Goal: Information Seeking & Learning: Learn about a topic

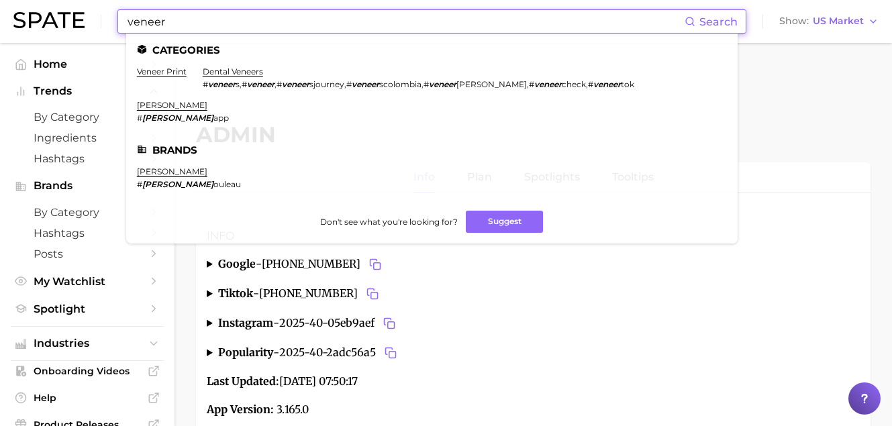
click at [103, 21] on div "veneer Search Categories veneer print dental veneers # veneer s , # veneer , # …" at bounding box center [446, 21] width 866 height 43
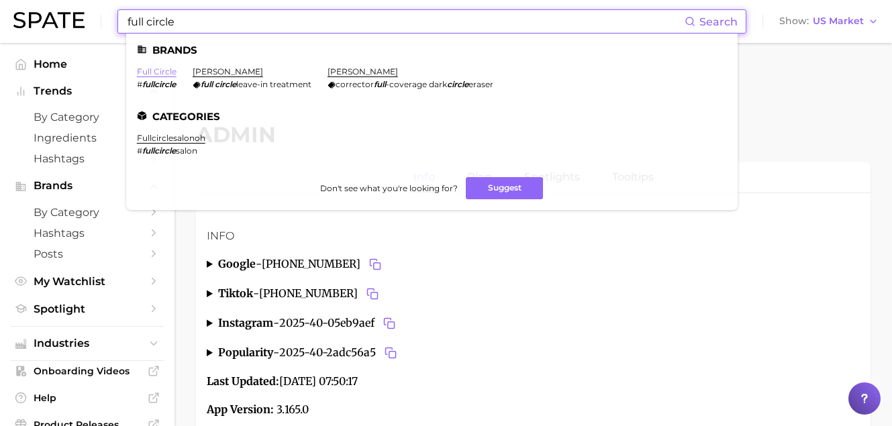
type input "full circle"
click at [152, 73] on link "full circle" at bounding box center [157, 71] width 40 height 10
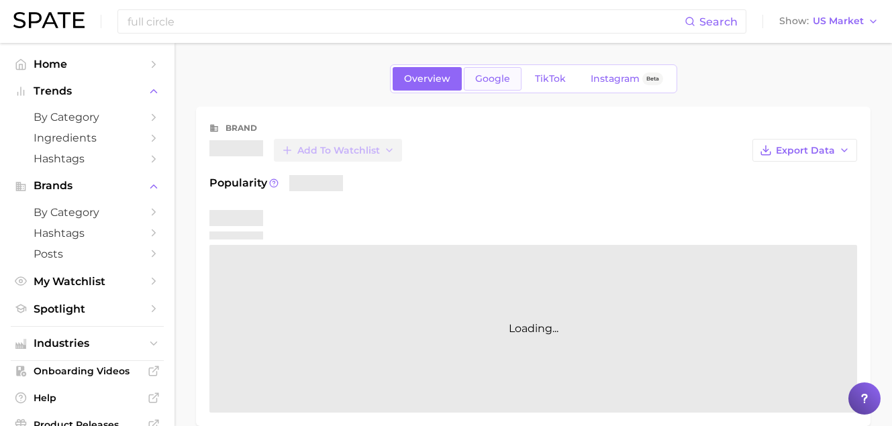
click at [476, 82] on span "Google" at bounding box center [492, 78] width 35 height 11
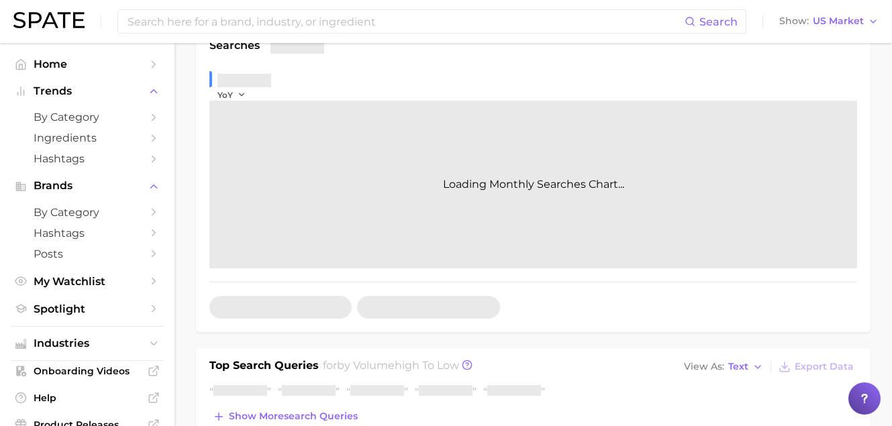
scroll to position [383, 0]
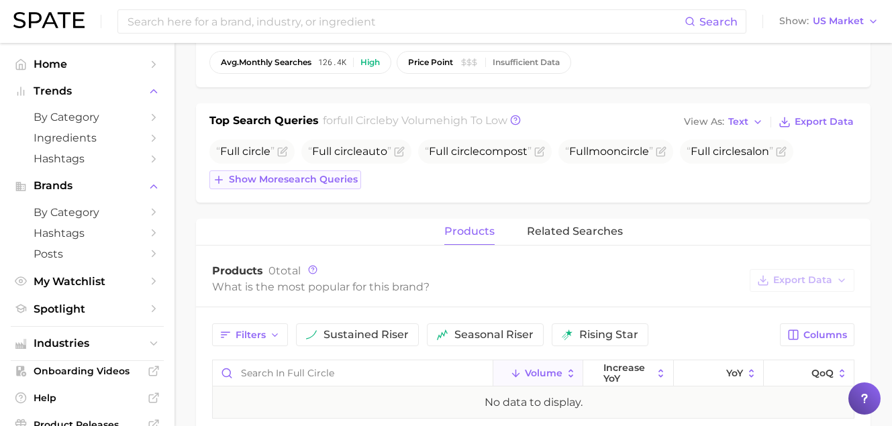
click at [312, 174] on span "Show more search queries" at bounding box center [293, 179] width 129 height 11
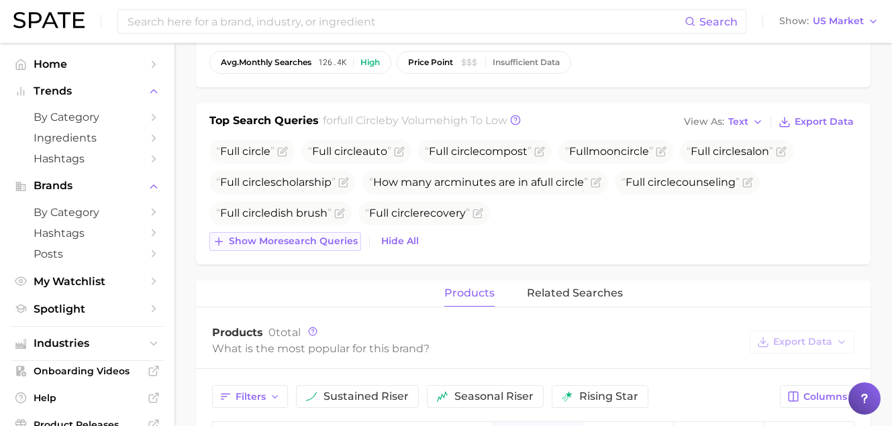
click at [324, 242] on span "Show more search queries" at bounding box center [293, 241] width 129 height 11
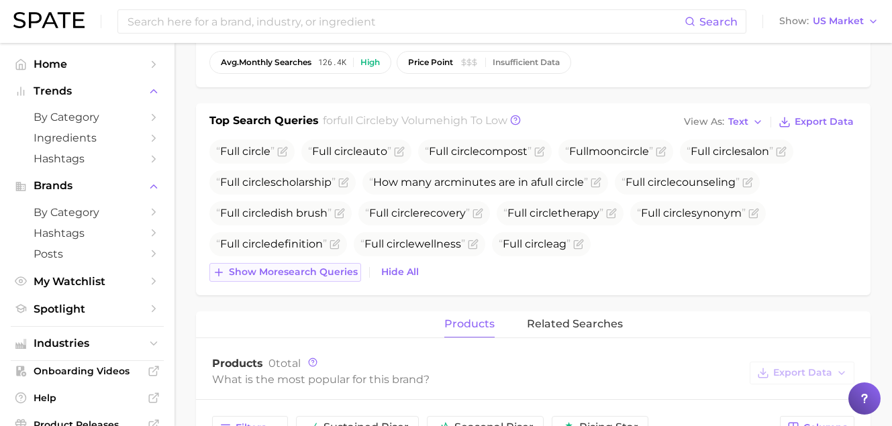
click at [310, 273] on span "Show more search queries" at bounding box center [293, 272] width 129 height 11
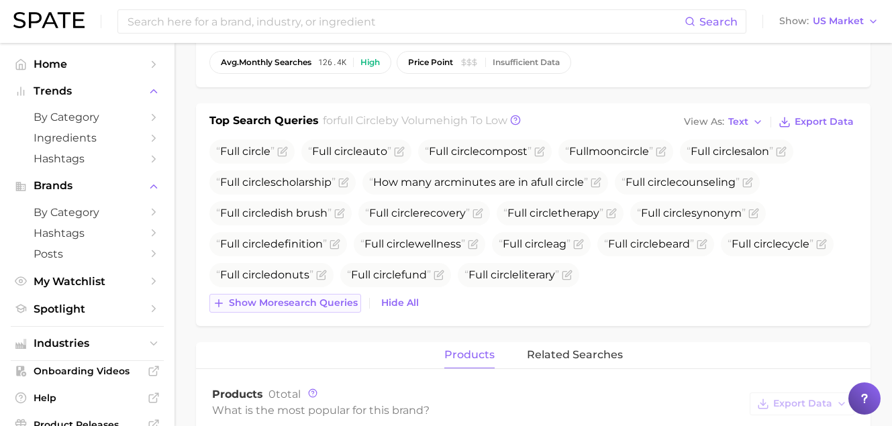
click at [330, 301] on span "Show more search queries" at bounding box center [293, 302] width 129 height 11
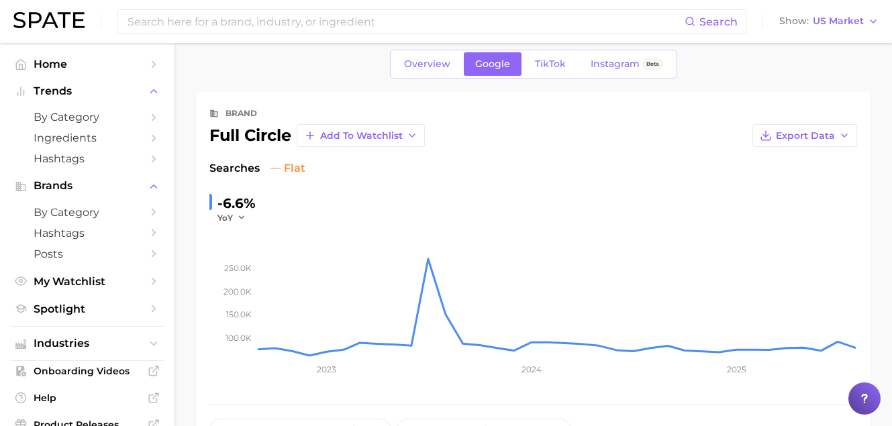
scroll to position [393, 0]
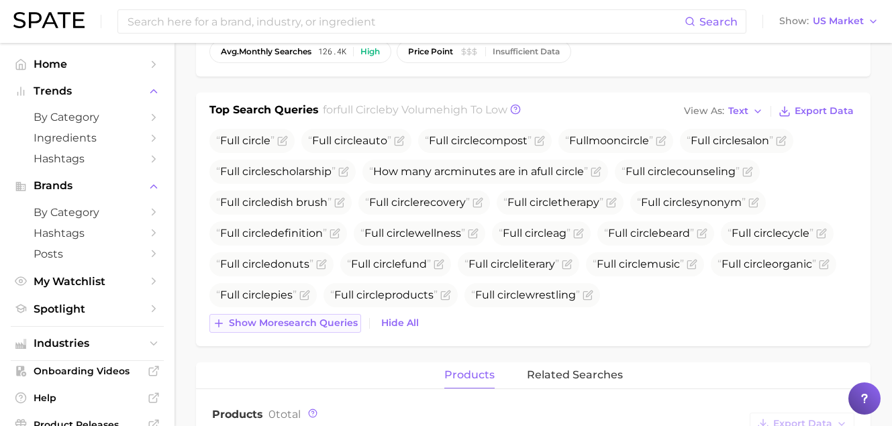
click at [345, 328] on span "Show more search queries" at bounding box center [293, 323] width 129 height 11
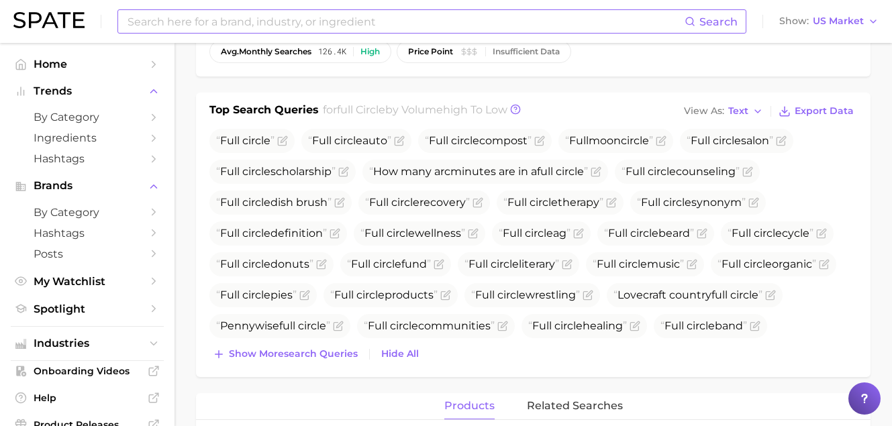
click at [304, 27] on input at bounding box center [405, 21] width 559 height 23
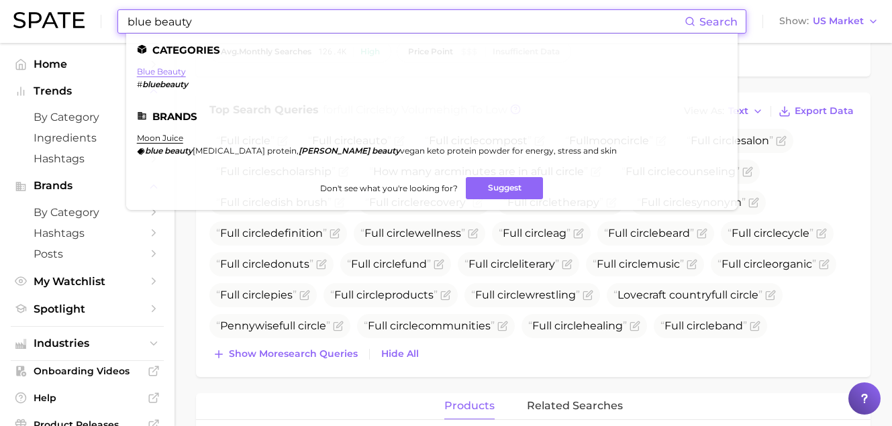
type input "blue beauty"
click at [148, 72] on link "blue beauty" at bounding box center [161, 71] width 49 height 10
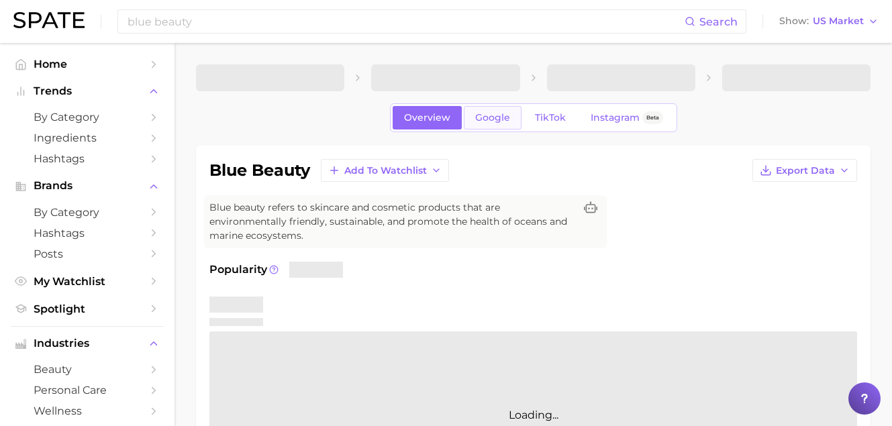
click at [502, 122] on span "Google" at bounding box center [492, 117] width 35 height 11
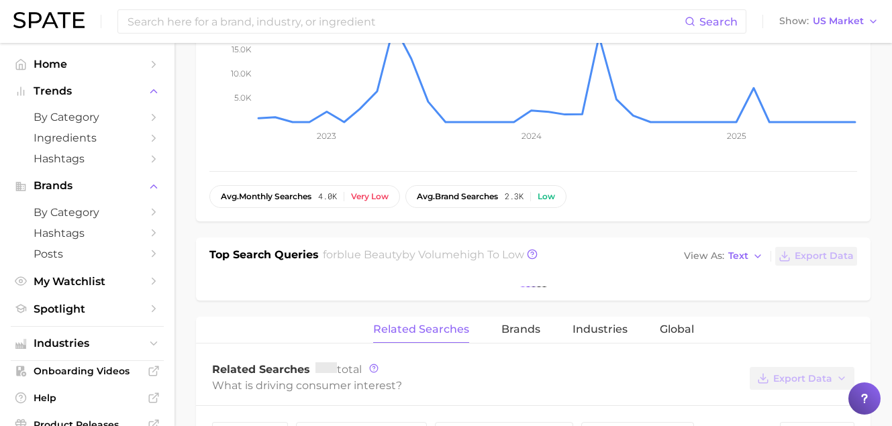
scroll to position [336, 0]
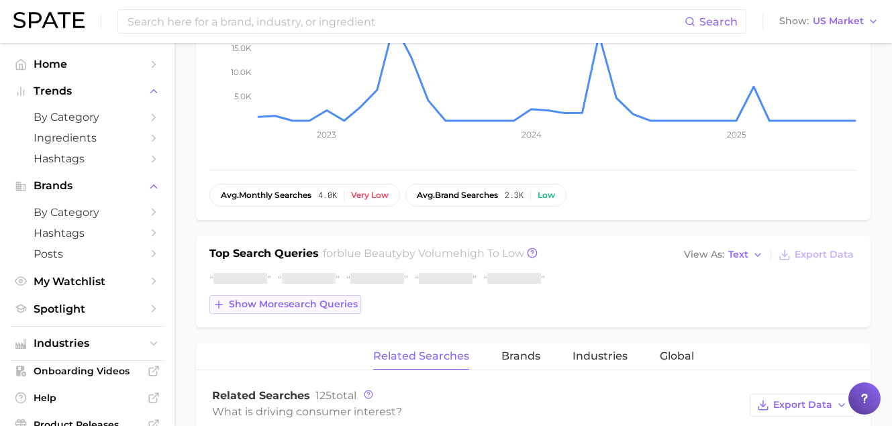
click at [338, 310] on button "Show more search queries" at bounding box center [286, 304] width 152 height 19
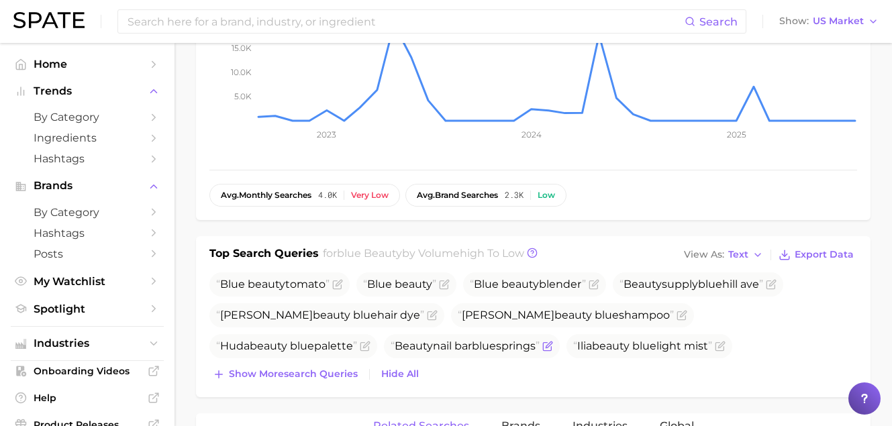
scroll to position [339, 0]
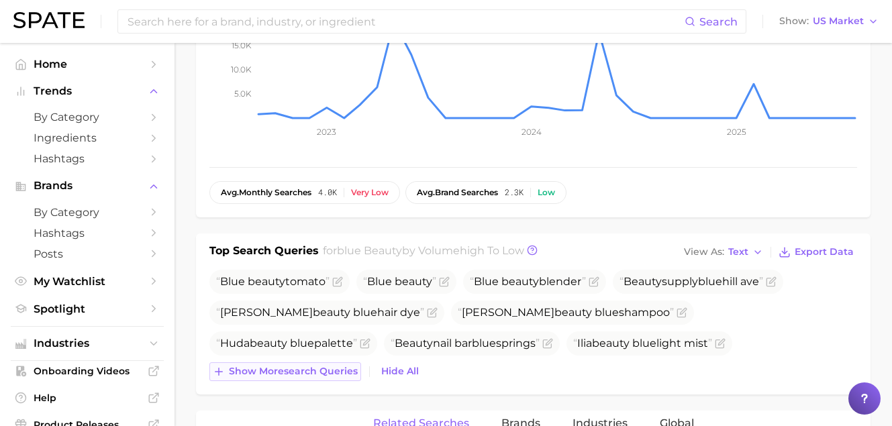
click at [326, 366] on span "Show more search queries" at bounding box center [293, 371] width 129 height 11
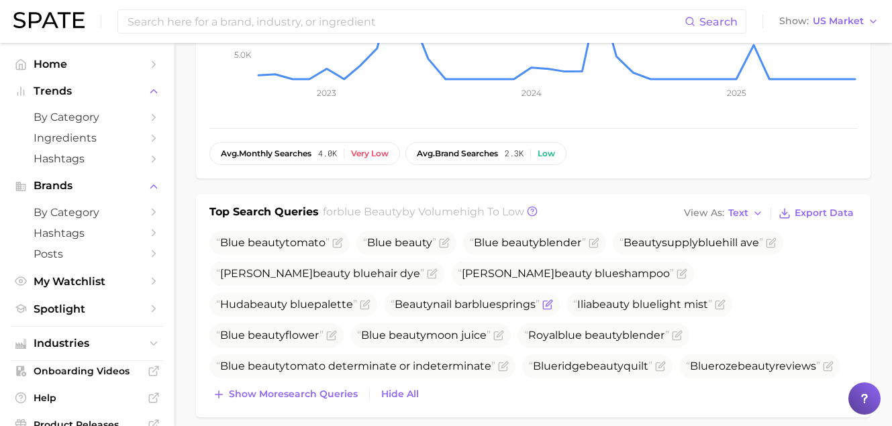
scroll to position [393, 0]
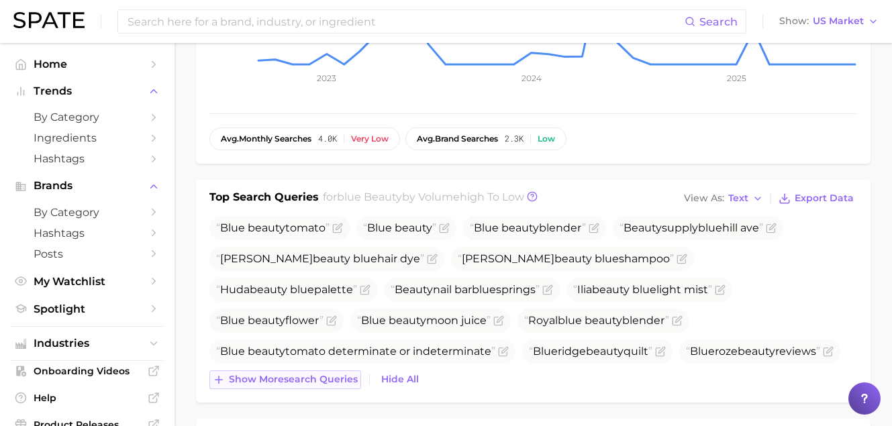
click at [313, 371] on button "Show more search queries" at bounding box center [286, 380] width 152 height 19
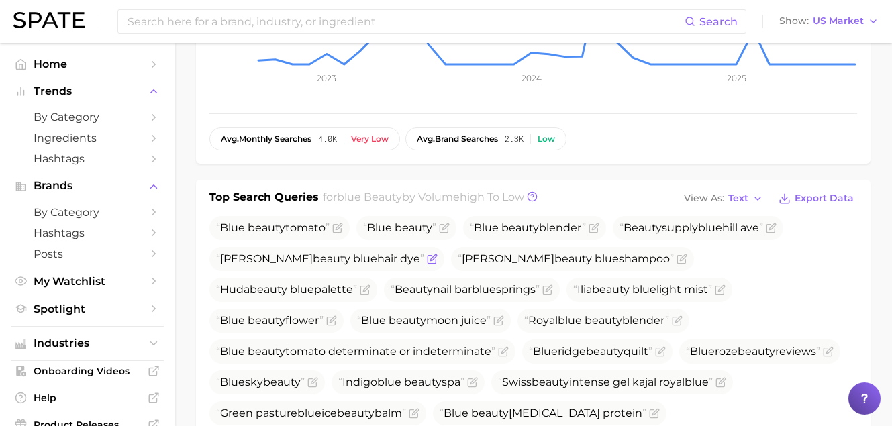
click at [427, 261] on icon "Flag as miscategorized or irrelevant" at bounding box center [432, 259] width 11 height 11
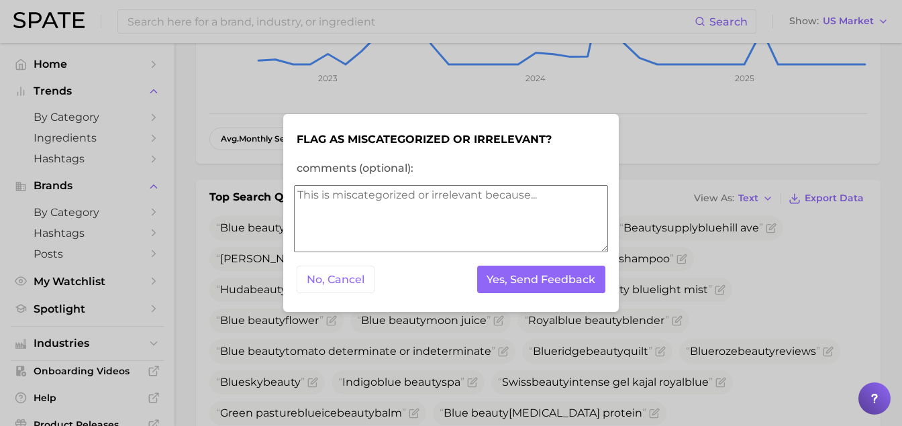
click at [473, 283] on div "No, Cancel Yes, Send Feedback" at bounding box center [451, 279] width 314 height 33
click at [492, 283] on button "Yes, Send Feedback" at bounding box center [541, 280] width 129 height 28
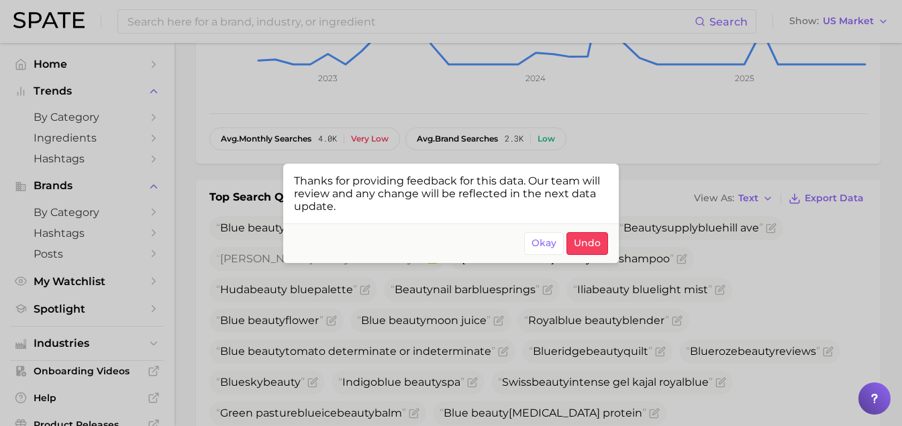
click at [481, 311] on div at bounding box center [451, 213] width 902 height 426
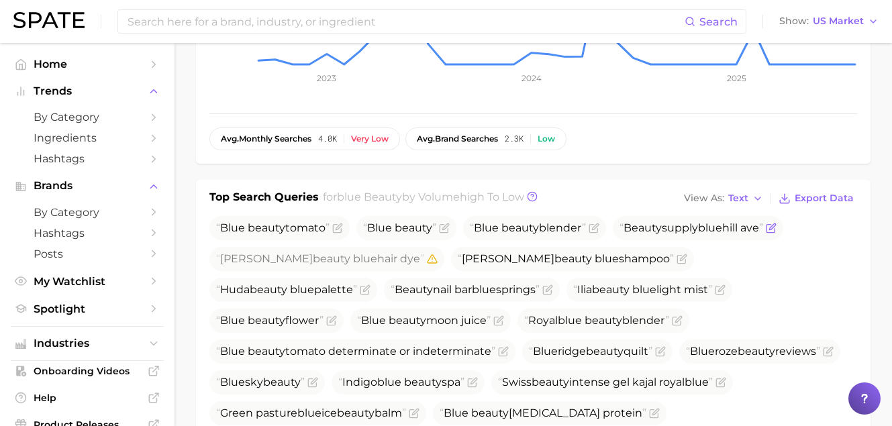
click at [777, 228] on icon "Flag as miscategorized or irrelevant" at bounding box center [771, 228] width 11 height 11
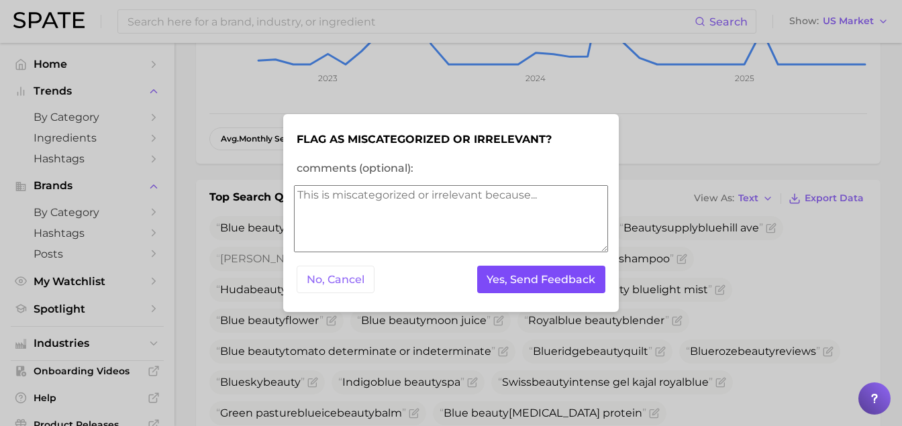
click at [573, 278] on button "Yes, Send Feedback" at bounding box center [541, 280] width 129 height 28
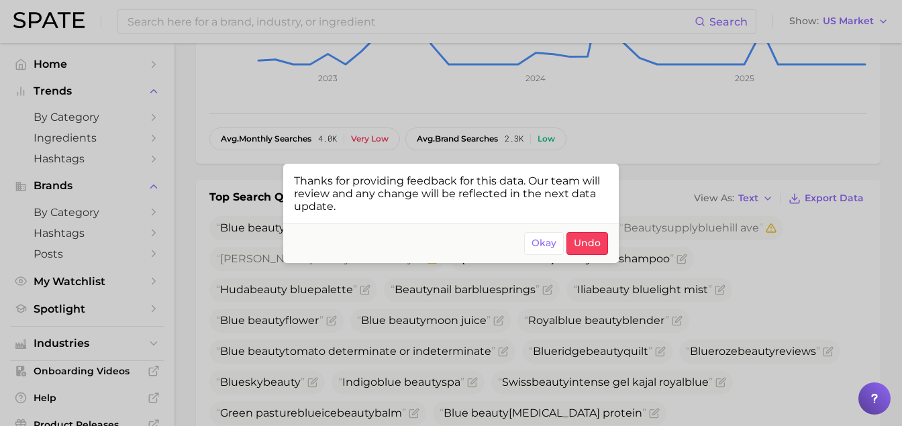
click at [430, 324] on div at bounding box center [451, 213] width 902 height 426
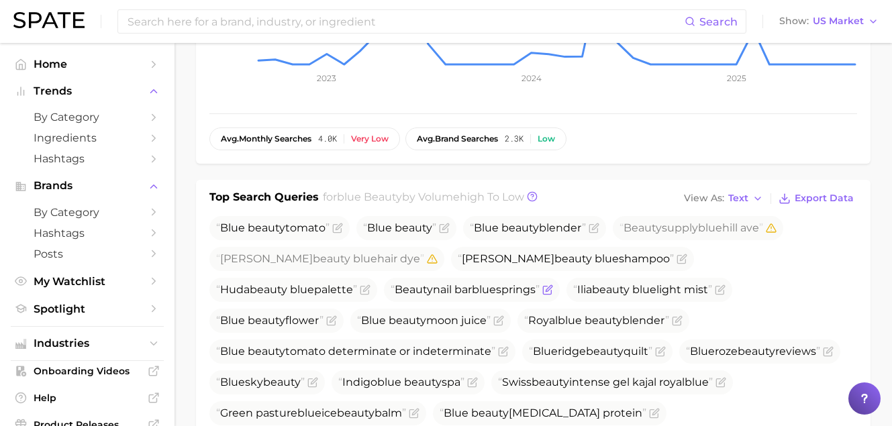
click at [540, 287] on span at bounding box center [546, 290] width 13 height 11
click at [543, 289] on icon "Flag as miscategorized or irrelevant" at bounding box center [548, 290] width 11 height 11
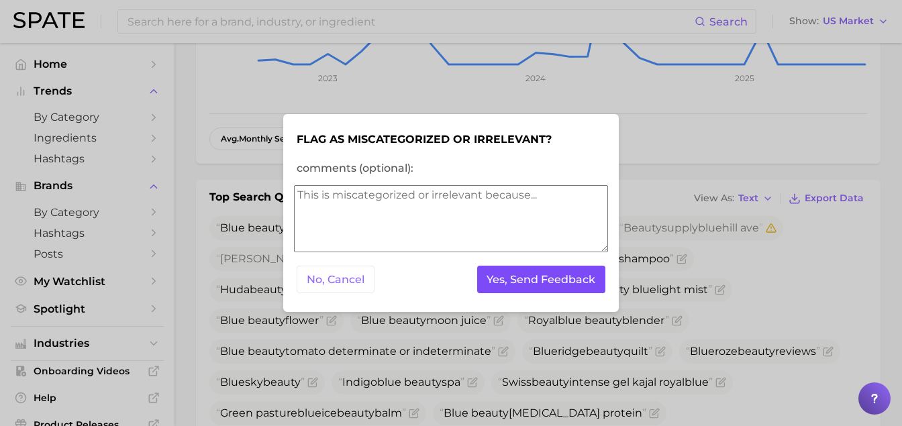
click at [522, 282] on button "Yes, Send Feedback" at bounding box center [541, 280] width 129 height 28
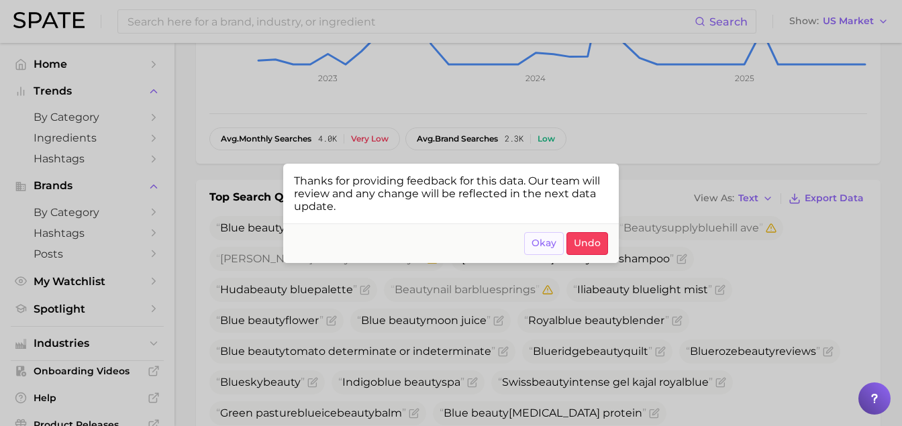
click at [543, 239] on span "Okay" at bounding box center [544, 243] width 25 height 11
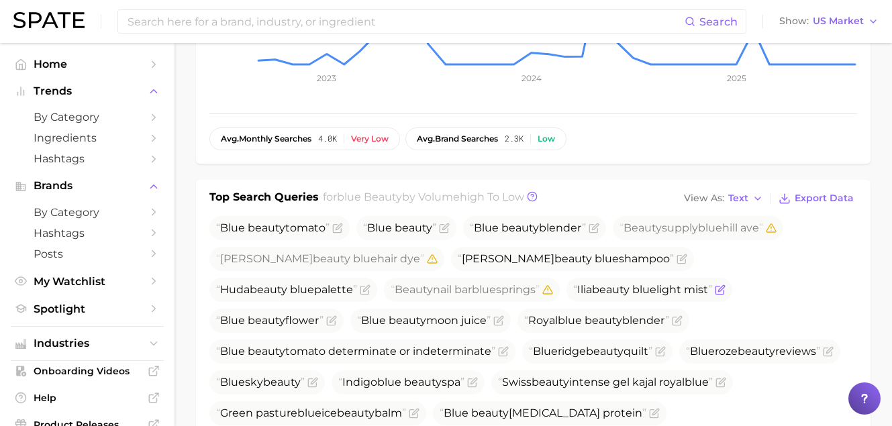
click at [718, 289] on icon "Flag as miscategorized or irrelevant" at bounding box center [721, 288] width 6 height 6
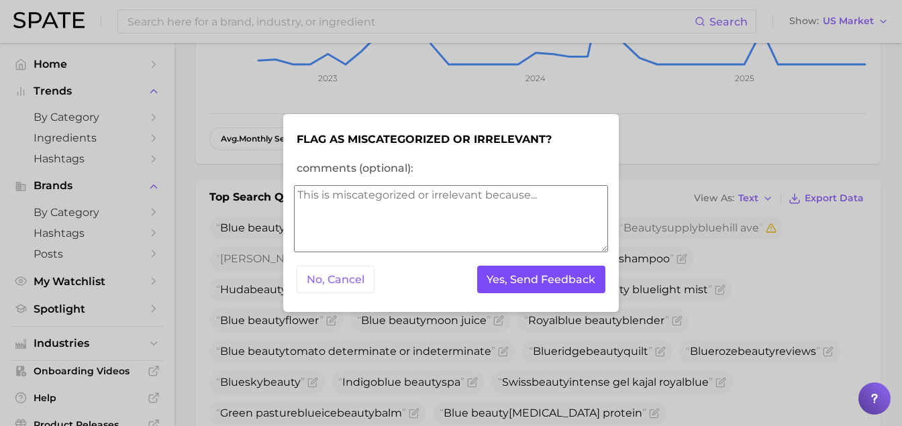
click at [526, 279] on button "Yes, Send Feedback" at bounding box center [541, 280] width 129 height 28
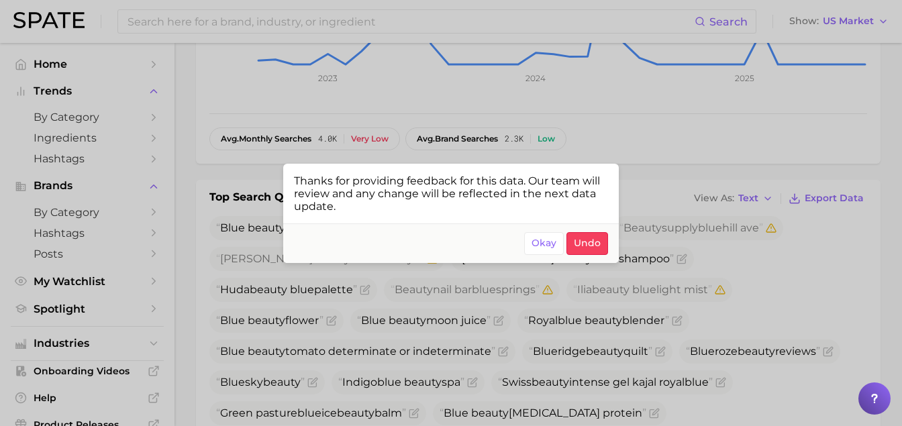
click at [391, 304] on div at bounding box center [451, 213] width 902 height 426
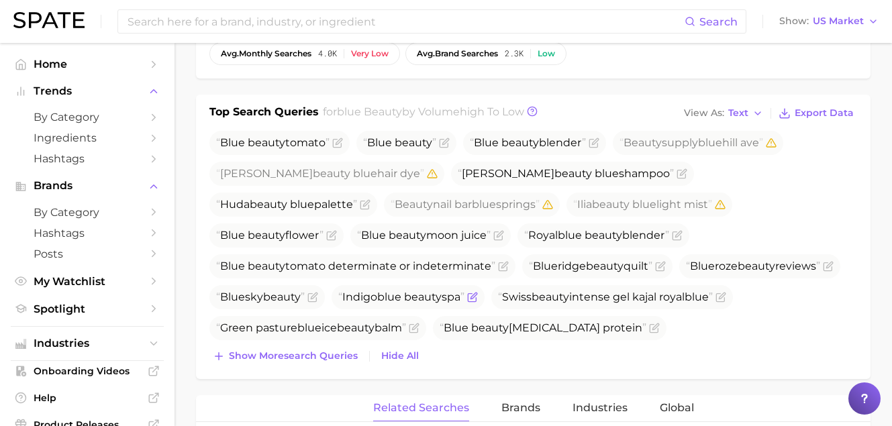
scroll to position [479, 0]
click at [326, 362] on button "Show more search queries" at bounding box center [286, 355] width 152 height 19
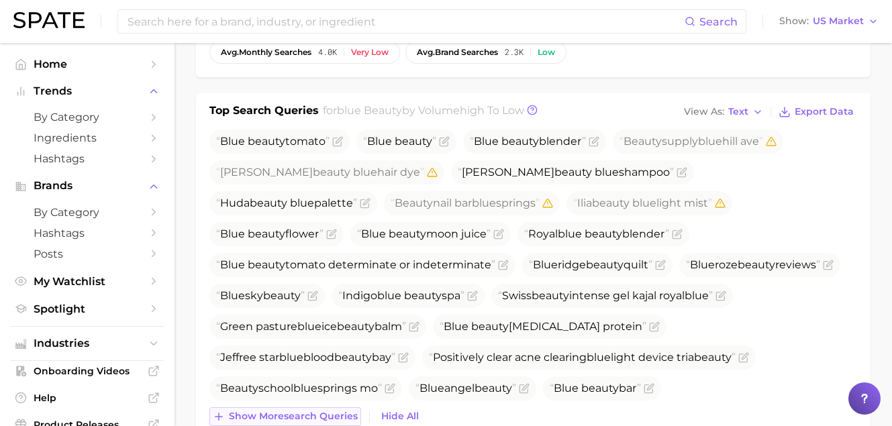
click at [332, 412] on span "Show more search queries" at bounding box center [293, 416] width 129 height 11
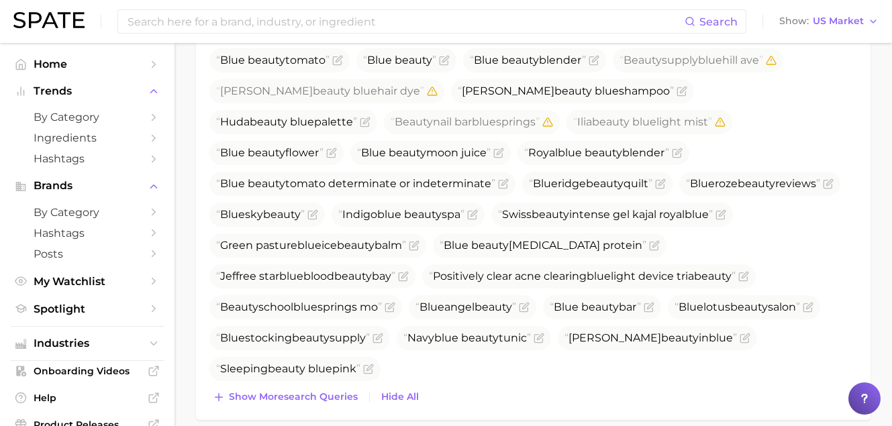
scroll to position [625, 0]
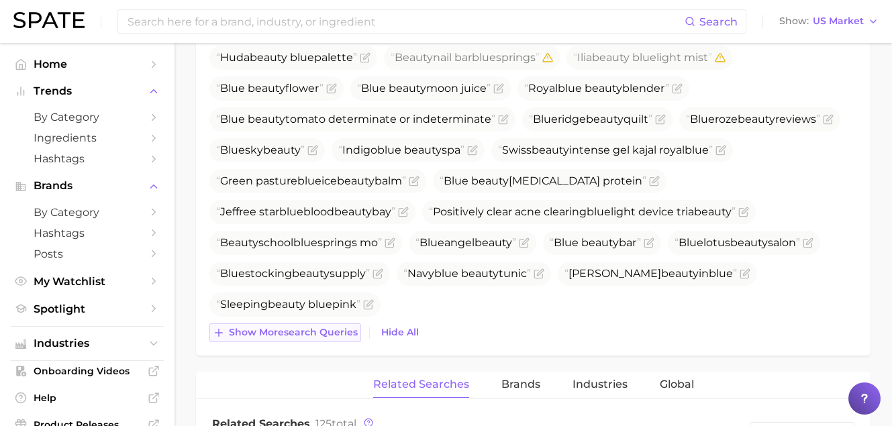
click at [330, 327] on span "Show more search queries" at bounding box center [293, 332] width 129 height 11
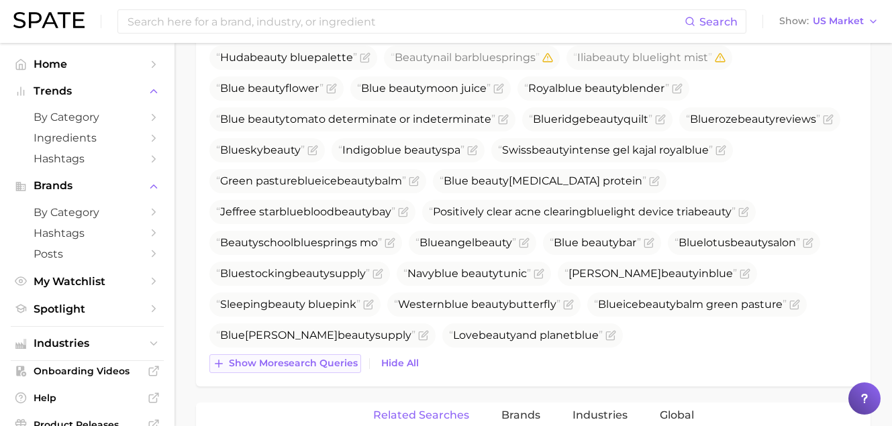
click at [338, 363] on span "Show more search queries" at bounding box center [293, 363] width 129 height 11
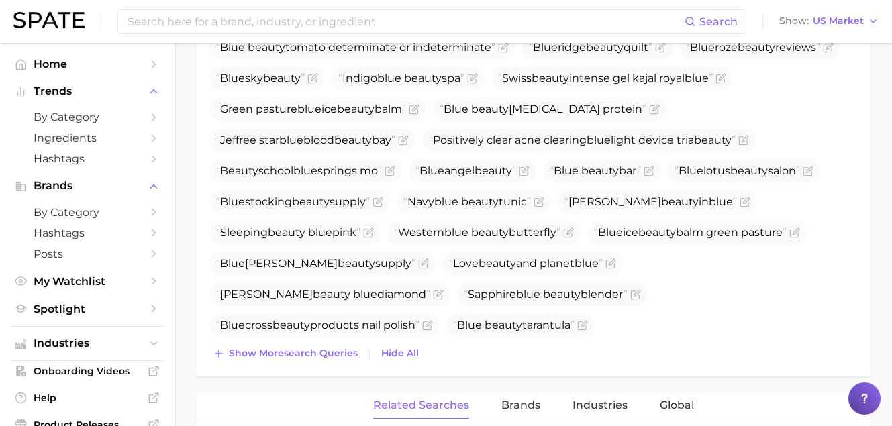
scroll to position [704, 0]
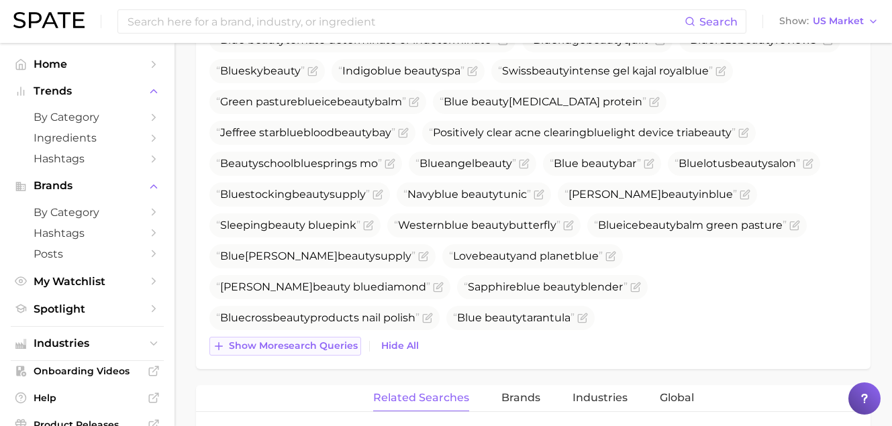
click at [312, 355] on button "Show more search queries" at bounding box center [286, 346] width 152 height 19
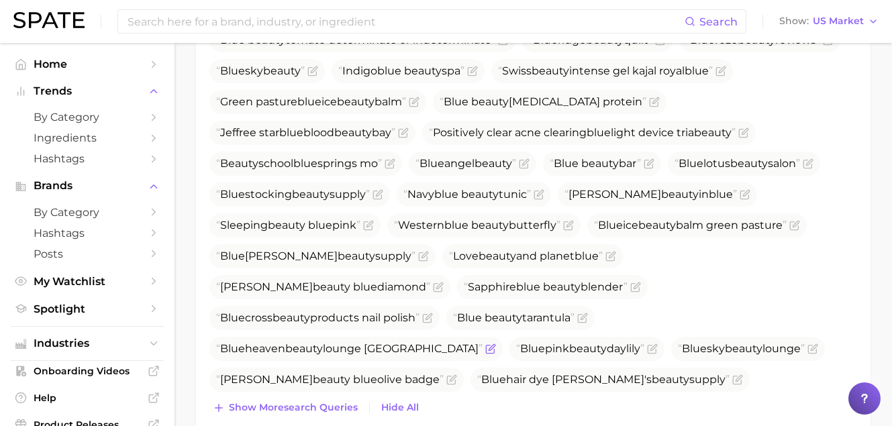
click at [485, 344] on icon "Flag as miscategorized or irrelevant" at bounding box center [490, 349] width 11 height 11
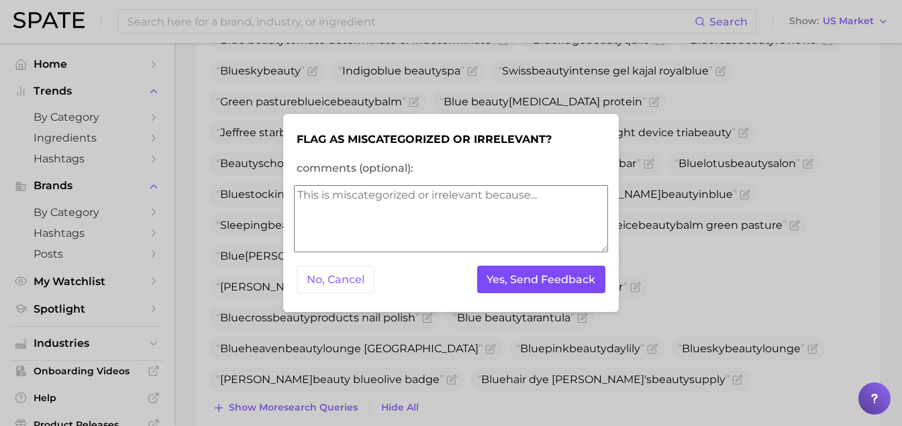
click at [530, 272] on button "Yes, Send Feedback" at bounding box center [541, 280] width 129 height 28
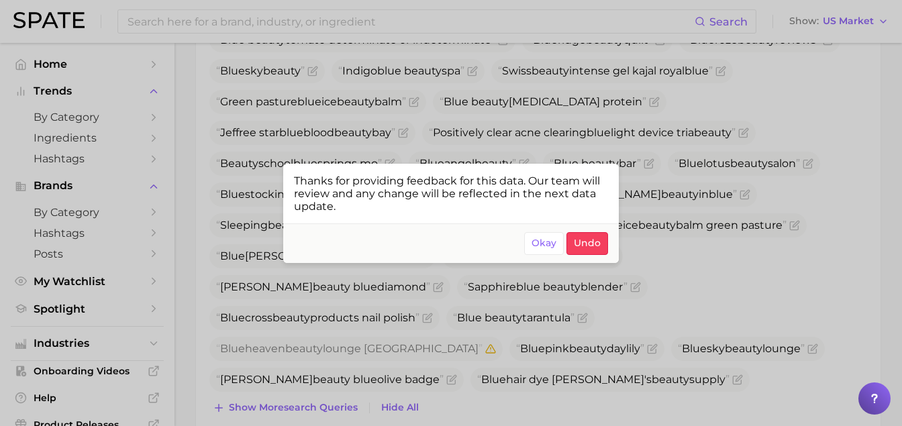
click at [409, 105] on div at bounding box center [451, 213] width 902 height 426
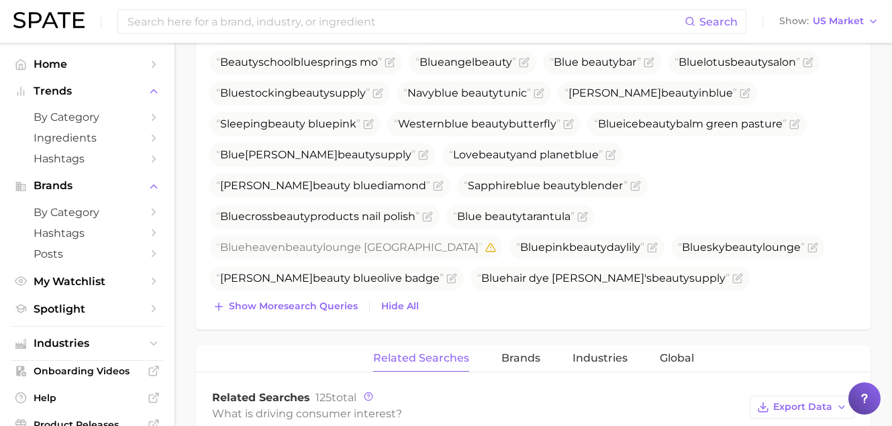
scroll to position [919, 0]
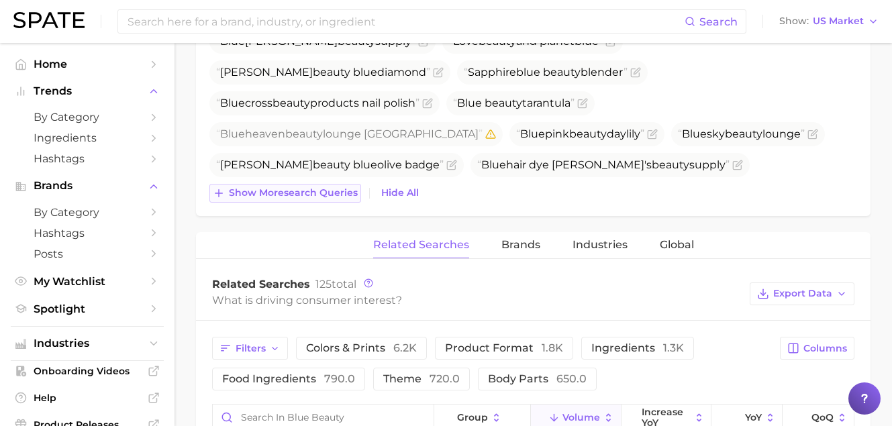
click at [302, 196] on span "Show more search queries" at bounding box center [293, 192] width 129 height 11
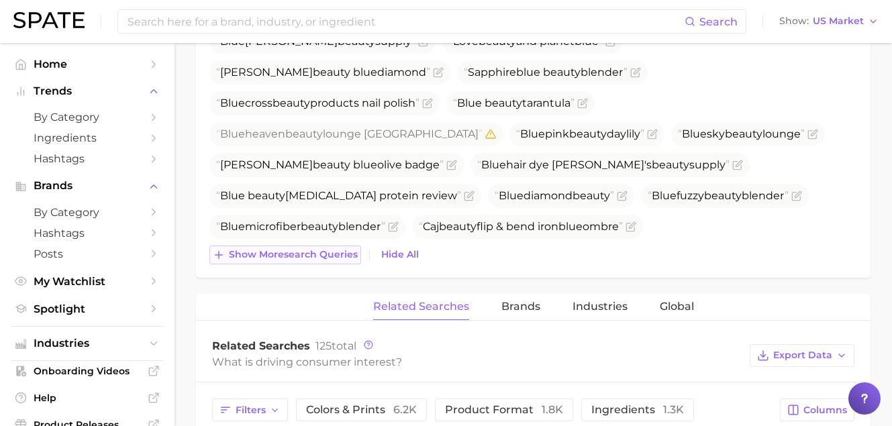
click at [324, 250] on span "Show more search queries" at bounding box center [293, 254] width 129 height 11
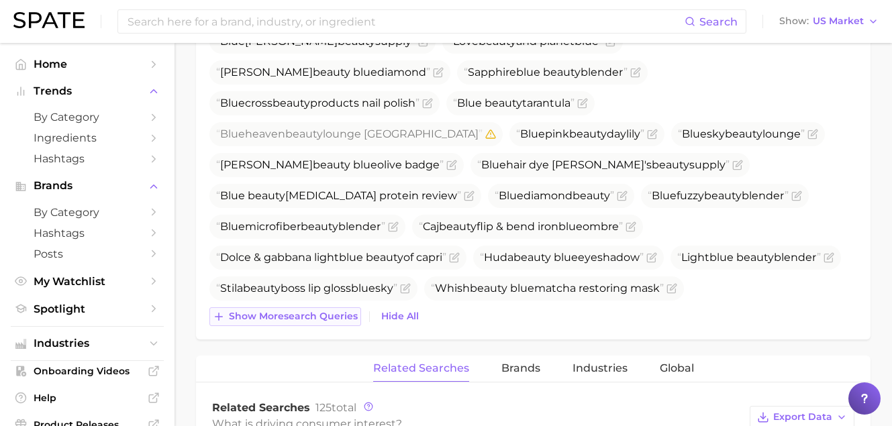
click at [320, 313] on span "Show more search queries" at bounding box center [293, 316] width 129 height 11
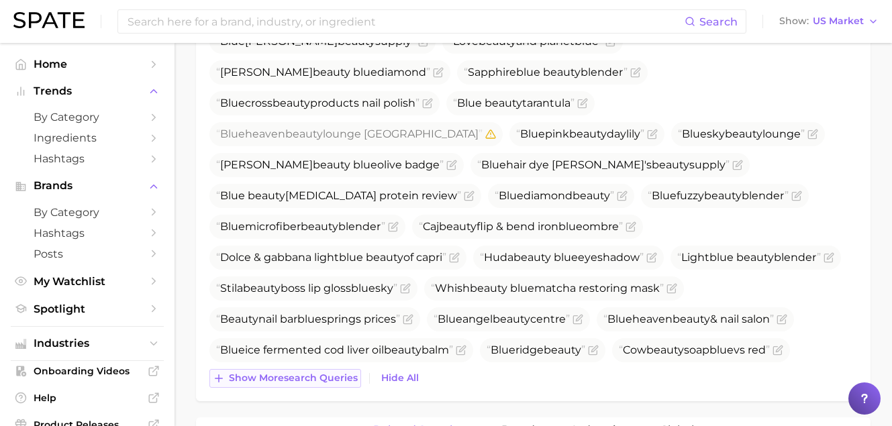
click at [339, 375] on span "Show more search queries" at bounding box center [293, 378] width 129 height 11
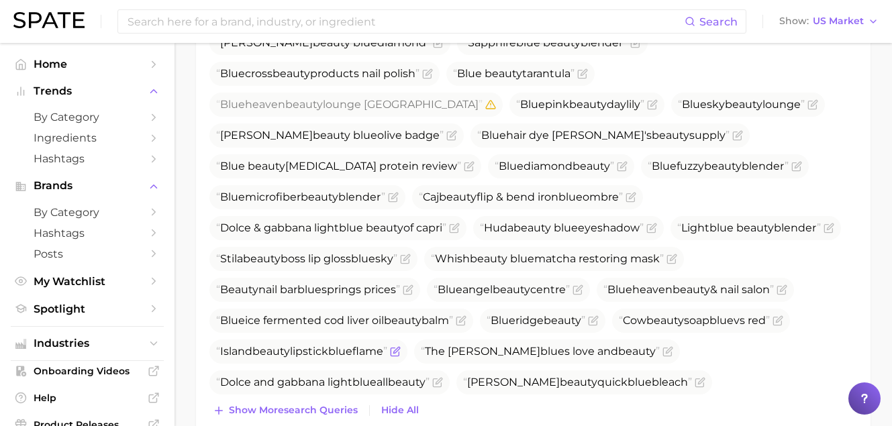
scroll to position [951, 0]
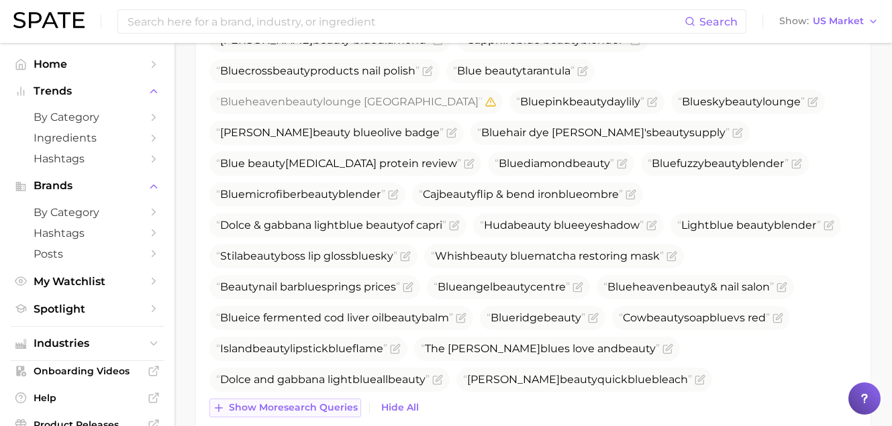
click at [328, 400] on button "Show more search queries" at bounding box center [286, 408] width 152 height 19
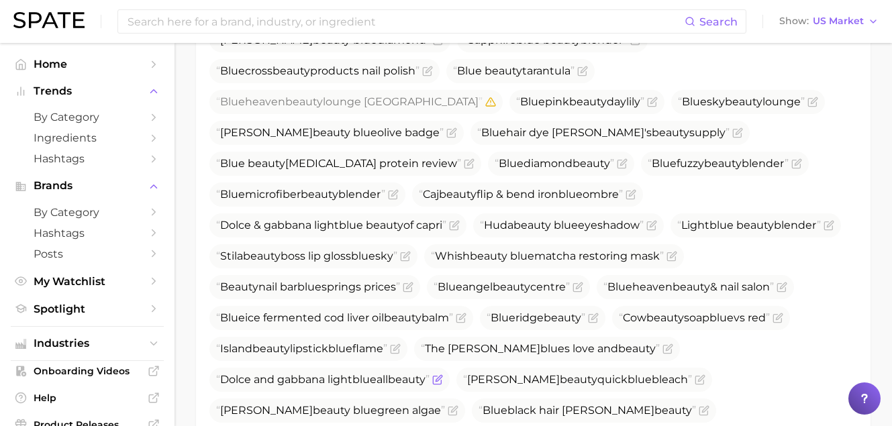
scroll to position [1166, 0]
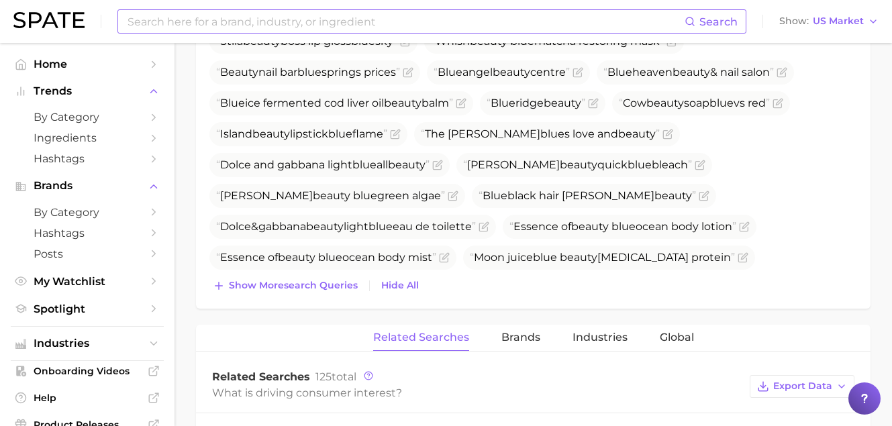
click at [332, 22] on input at bounding box center [405, 21] width 559 height 23
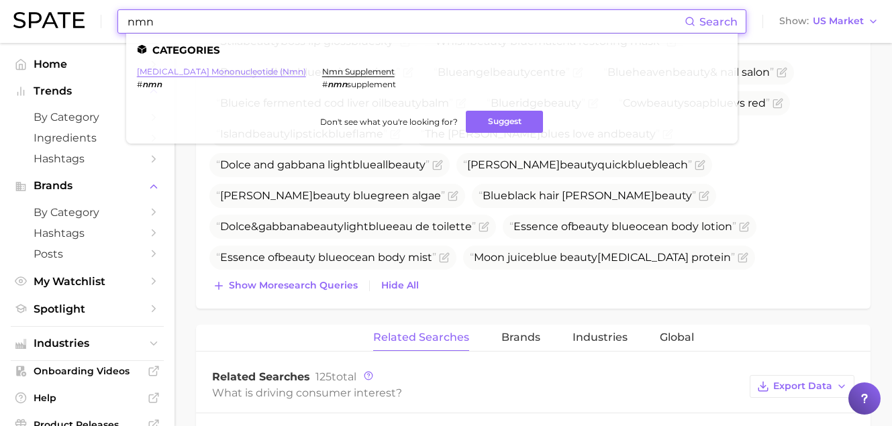
click at [185, 73] on link "[MEDICAL_DATA] mononucleotide (nmn)" at bounding box center [221, 71] width 169 height 10
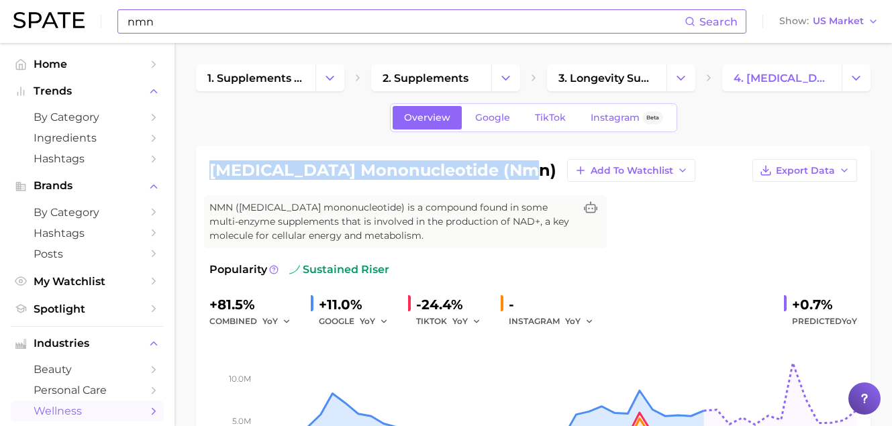
drag, startPoint x: 209, startPoint y: 173, endPoint x: 524, endPoint y: 177, distance: 314.9
click at [524, 177] on div "[MEDICAL_DATA] mononucleotide (nmn) Add to Watchlist Export Data" at bounding box center [534, 170] width 648 height 23
copy h1 "[MEDICAL_DATA] mononucleotide (nmn)"
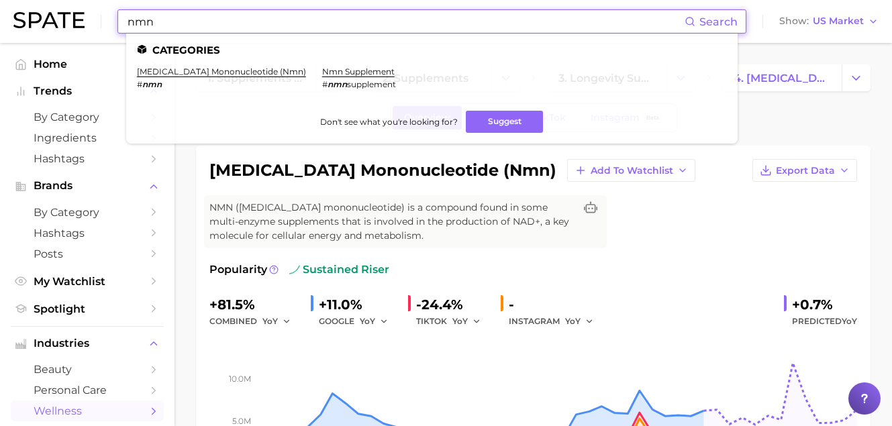
drag, startPoint x: 177, startPoint y: 26, endPoint x: 21, endPoint y: 16, distance: 155.4
click at [21, 16] on div "nmn Search Categories [MEDICAL_DATA] mononucleotide (nmn) # nmn nmn supplement …" at bounding box center [446, 21] width 866 height 43
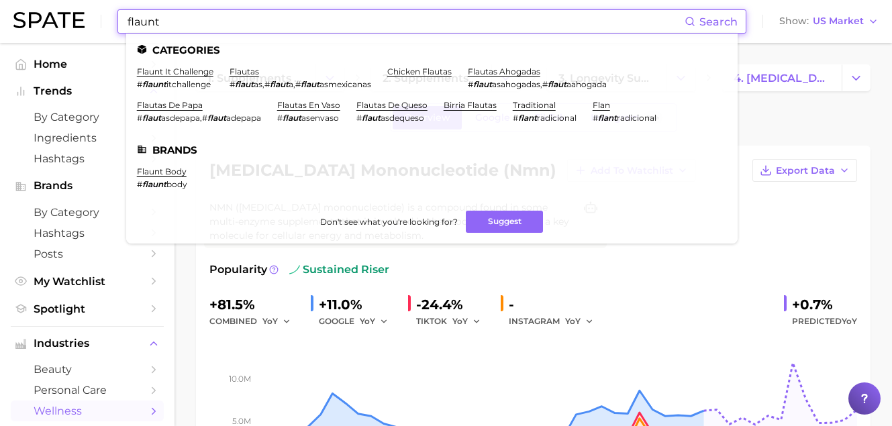
type input "flaunt"
click at [165, 178] on li "flaunt body # flaunt body" at bounding box center [162, 178] width 50 height 23
click at [165, 175] on link "flaunt body" at bounding box center [162, 172] width 50 height 10
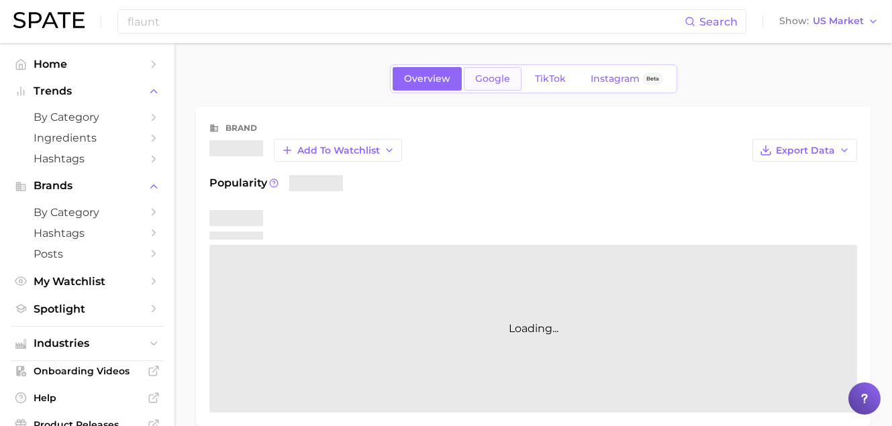
click at [486, 77] on span "Google" at bounding box center [492, 78] width 35 height 11
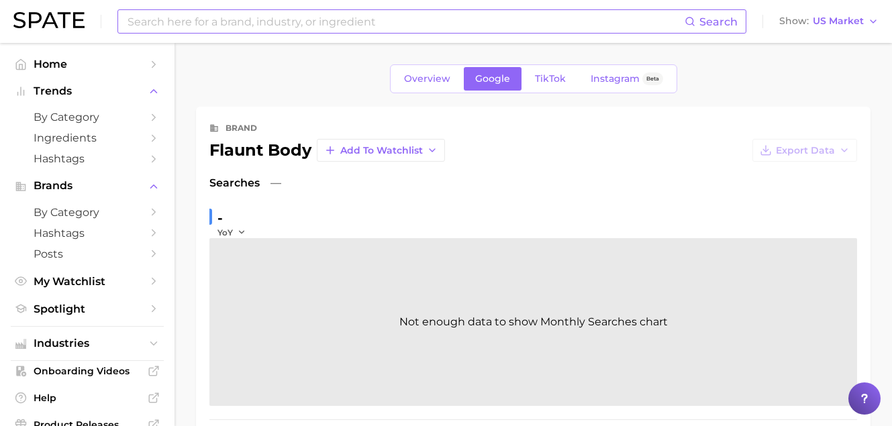
click at [410, 26] on input at bounding box center [405, 21] width 559 height 23
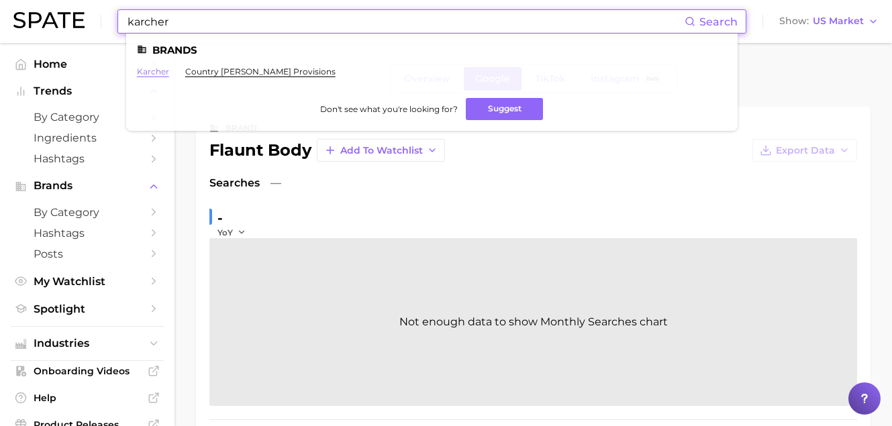
click at [158, 67] on link "karcher" at bounding box center [153, 71] width 32 height 10
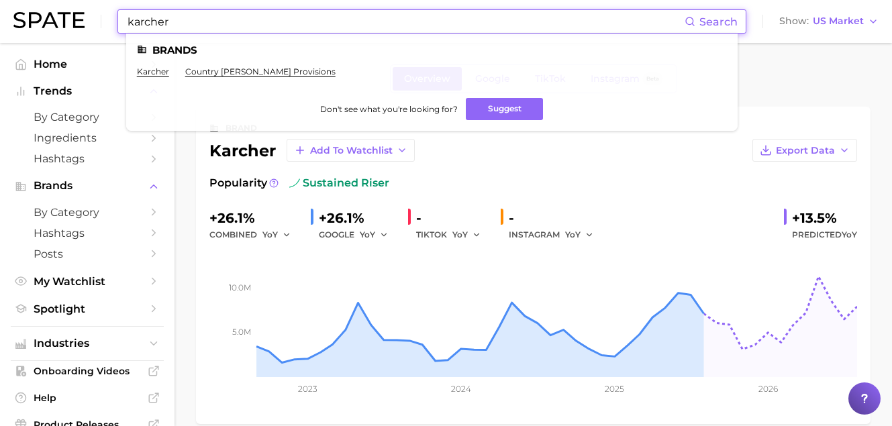
drag, startPoint x: 218, startPoint y: 30, endPoint x: 71, endPoint y: 25, distance: 147.2
click at [71, 25] on div "karcher Search Brands karcher country [PERSON_NAME] provisions Don't see what y…" at bounding box center [446, 21] width 866 height 43
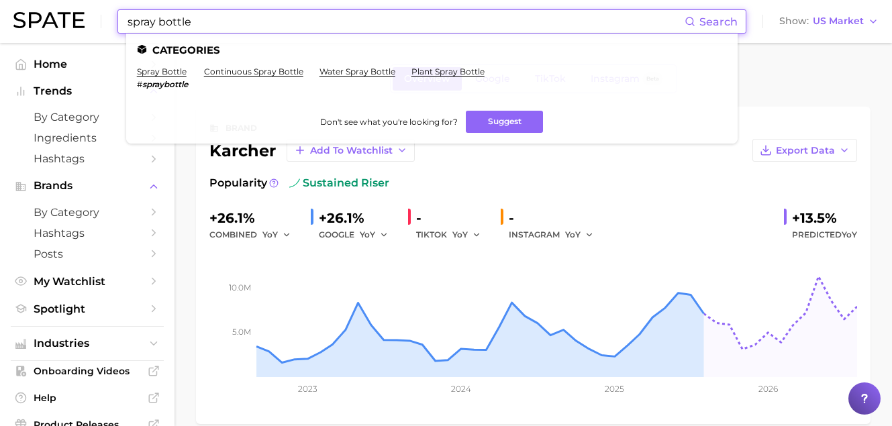
drag, startPoint x: 216, startPoint y: 20, endPoint x: 126, endPoint y: 21, distance: 90.0
click at [126, 21] on input "spray bottle" at bounding box center [405, 21] width 559 height 23
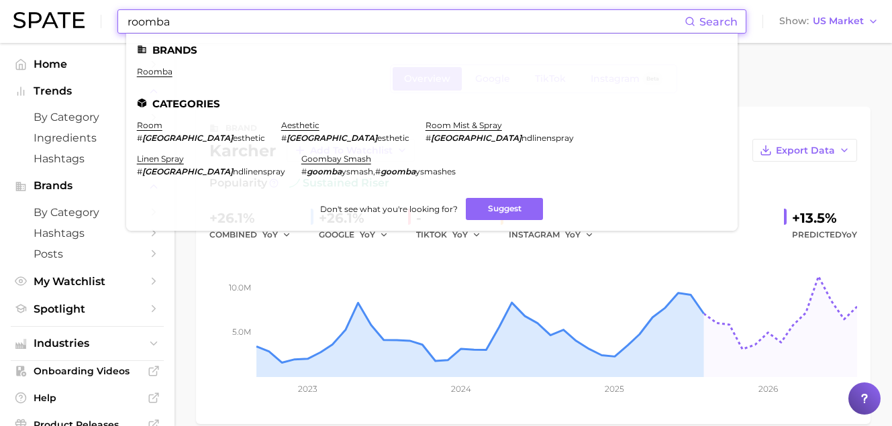
drag, startPoint x: 187, startPoint y: 22, endPoint x: 81, endPoint y: 5, distance: 106.8
click at [81, 5] on div "roomba Search Brands roomba Categories room # rooma esthetic aesthetic # rooma …" at bounding box center [446, 21] width 866 height 43
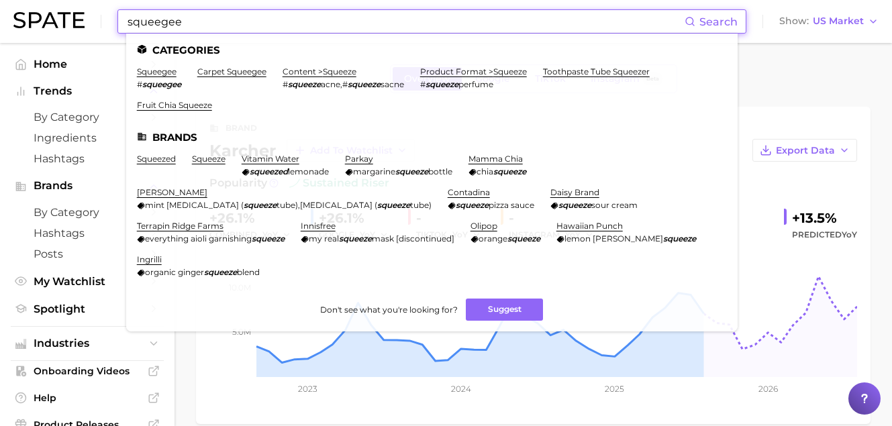
drag, startPoint x: 216, startPoint y: 17, endPoint x: 80, endPoint y: 17, distance: 136.3
click at [80, 17] on div "squeegee Search Categories squeegee # squeegee carpet squeegee content > squeez…" at bounding box center [446, 21] width 866 height 43
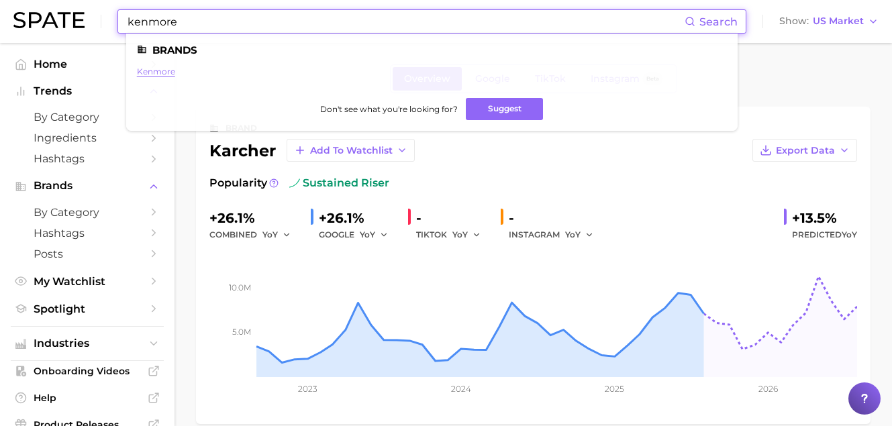
type input "kenmore"
click at [172, 73] on link "kenmore" at bounding box center [156, 71] width 38 height 10
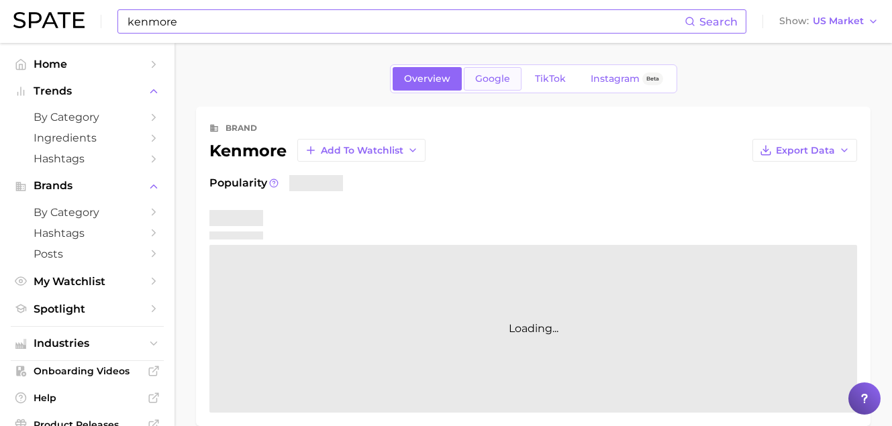
click at [495, 83] on span "Google" at bounding box center [492, 78] width 35 height 11
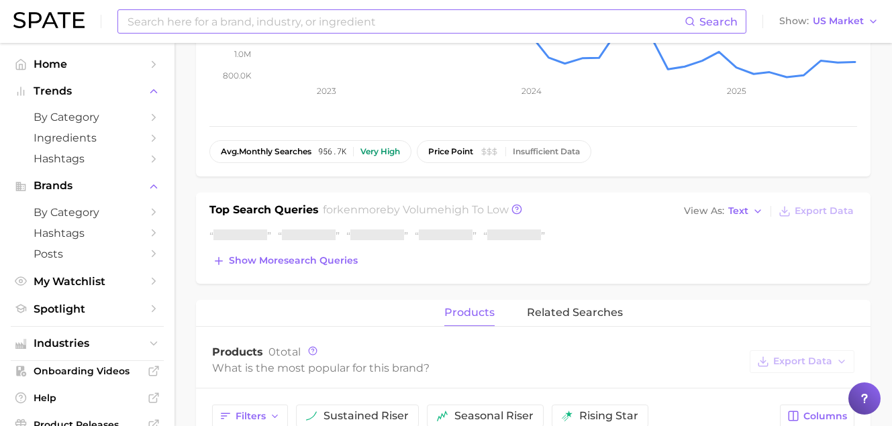
scroll to position [333, 0]
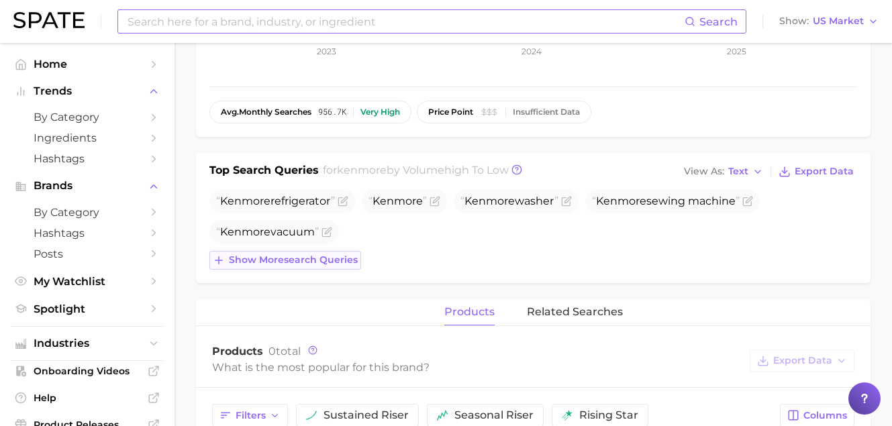
click at [333, 261] on span "Show more search queries" at bounding box center [293, 259] width 129 height 11
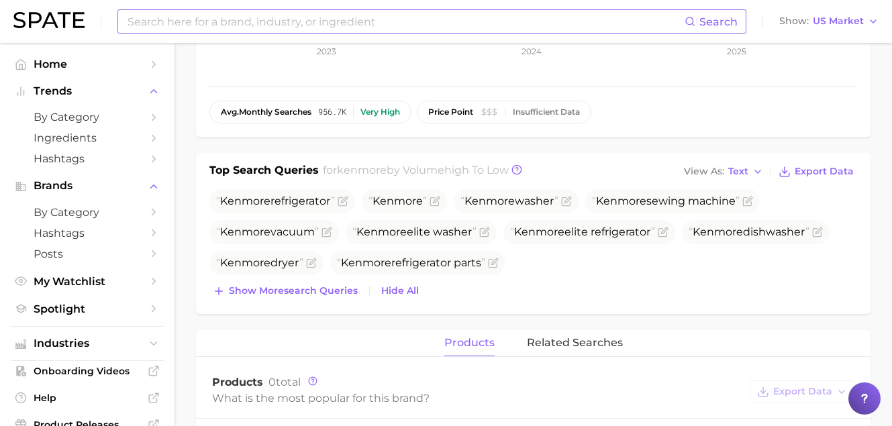
click at [271, 24] on input at bounding box center [405, 21] width 559 height 23
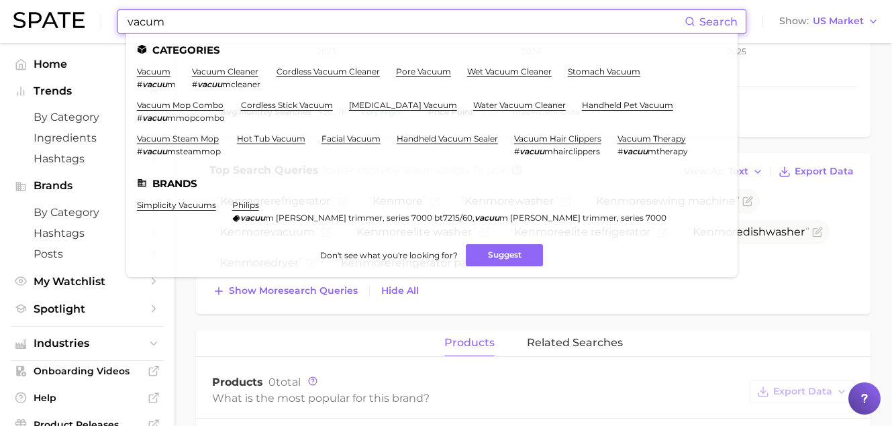
drag, startPoint x: 179, startPoint y: 28, endPoint x: 82, endPoint y: 26, distance: 96.7
click at [82, 26] on div "vacum Search Categories vacuum # vacuu m vacuum cleaner # vacuu mcleaner cordle…" at bounding box center [446, 21] width 866 height 43
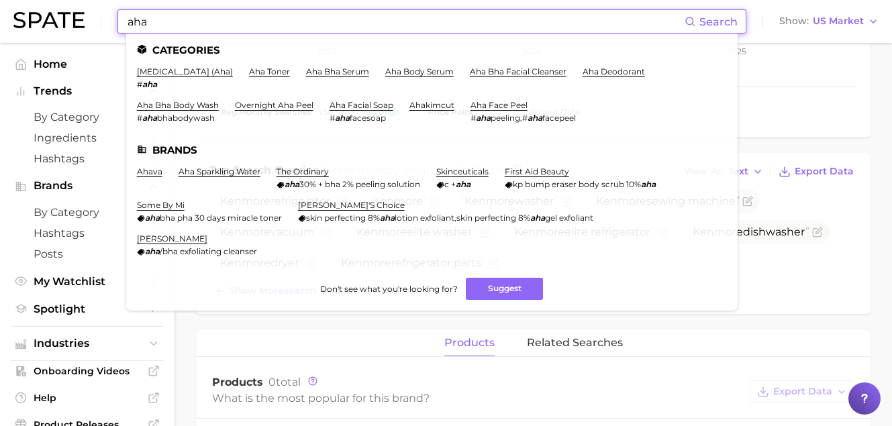
drag, startPoint x: 183, startPoint y: 29, endPoint x: 41, endPoint y: 24, distance: 142.5
click at [41, 24] on div "aha Search Categories [MEDICAL_DATA] (aha) # aha aha toner aha bha serum aha bo…" at bounding box center [446, 21] width 866 height 43
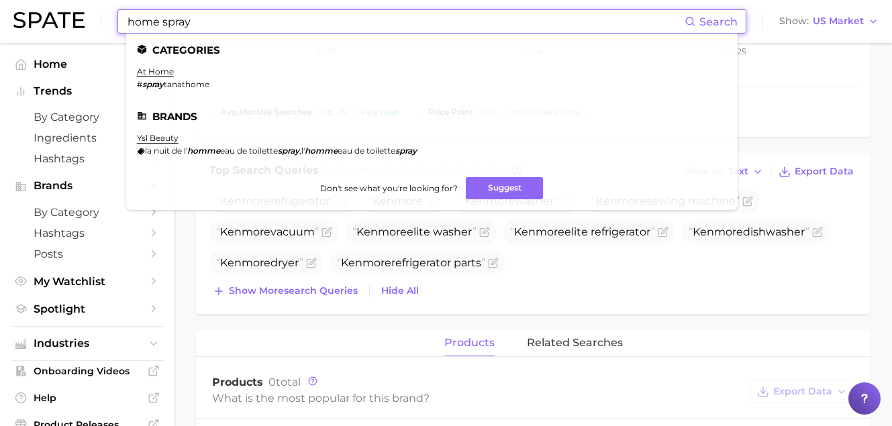
click at [210, 27] on input "home spray" at bounding box center [405, 21] width 559 height 23
drag, startPoint x: 181, startPoint y: 26, endPoint x: 52, endPoint y: 24, distance: 129.0
click at [52, 24] on div "home spray Search Categories at home # spray tanathome Brands ysl beauty la nui…" at bounding box center [446, 21] width 866 height 43
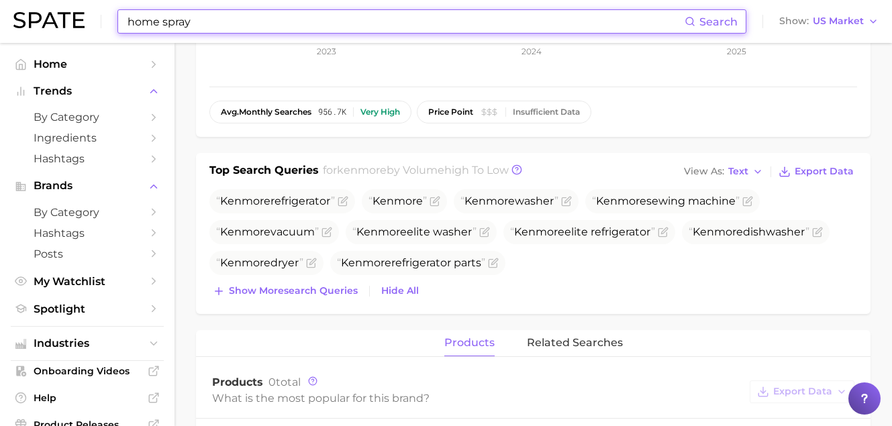
click at [201, 23] on input "home spray" at bounding box center [405, 21] width 559 height 23
drag, startPoint x: 210, startPoint y: 22, endPoint x: 83, endPoint y: 15, distance: 127.1
click at [83, 15] on div "home spray Search Show US Market" at bounding box center [446, 21] width 866 height 43
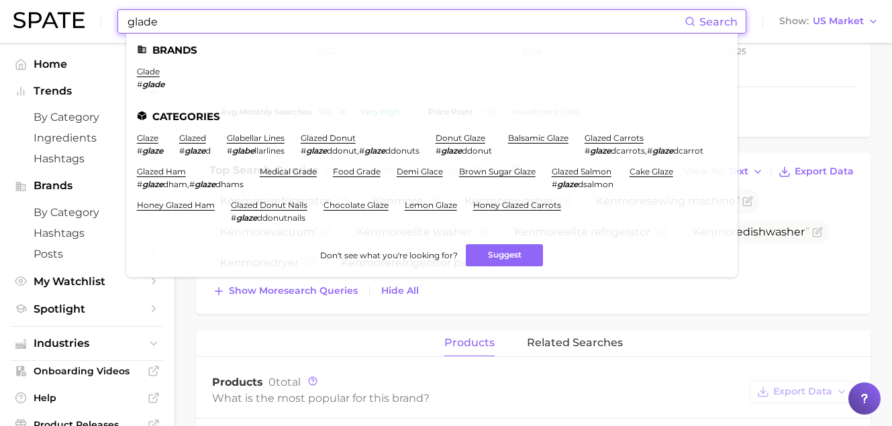
drag, startPoint x: 183, startPoint y: 23, endPoint x: 82, endPoint y: 9, distance: 101.7
click at [82, 9] on div "glade Search Brands glade # glade Categories glaze # glaze glazed # glaze d gla…" at bounding box center [446, 21] width 866 height 43
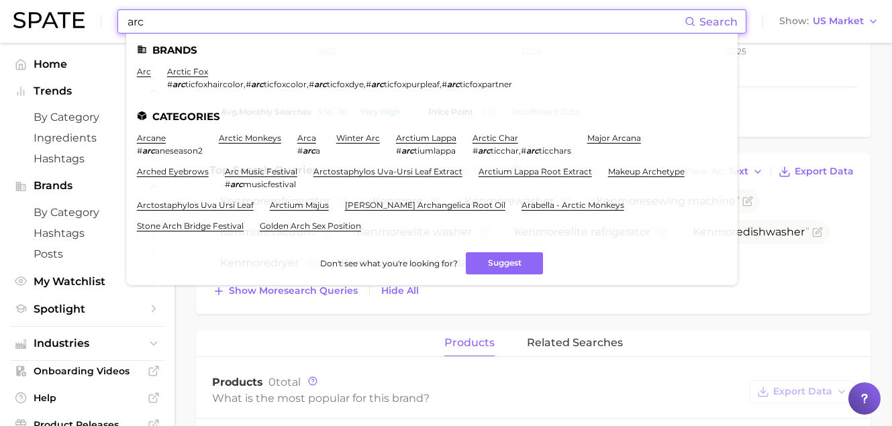
type input "arc"
click at [148, 77] on li "arc" at bounding box center [144, 77] width 14 height 23
click at [147, 73] on link "arc" at bounding box center [144, 71] width 14 height 10
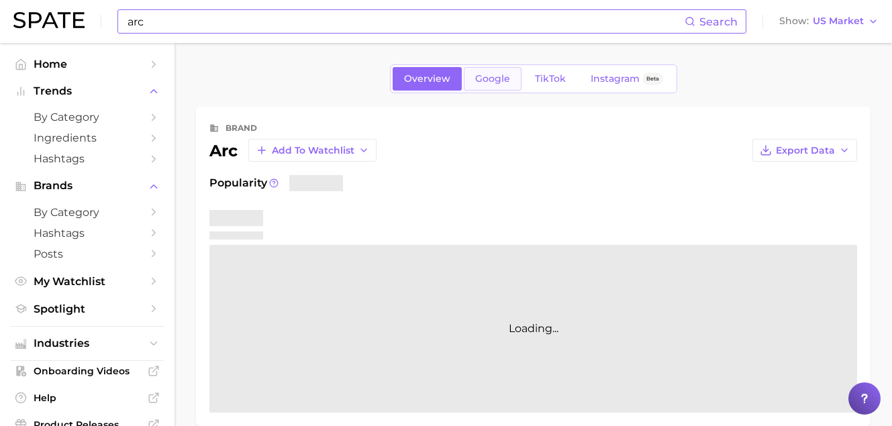
click at [481, 84] on span "Google" at bounding box center [492, 78] width 35 height 11
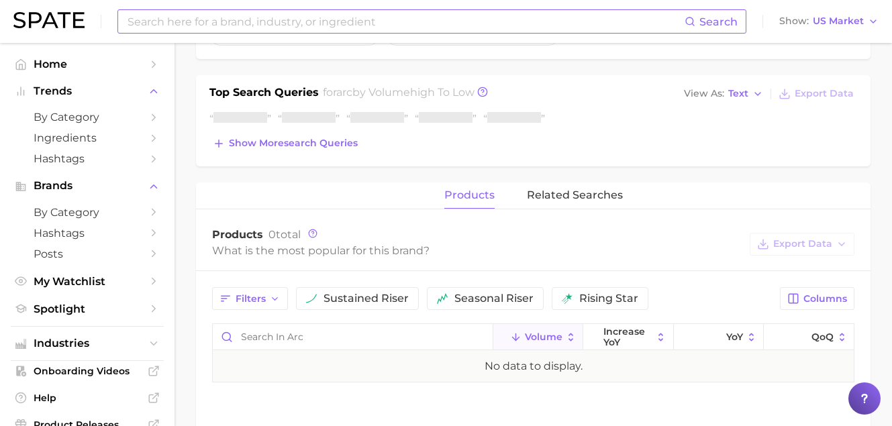
scroll to position [443, 0]
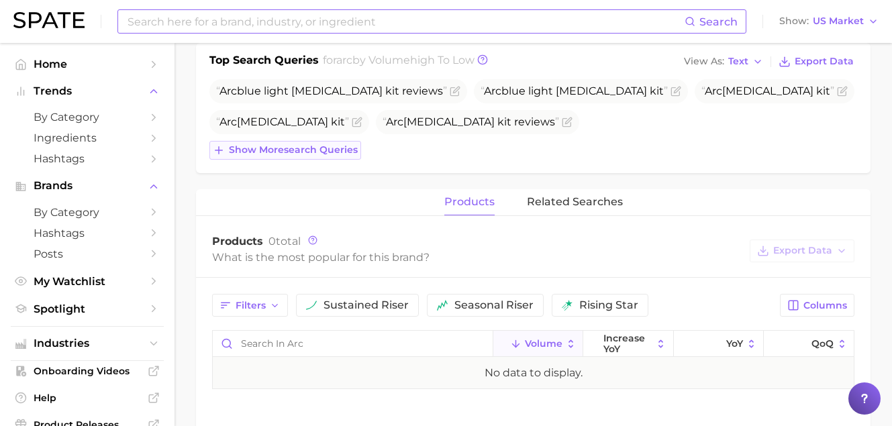
click at [295, 150] on span "Show more search queries" at bounding box center [293, 149] width 129 height 11
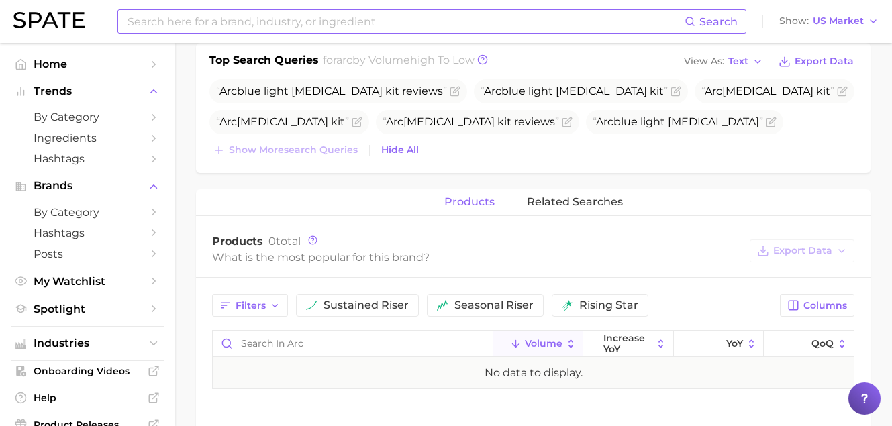
click at [226, 22] on input at bounding box center [405, 21] width 559 height 23
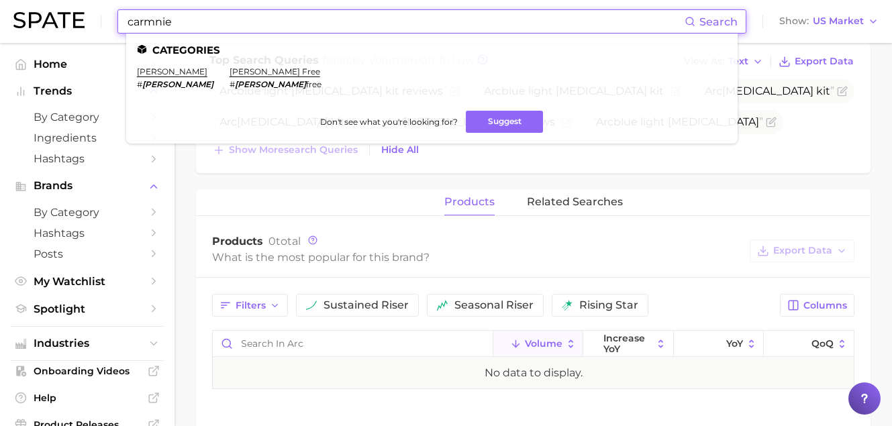
drag, startPoint x: 203, startPoint y: 23, endPoint x: 85, endPoint y: 3, distance: 119.8
click at [85, 3] on div "carmnie Search Categories [PERSON_NAME] # [PERSON_NAME] free # [PERSON_NAME] fr…" at bounding box center [446, 21] width 866 height 43
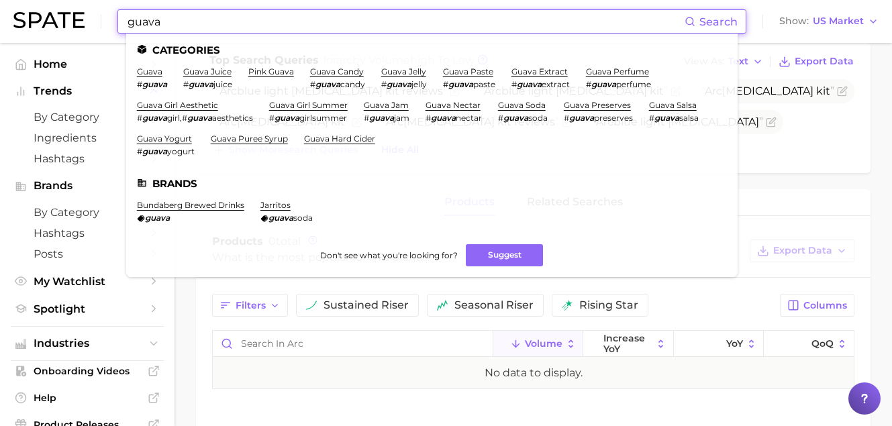
drag, startPoint x: 185, startPoint y: 22, endPoint x: 89, endPoint y: 18, distance: 96.1
click at [89, 18] on div "guava Search Categories guava # guava guava juice # guava juice pink guava guav…" at bounding box center [446, 21] width 866 height 43
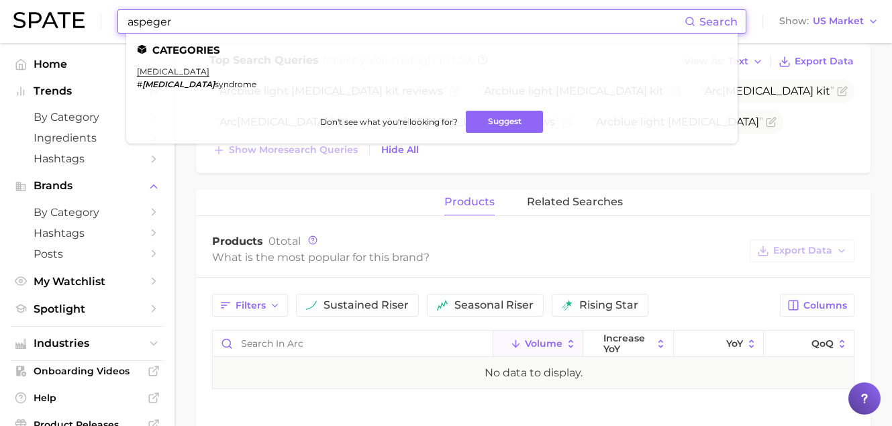
drag, startPoint x: 198, startPoint y: 20, endPoint x: 95, endPoint y: 19, distance: 103.4
click at [95, 19] on div "aspeger Search Categories [MEDICAL_DATA] # [MEDICAL_DATA] Don't see what you're…" at bounding box center [446, 21] width 866 height 43
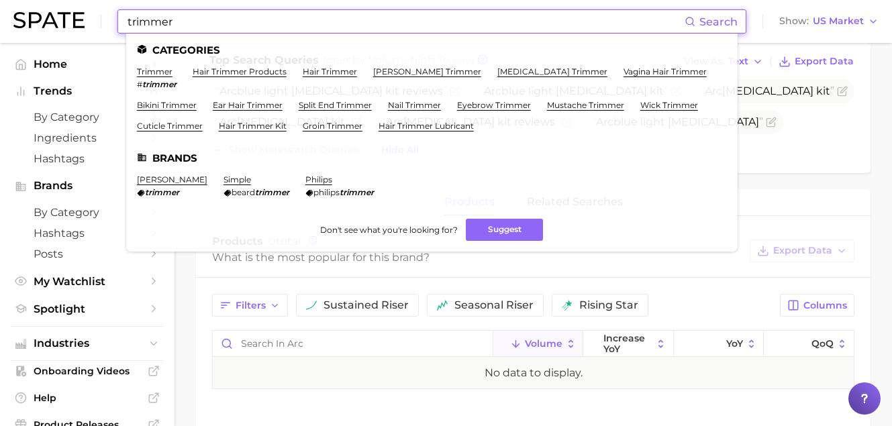
drag, startPoint x: 246, startPoint y: 24, endPoint x: 8, endPoint y: 11, distance: 238.0
click at [8, 11] on header "trimmer Search Categories trimmer # trimmer hair trimmer products hair trimmer …" at bounding box center [446, 21] width 892 height 43
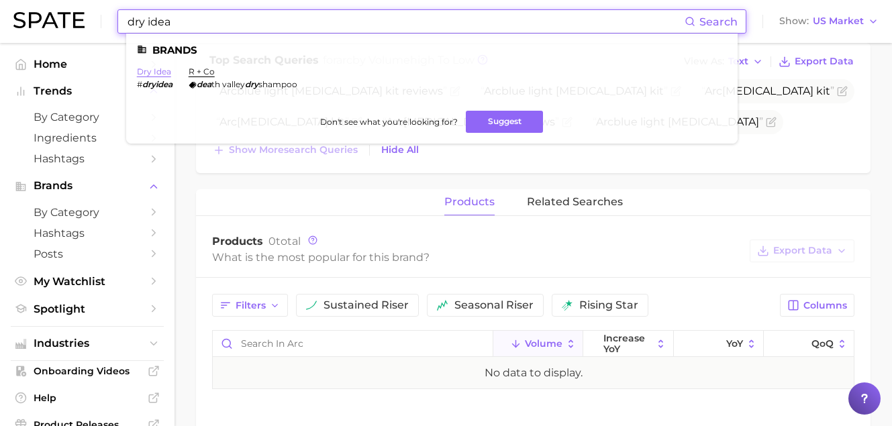
type input "dry idea"
click at [167, 73] on link "dry idea" at bounding box center [154, 71] width 34 height 10
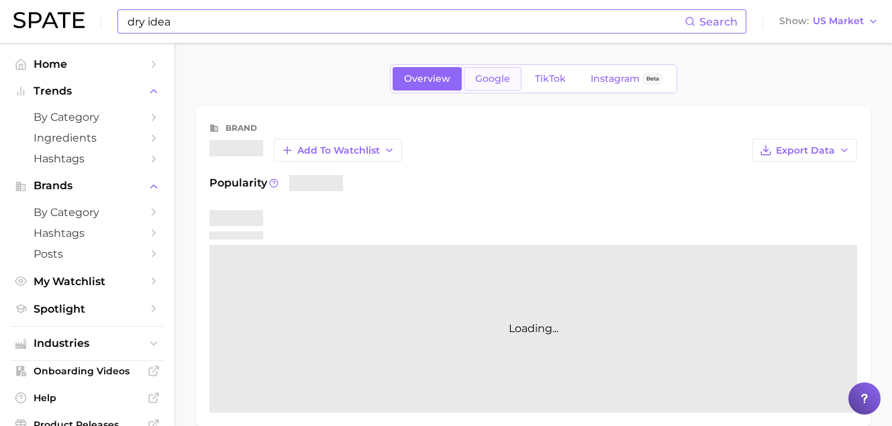
click at [498, 79] on span "Google" at bounding box center [492, 78] width 35 height 11
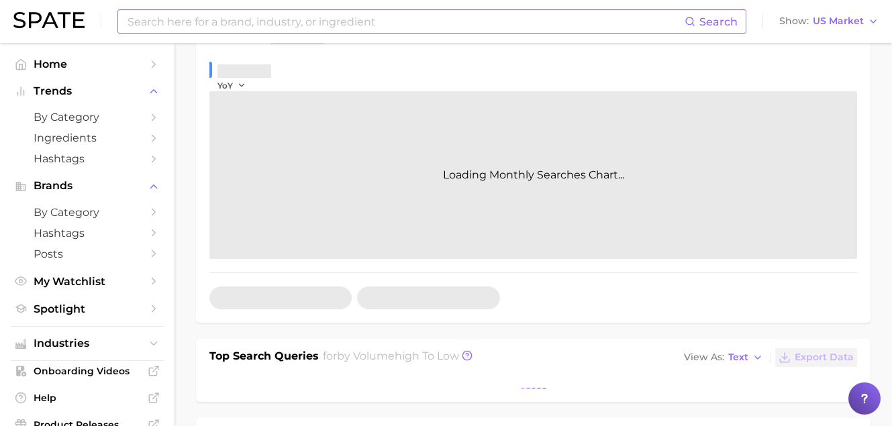
scroll to position [243, 0]
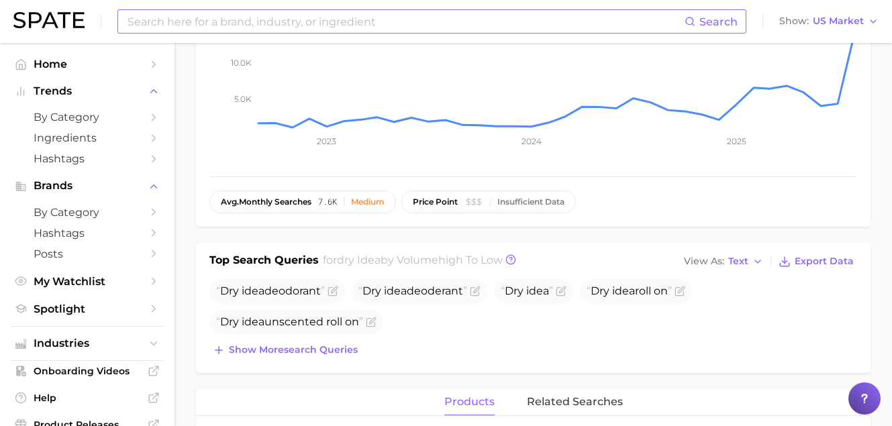
click at [328, 338] on div "Dry idea deodorant Dry idea deoderant Dry idea Dry idea roll on Dry idea unscen…" at bounding box center [534, 319] width 648 height 81
click at [323, 355] on span "Show more search queries" at bounding box center [293, 349] width 129 height 11
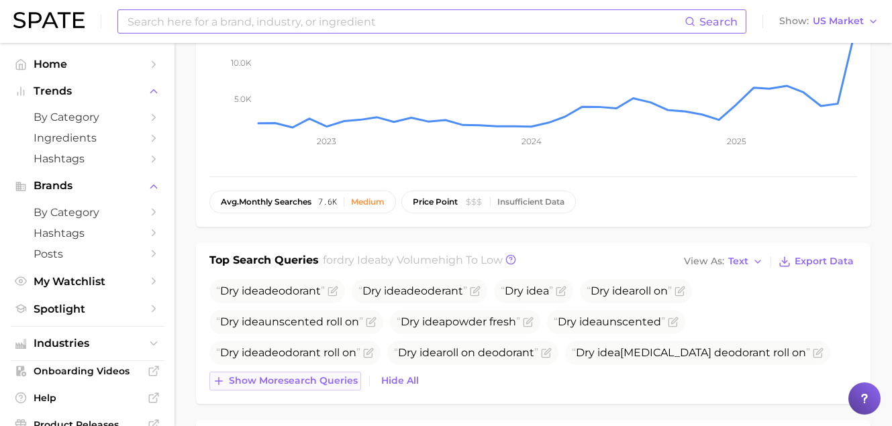
click at [328, 382] on span "Show more search queries" at bounding box center [293, 380] width 129 height 11
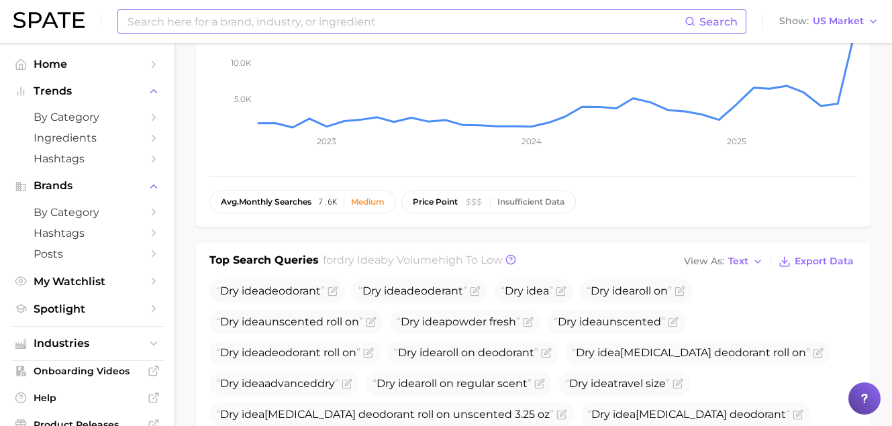
scroll to position [357, 0]
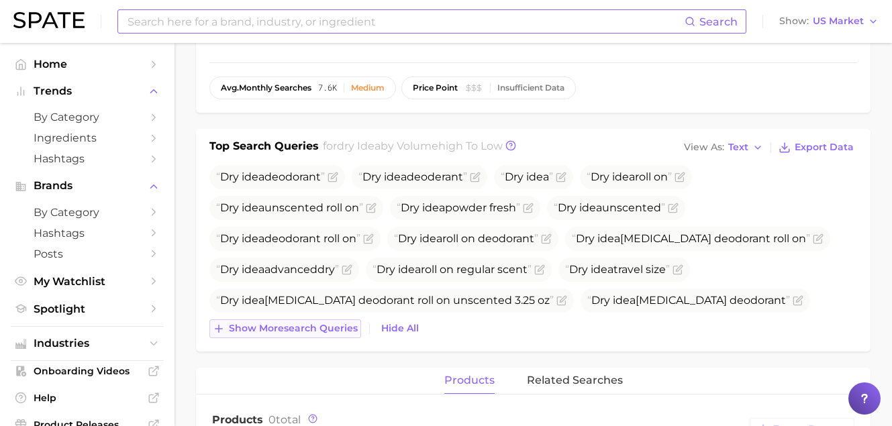
click at [310, 327] on span "Show more search queries" at bounding box center [293, 328] width 129 height 11
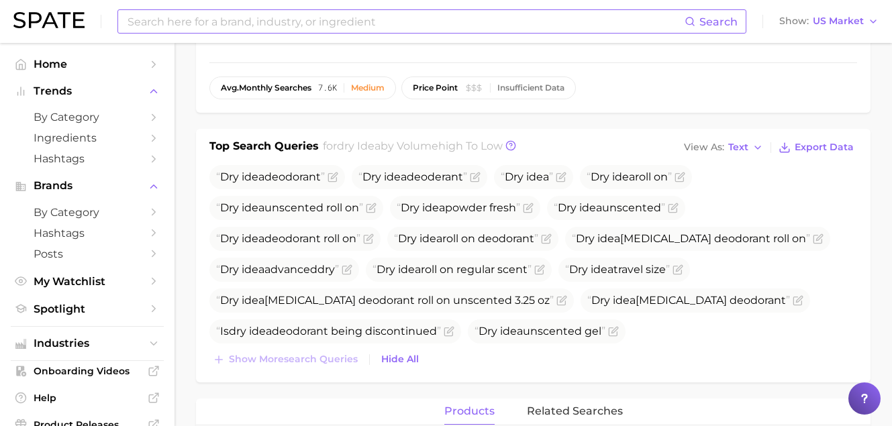
click at [358, 19] on input at bounding box center [405, 21] width 559 height 23
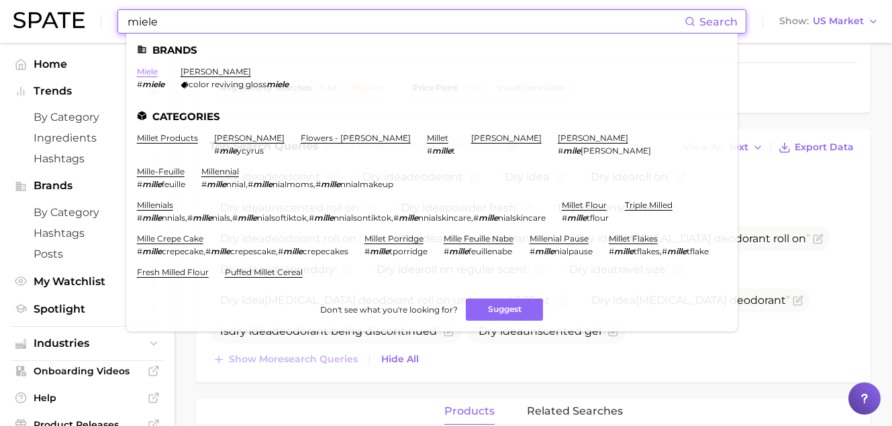
type input "miele"
click at [148, 70] on link "miele" at bounding box center [147, 71] width 21 height 10
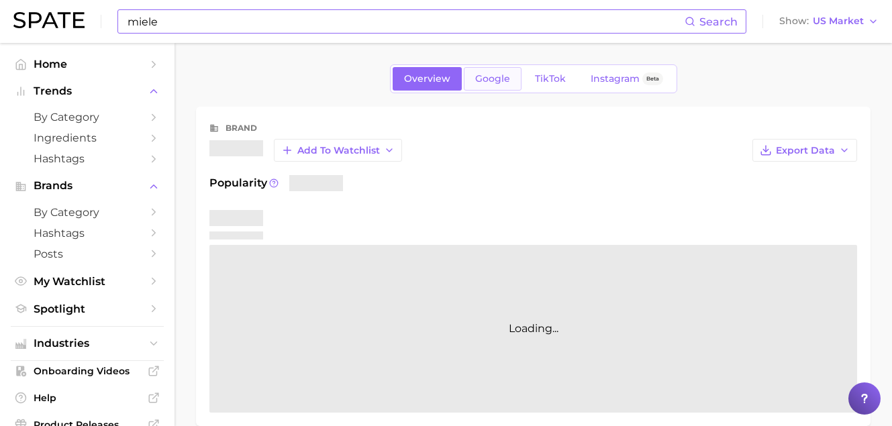
click at [498, 80] on span "Google" at bounding box center [492, 78] width 35 height 11
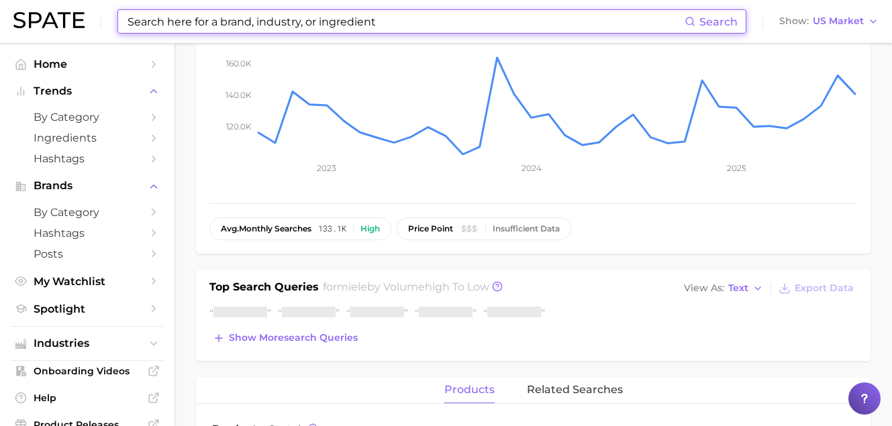
scroll to position [311, 0]
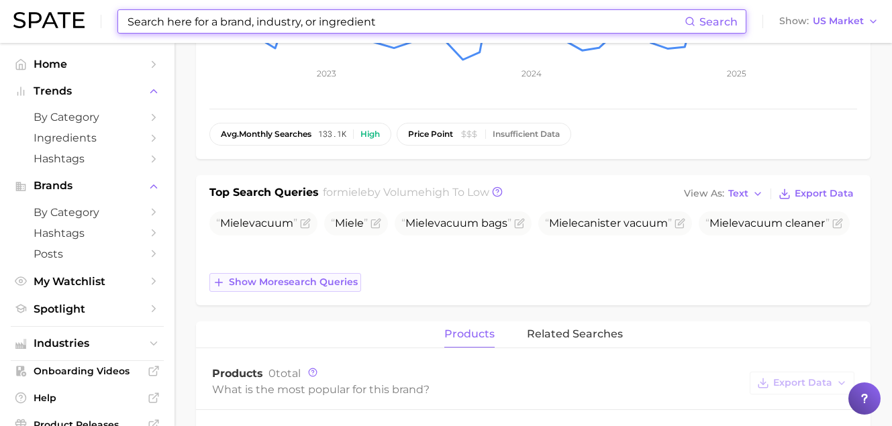
click at [706, 230] on span "Miele vacuum cleaner" at bounding box center [768, 223] width 124 height 13
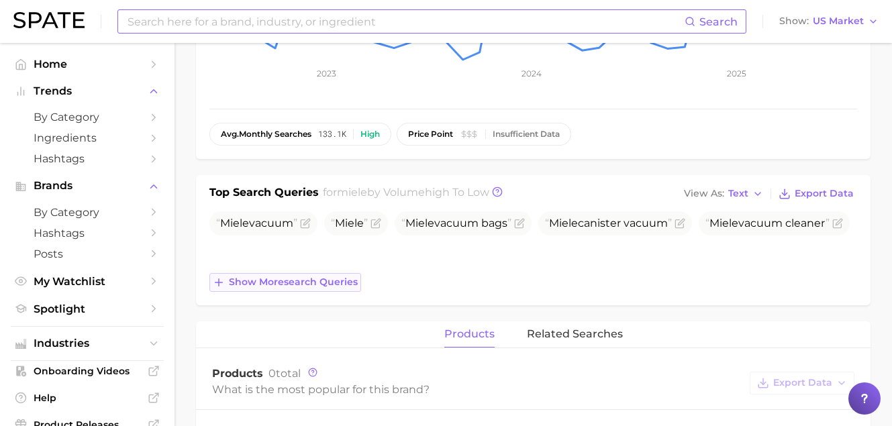
click at [332, 289] on button "Show more search queries" at bounding box center [286, 282] width 152 height 19
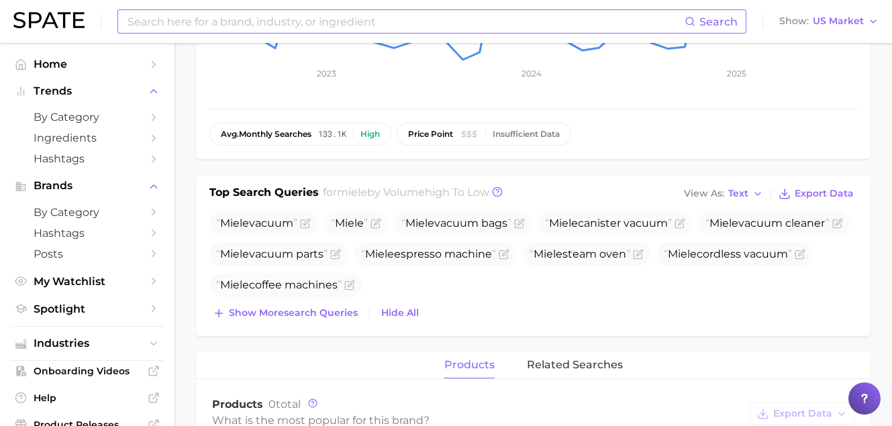
click at [333, 303] on div "Miele vacuum Miele Miele vacuum bags Miele canister vacuum Miele vacuum cleaner…" at bounding box center [534, 267] width 648 height 111
click at [332, 310] on span "Show more search queries" at bounding box center [293, 313] width 129 height 11
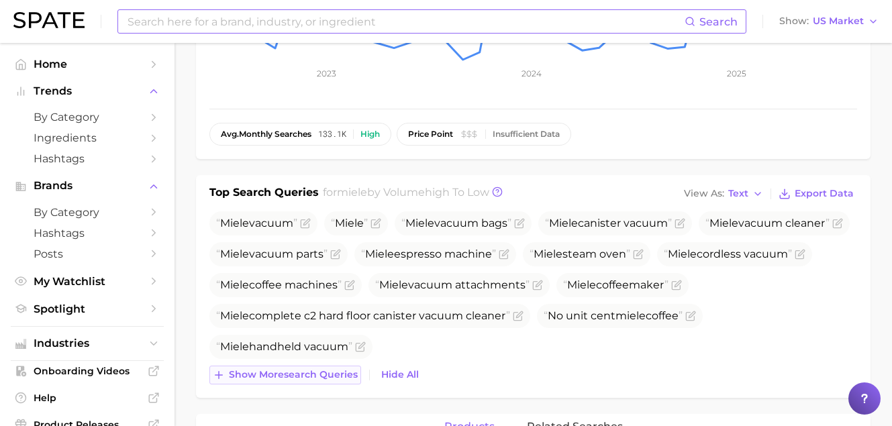
click at [353, 375] on span "Show more search queries" at bounding box center [293, 374] width 129 height 11
click at [185, 13] on input at bounding box center [405, 21] width 559 height 23
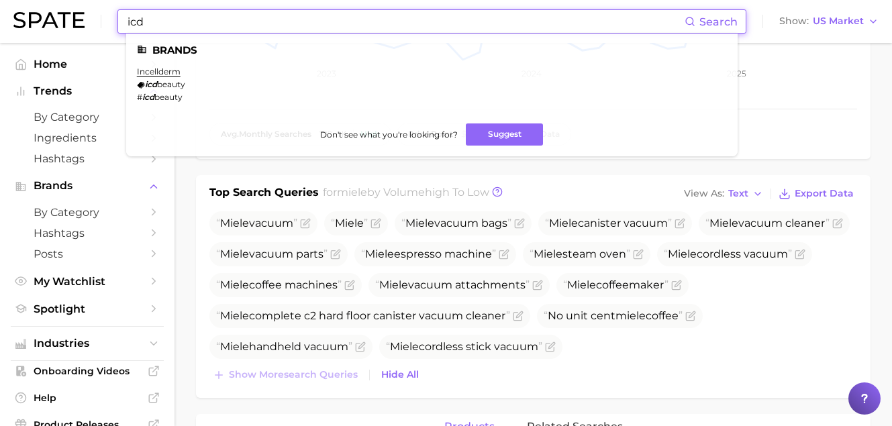
click at [203, 27] on input "icd" at bounding box center [405, 21] width 559 height 23
drag, startPoint x: 198, startPoint y: 26, endPoint x: 53, endPoint y: 2, distance: 147.0
click at [56, 1] on div "icd Search Brands incellderm icd beauty # icd beauty Don't see what you're look…" at bounding box center [446, 21] width 866 height 43
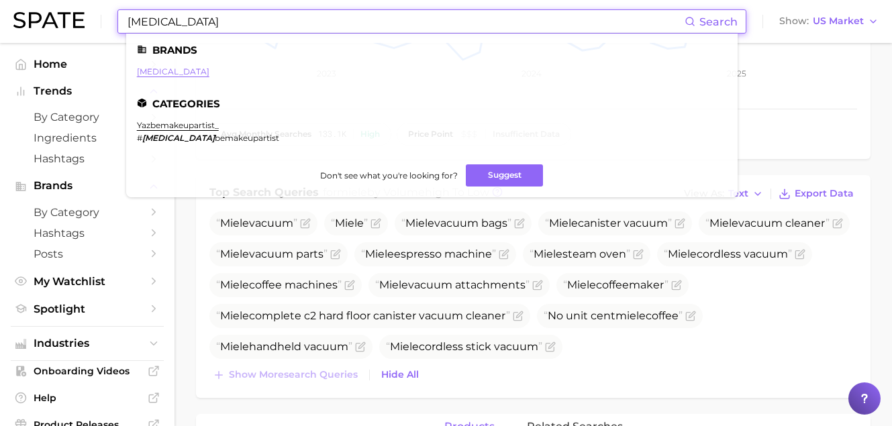
type input "[MEDICAL_DATA]"
click at [147, 75] on link "[MEDICAL_DATA]" at bounding box center [173, 71] width 73 height 10
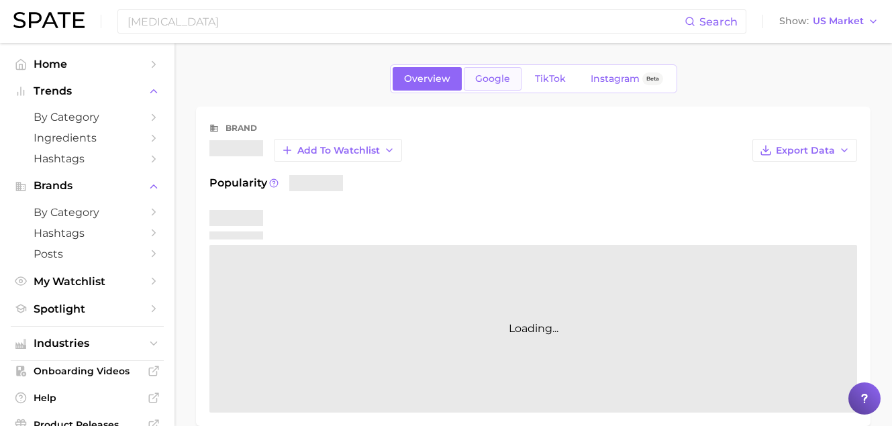
click at [512, 81] on link "Google" at bounding box center [493, 79] width 58 height 24
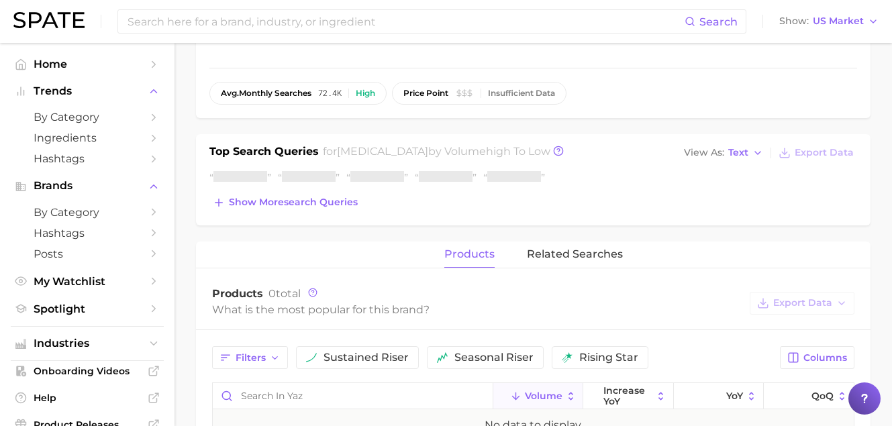
scroll to position [421, 0]
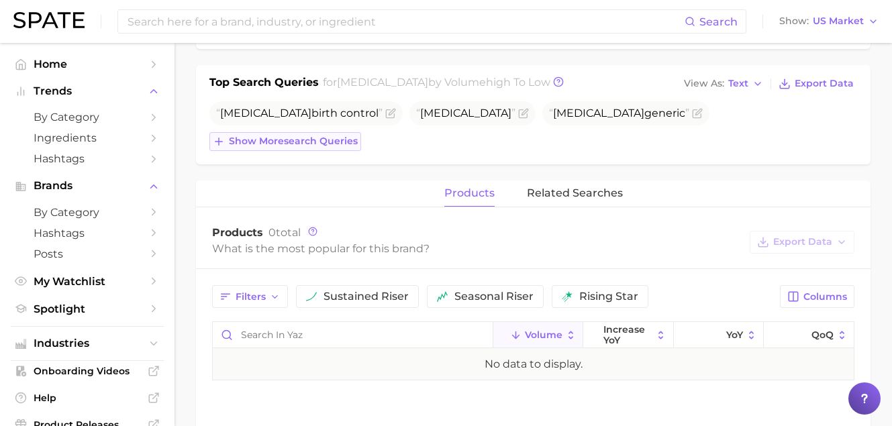
click at [295, 141] on span "Show more search queries" at bounding box center [293, 141] width 129 height 11
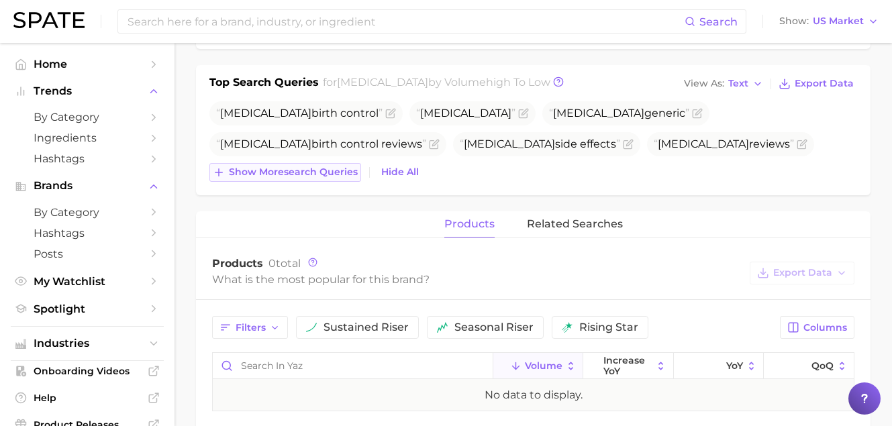
click at [301, 176] on span "Show more search queries" at bounding box center [293, 172] width 129 height 11
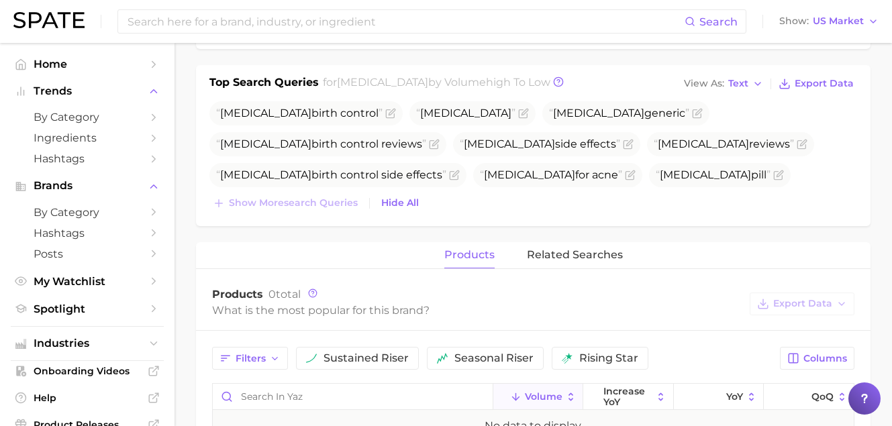
drag, startPoint x: 775, startPoint y: 142, endPoint x: 698, endPoint y: 150, distance: 77.6
click at [422, 199] on span "[MEDICAL_DATA] vs [PERSON_NAME]" at bounding box center [319, 205] width 206 height 13
copy span "[MEDICAL_DATA] vs [PERSON_NAME]"
click at [181, 30] on input at bounding box center [405, 21] width 559 height 23
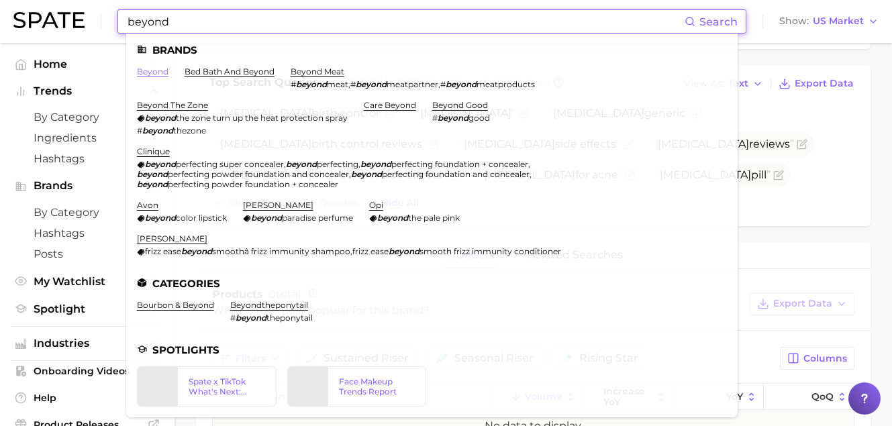
type input "beyond"
click at [163, 66] on link "beyond" at bounding box center [153, 71] width 32 height 10
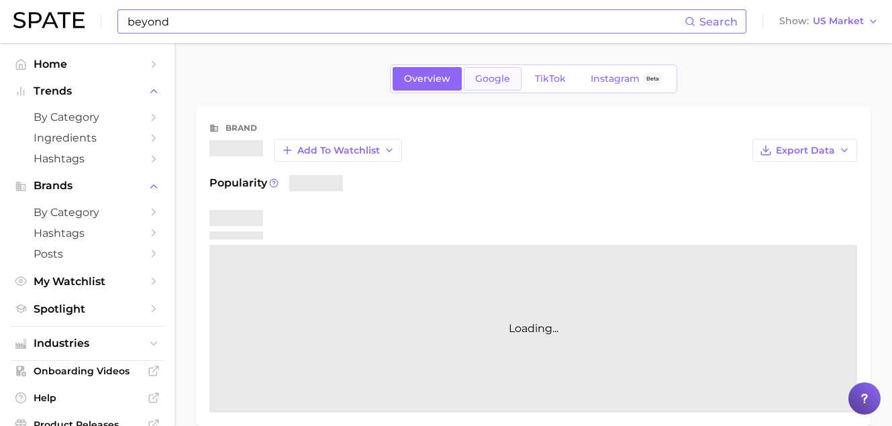
click at [492, 76] on span "Google" at bounding box center [492, 78] width 35 height 11
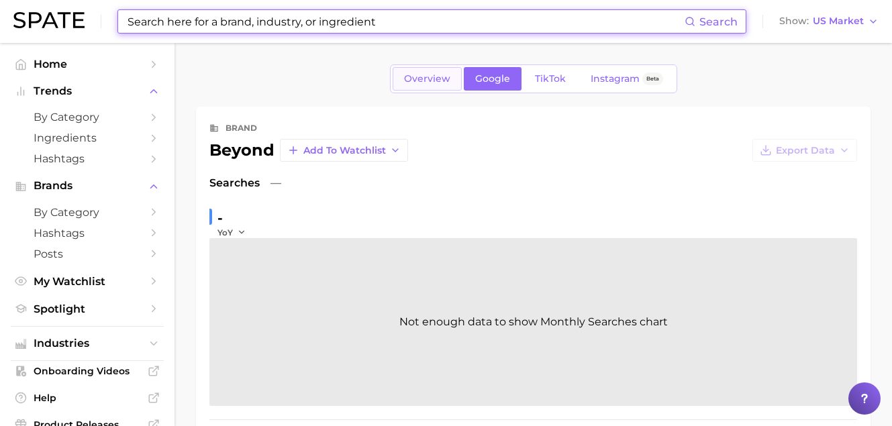
click at [437, 86] on link "Overview" at bounding box center [427, 79] width 69 height 24
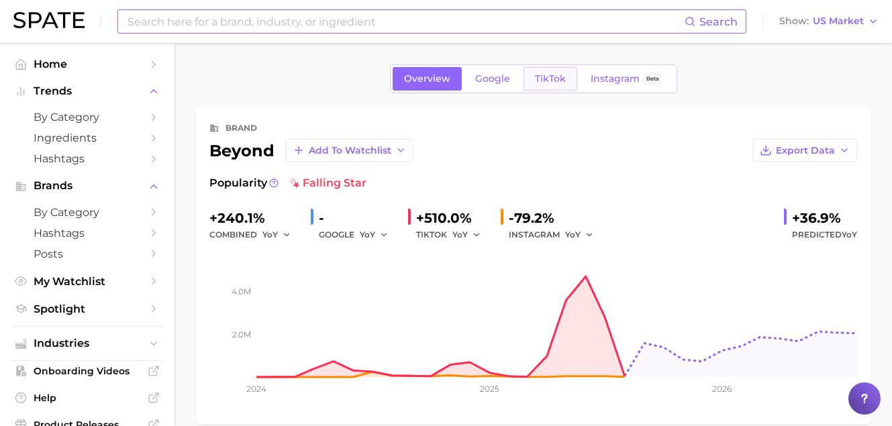
click at [555, 78] on span "TikTok" at bounding box center [550, 78] width 31 height 11
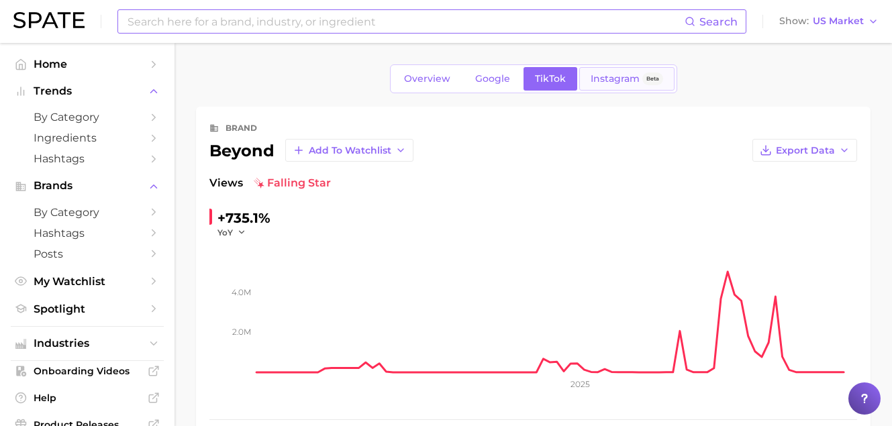
click at [594, 86] on link "Instagram Beta" at bounding box center [626, 79] width 95 height 24
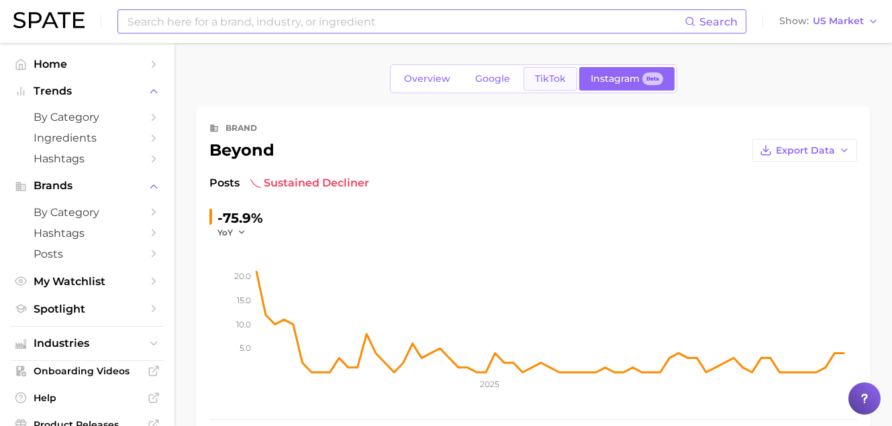
click at [553, 77] on span "TikTok" at bounding box center [550, 78] width 31 height 11
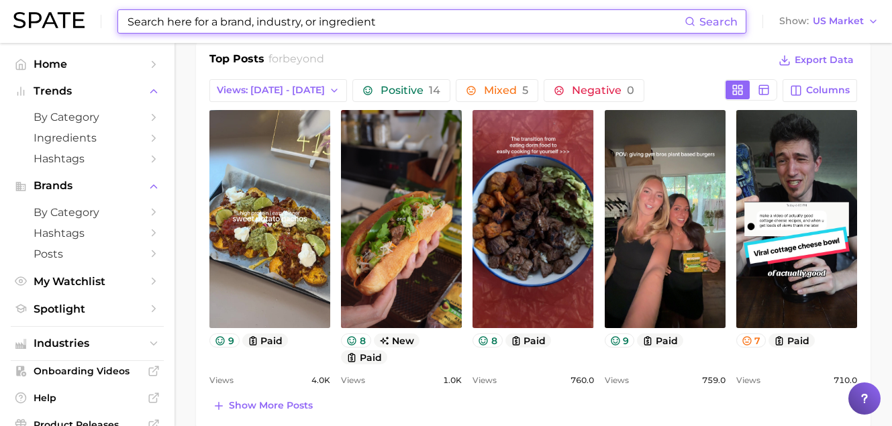
scroll to position [571, 0]
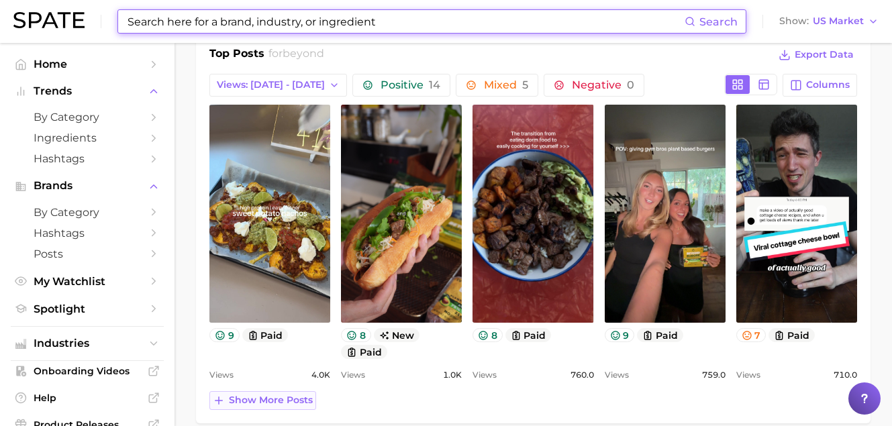
click at [291, 400] on span "Show more posts" at bounding box center [271, 400] width 84 height 11
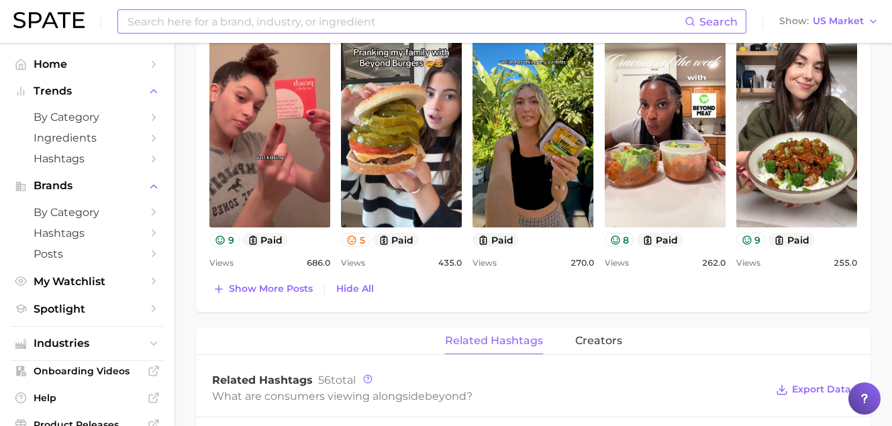
scroll to position [716, 0]
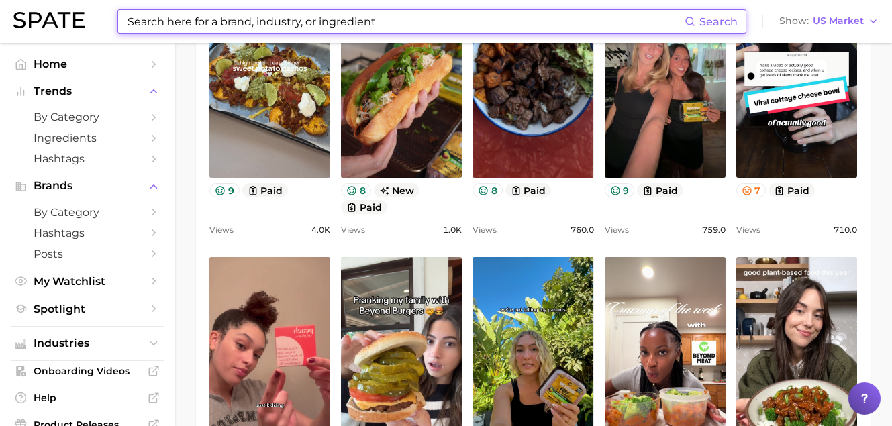
click at [223, 19] on input at bounding box center [405, 21] width 559 height 23
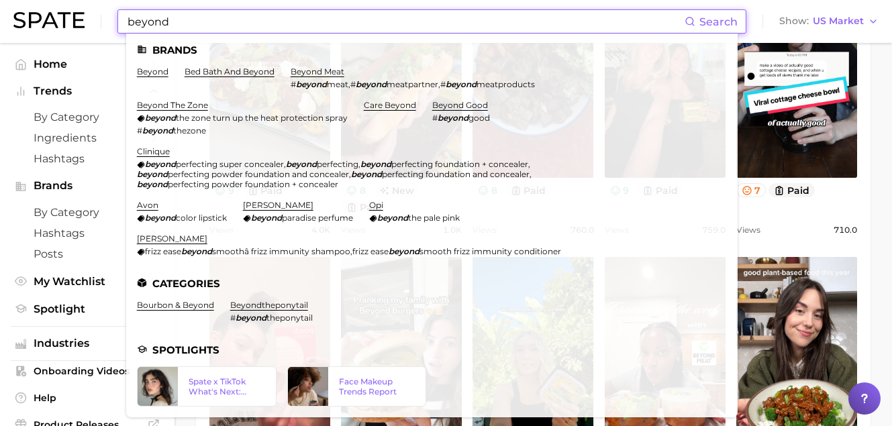
drag, startPoint x: 213, startPoint y: 27, endPoint x: -8, endPoint y: 9, distance: 221.7
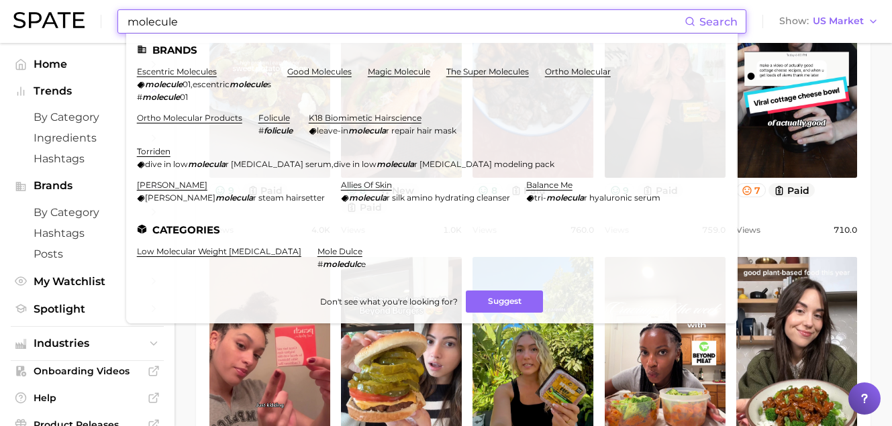
drag, startPoint x: 199, startPoint y: 17, endPoint x: 58, endPoint y: 18, distance: 141.0
click at [58, 18] on div "molecule Search Brands escentric molecules molecule 01 , escentric molecule s #…" at bounding box center [446, 21] width 866 height 43
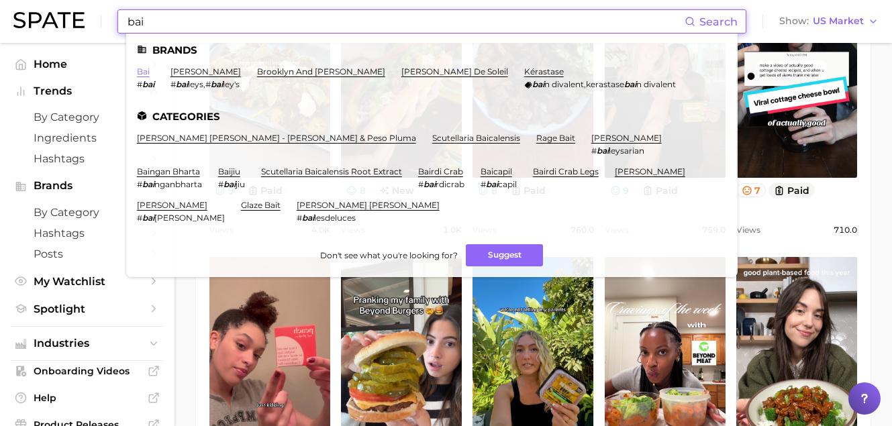
type input "bai"
click at [143, 69] on link "bai" at bounding box center [143, 71] width 13 height 10
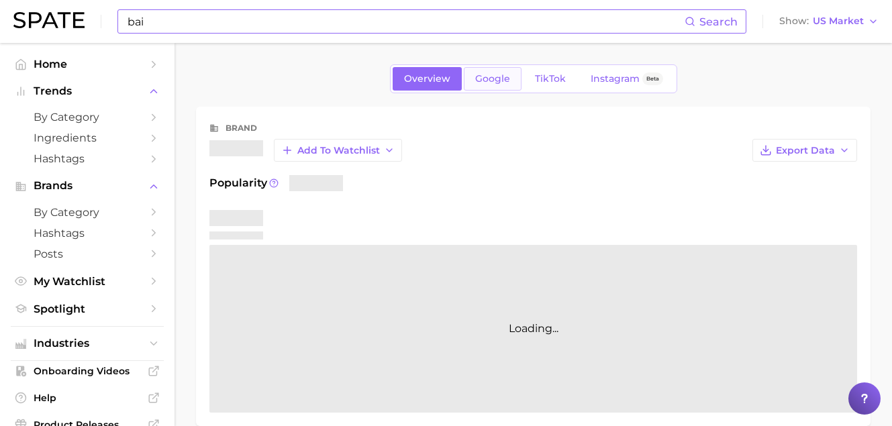
click at [489, 79] on span "Google" at bounding box center [492, 78] width 35 height 11
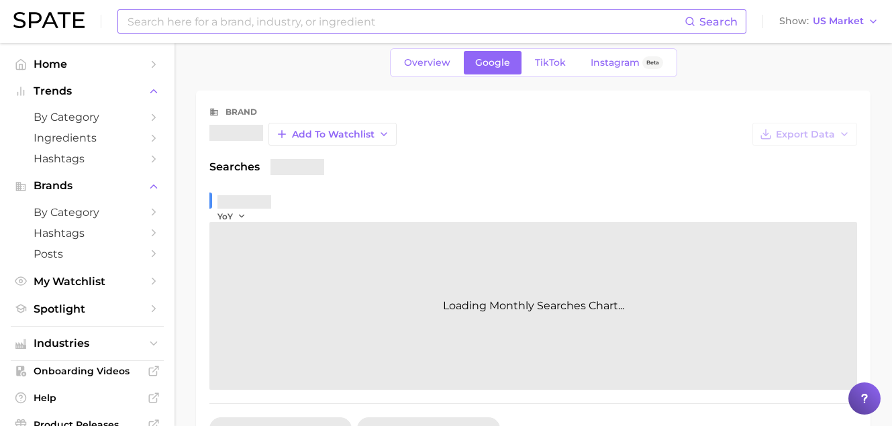
scroll to position [285, 0]
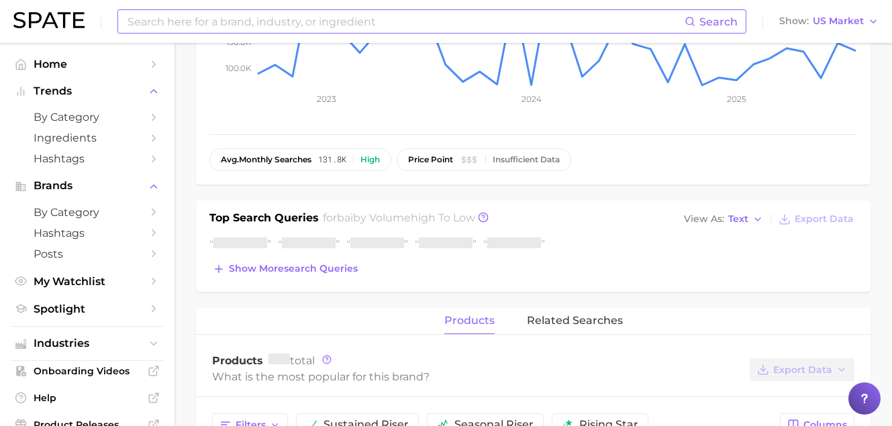
click at [311, 279] on div "Top Search Queries for bai by Volume high to low View As Text Export Data Show …" at bounding box center [533, 246] width 675 height 91
click at [309, 271] on span "Show more search queries" at bounding box center [293, 268] width 129 height 11
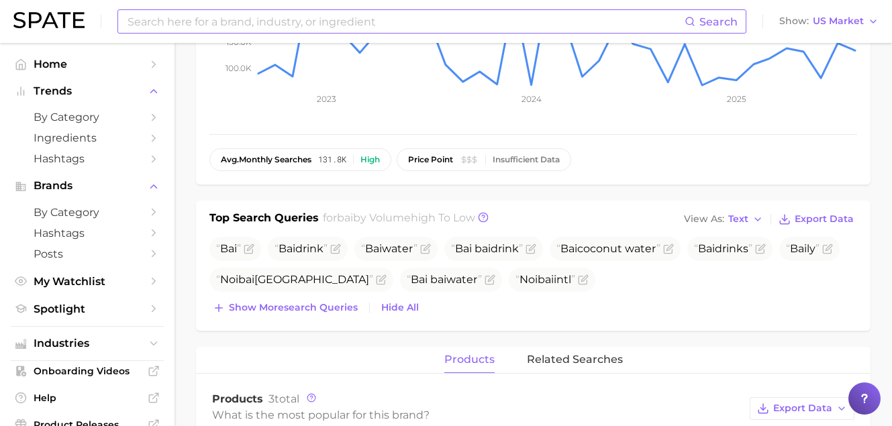
click at [249, 21] on input at bounding box center [405, 21] width 559 height 23
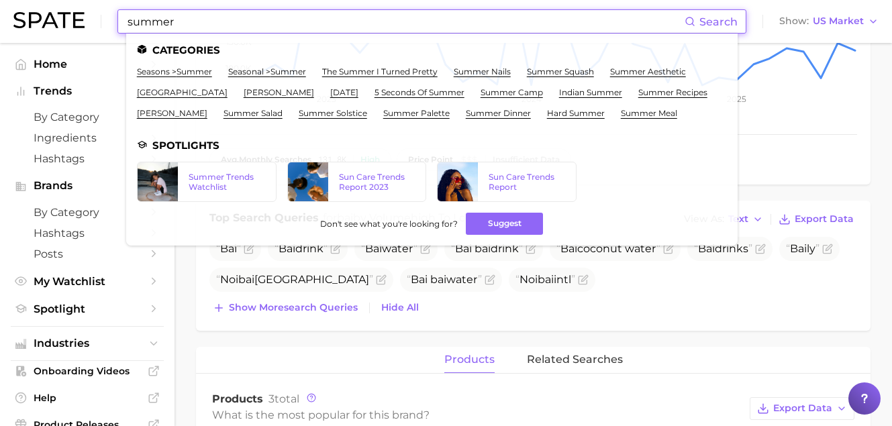
drag, startPoint x: 200, startPoint y: 19, endPoint x: 44, endPoint y: 1, distance: 156.8
click at [50, 2] on div "summer Search Categories seasons > summer seasonal > summer the summer i turned…" at bounding box center [446, 21] width 866 height 43
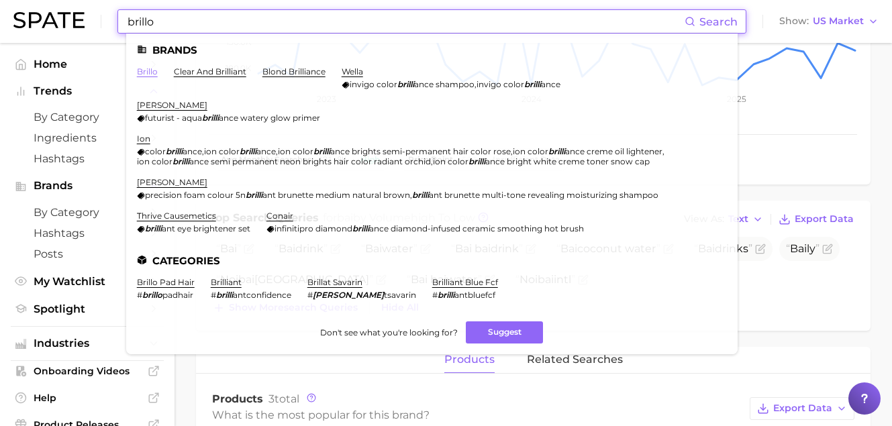
type input "brillo"
click at [147, 73] on link "brillo" at bounding box center [147, 71] width 21 height 10
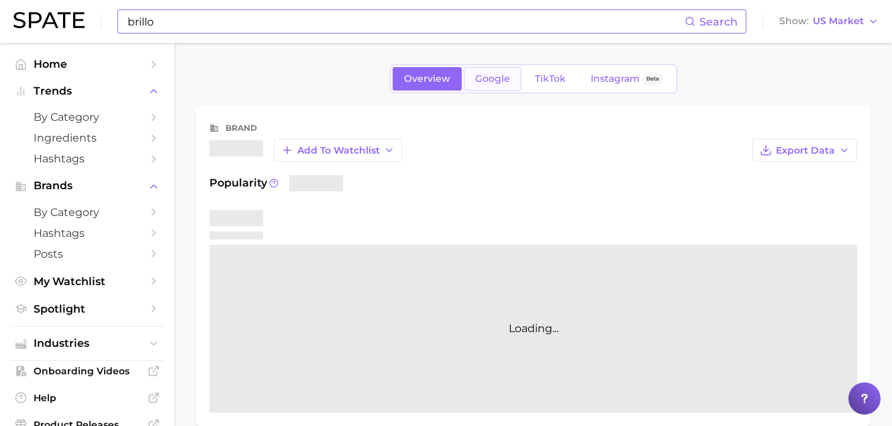
click at [508, 82] on span "Google" at bounding box center [492, 78] width 35 height 11
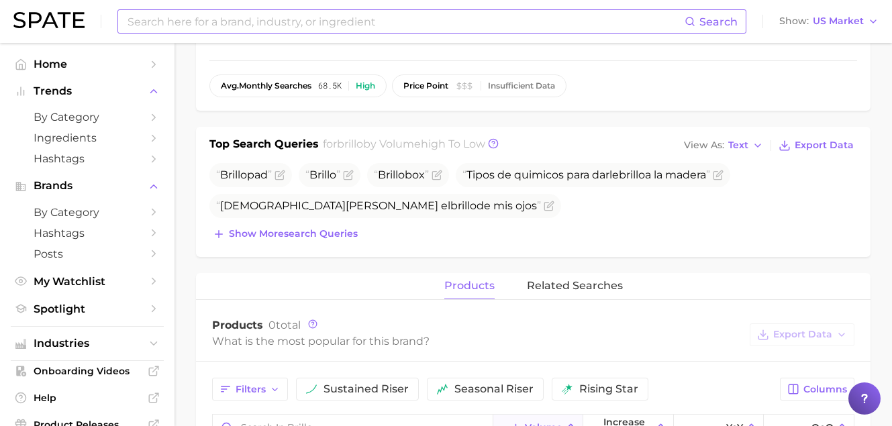
scroll to position [359, 0]
click at [314, 236] on span "Show more search queries" at bounding box center [293, 234] width 129 height 11
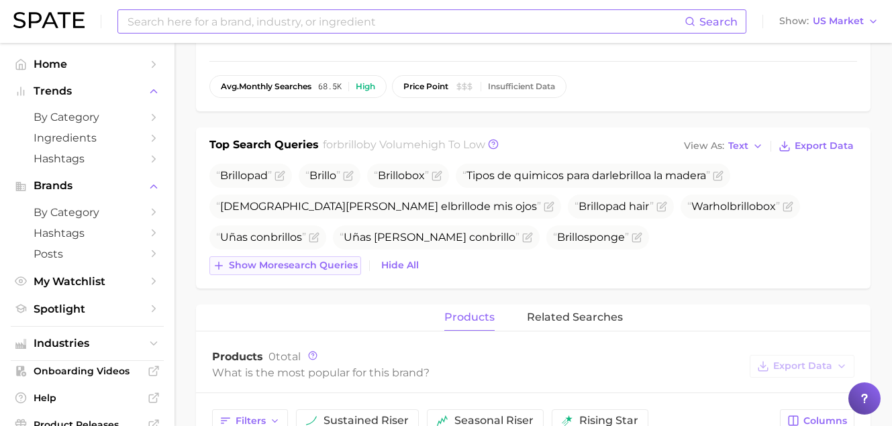
click at [314, 265] on span "Show more search queries" at bounding box center [293, 265] width 129 height 11
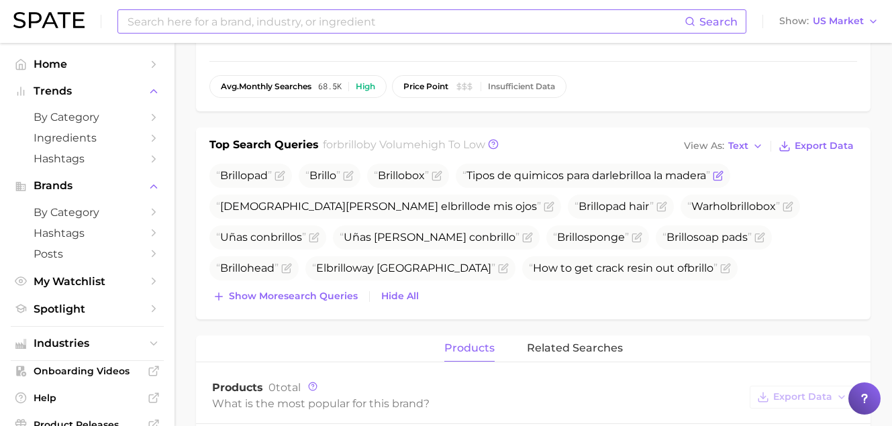
click at [724, 176] on icon "Flag as miscategorized or irrelevant" at bounding box center [718, 176] width 11 height 11
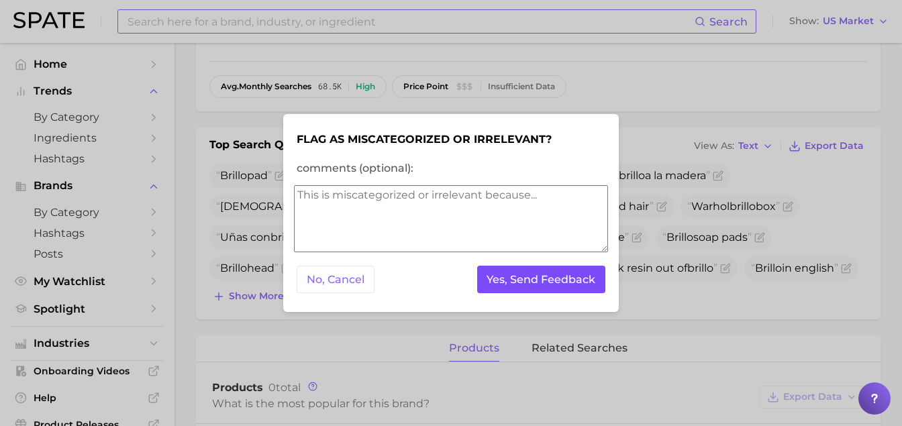
click at [518, 278] on button "Yes, Send Feedback" at bounding box center [541, 280] width 129 height 28
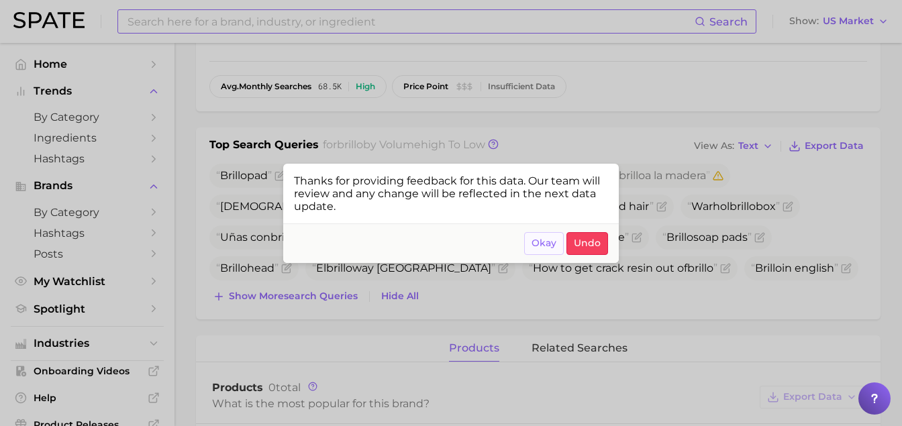
click at [537, 242] on span "Okay" at bounding box center [544, 243] width 25 height 11
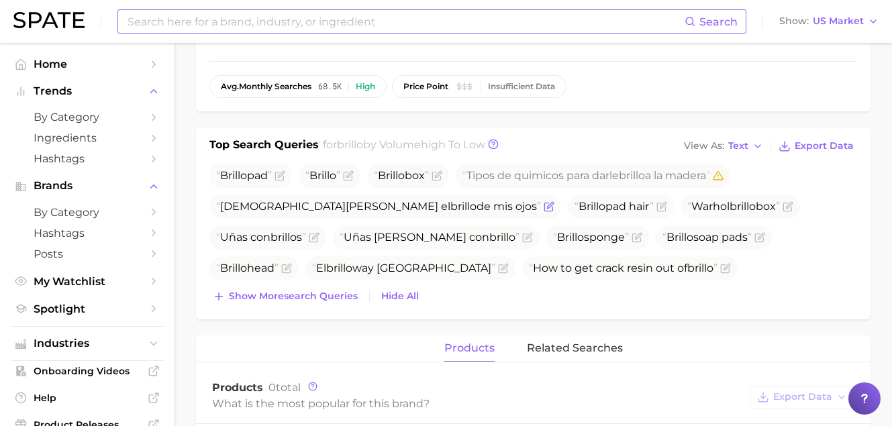
click at [544, 204] on icon "Flag as miscategorized or irrelevant" at bounding box center [549, 206] width 11 height 11
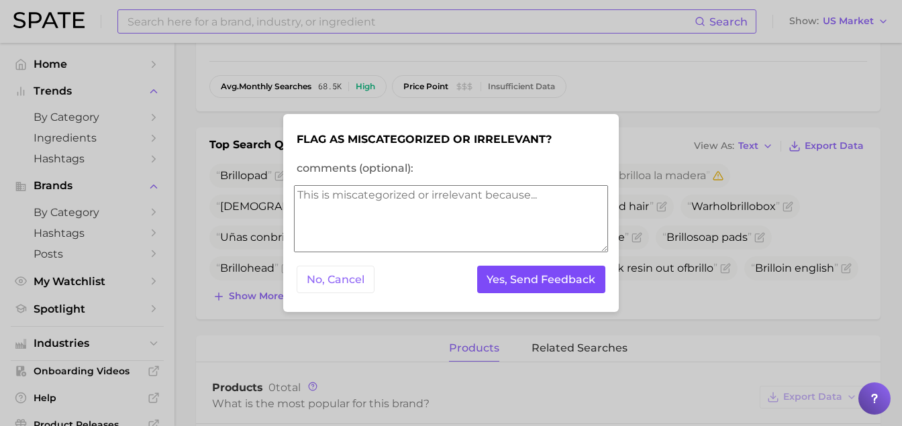
click at [539, 289] on button "Yes, Send Feedback" at bounding box center [541, 280] width 129 height 28
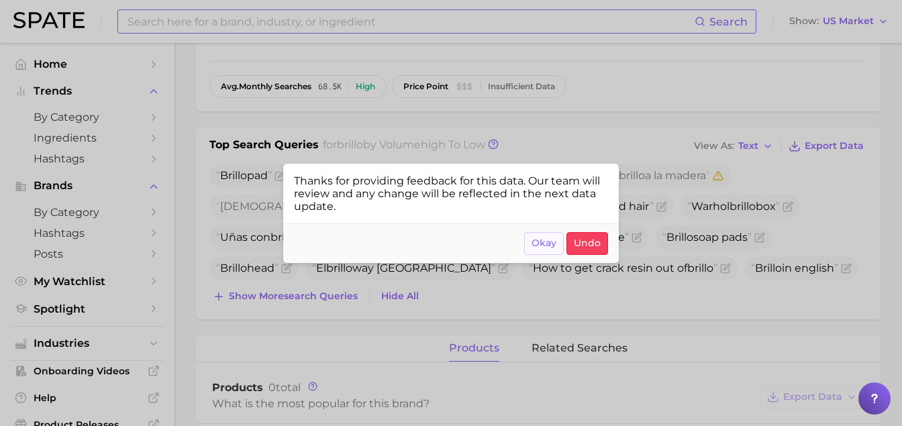
click at [541, 242] on span "Okay" at bounding box center [544, 243] width 25 height 11
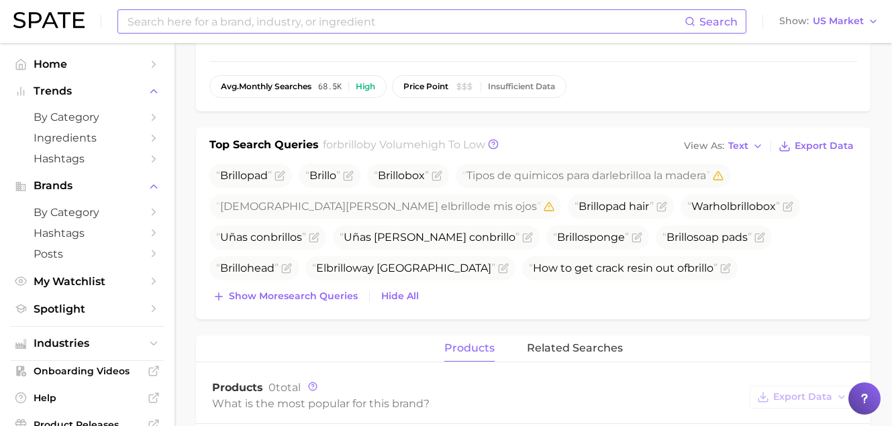
click at [317, 294] on icon "Flag as miscategorized or irrelevant" at bounding box center [311, 299] width 11 height 11
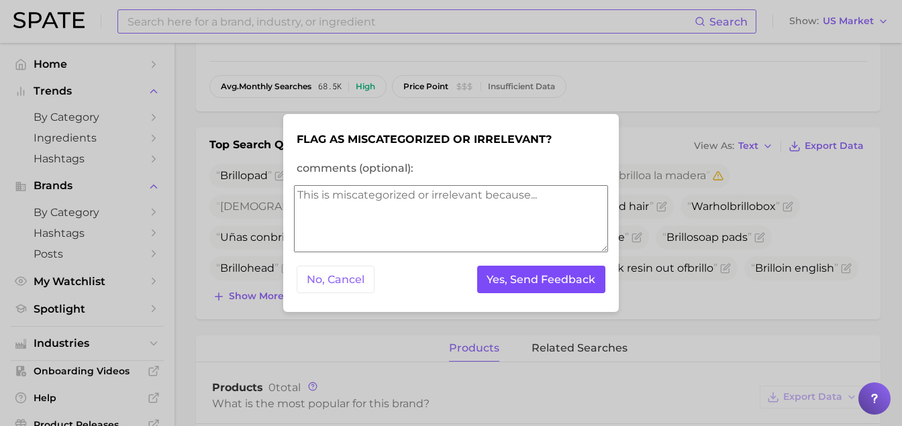
click at [537, 281] on button "Yes, Send Feedback" at bounding box center [541, 280] width 129 height 28
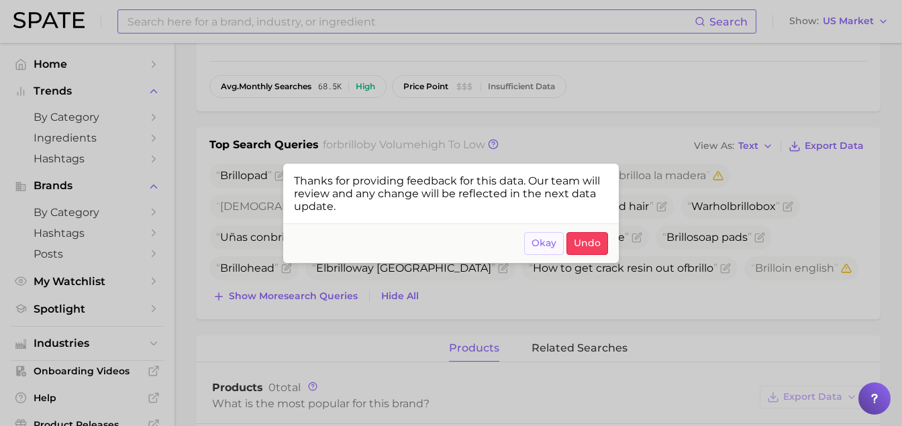
click at [542, 246] on span "Okay" at bounding box center [544, 243] width 25 height 11
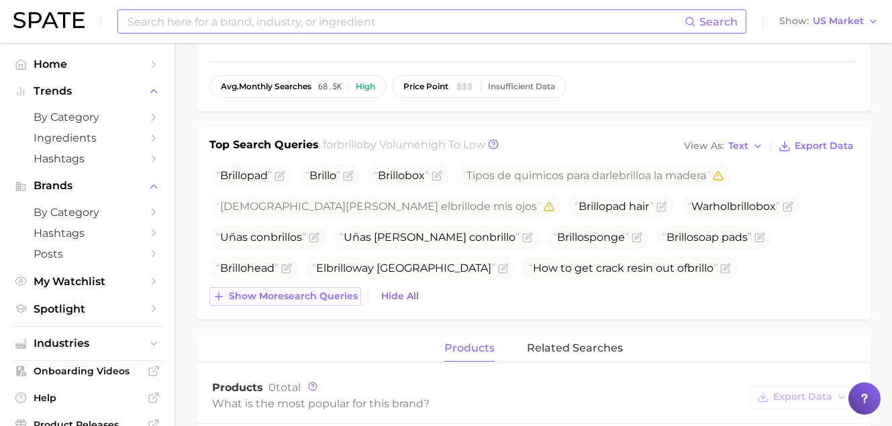
click at [312, 304] on button "Show more search queries" at bounding box center [286, 296] width 152 height 19
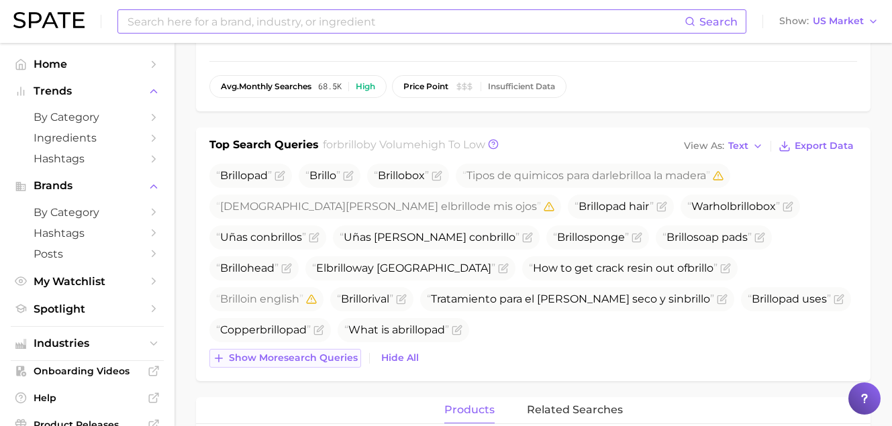
click at [308, 360] on span "Show more search queries" at bounding box center [293, 358] width 129 height 11
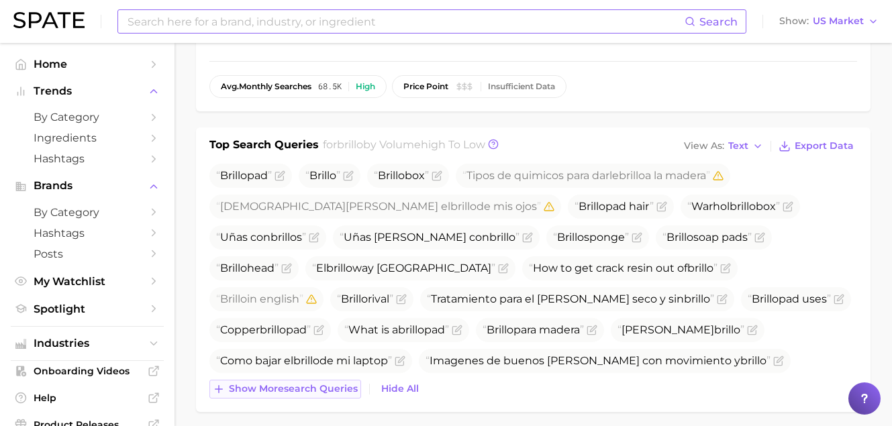
click at [316, 391] on span "Show more search queries" at bounding box center [293, 388] width 129 height 11
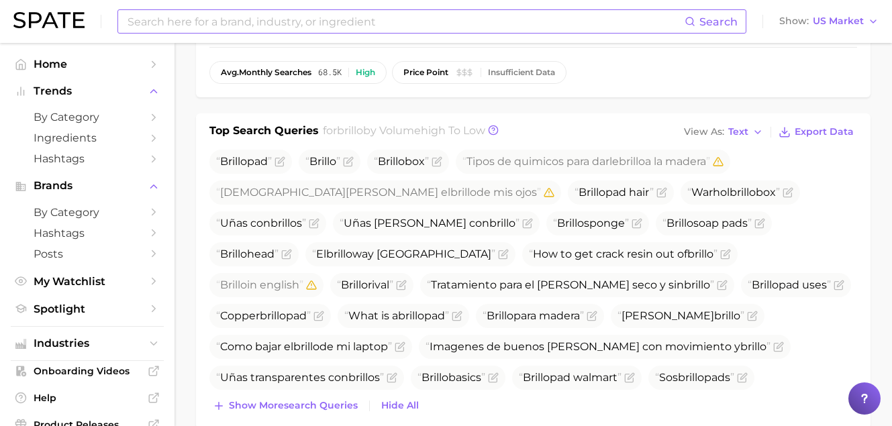
scroll to position [383, 0]
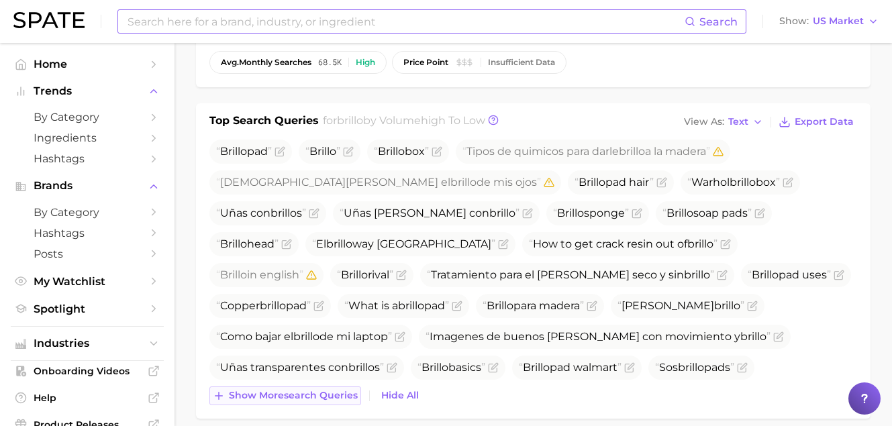
click at [343, 396] on span "Show more search queries" at bounding box center [293, 395] width 129 height 11
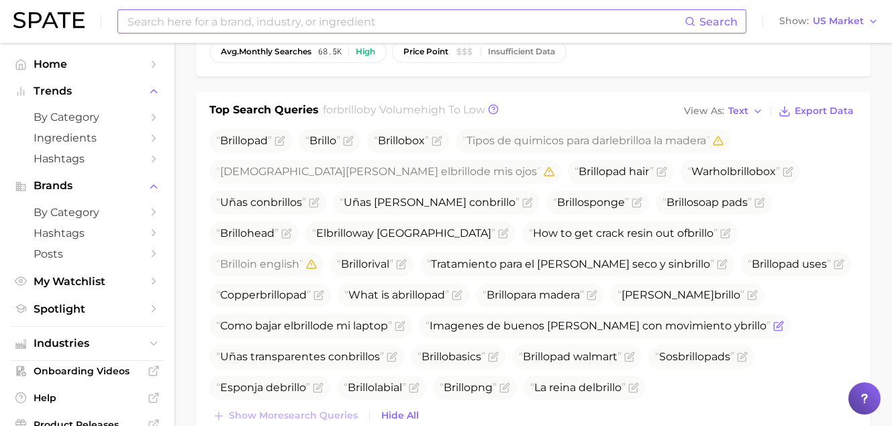
scroll to position [403, 0]
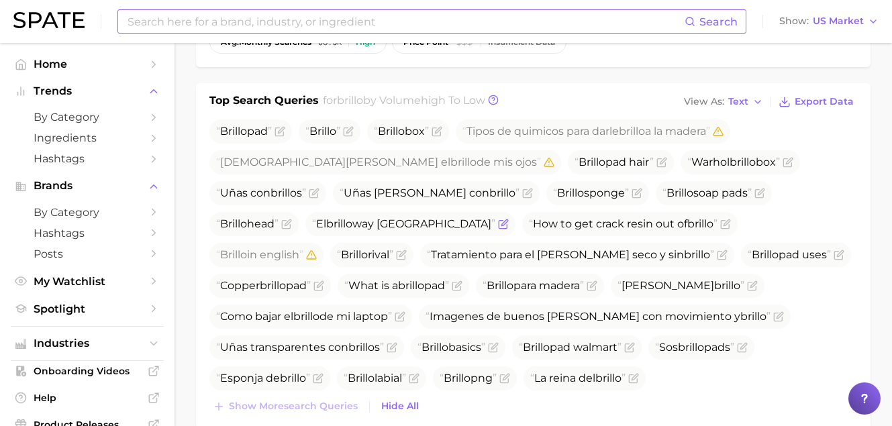
click at [502, 226] on icon "Flag as miscategorized or irrelevant" at bounding box center [505, 223] width 6 height 6
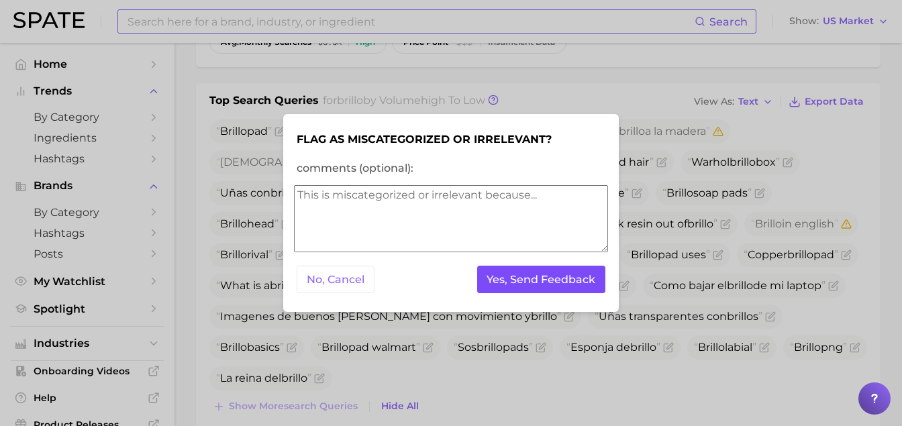
click at [502, 290] on button "Yes, Send Feedback" at bounding box center [541, 280] width 129 height 28
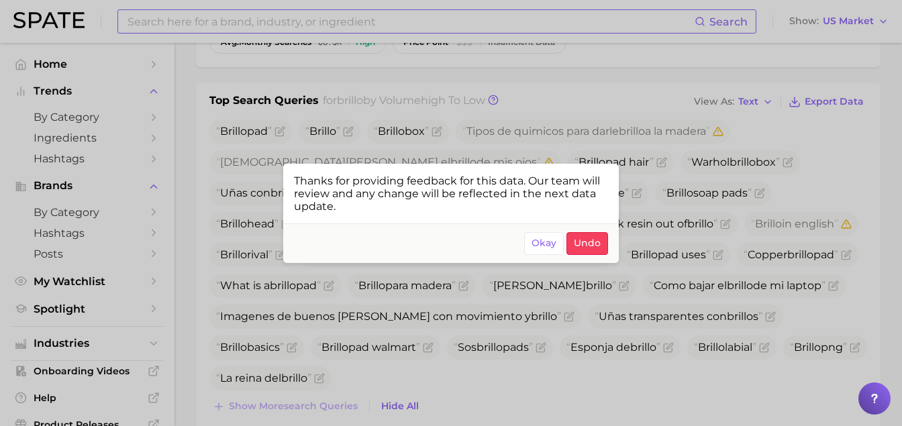
click at [300, 250] on footer "Okay Undo" at bounding box center [451, 244] width 336 height 40
drag, startPoint x: 283, startPoint y: 265, endPoint x: 289, endPoint y: 275, distance: 11.2
click at [282, 266] on div at bounding box center [451, 213] width 902 height 426
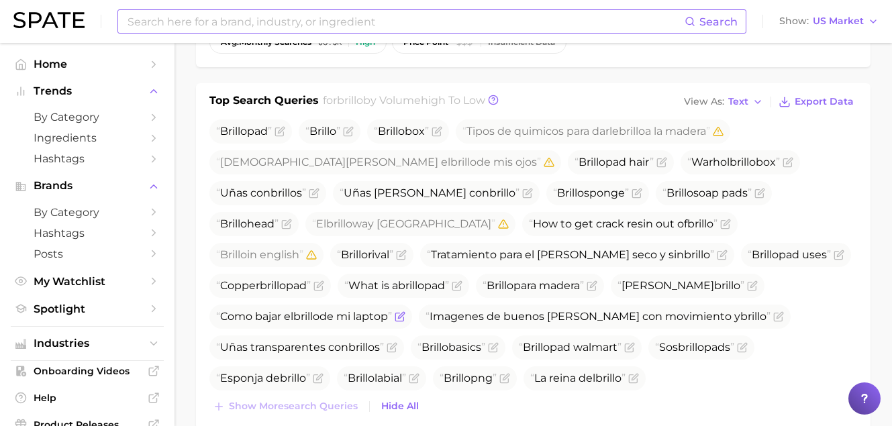
click at [406, 312] on icon "Flag as miscategorized or irrelevant" at bounding box center [400, 317] width 11 height 11
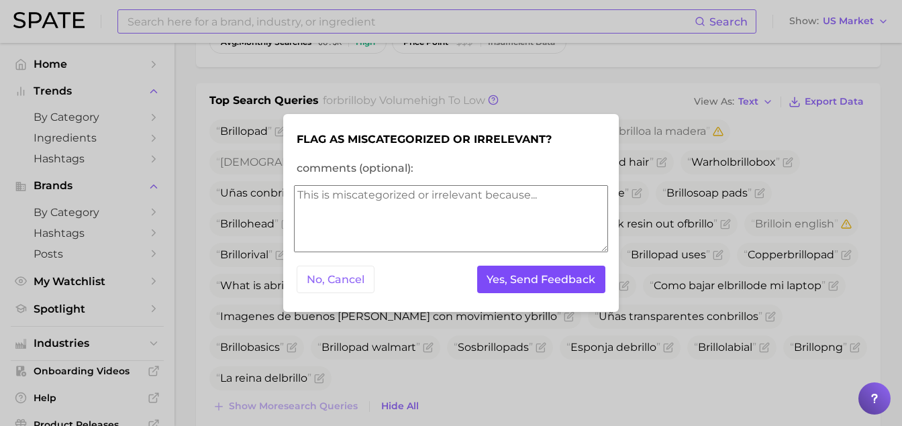
click at [554, 286] on button "Yes, Send Feedback" at bounding box center [541, 280] width 129 height 28
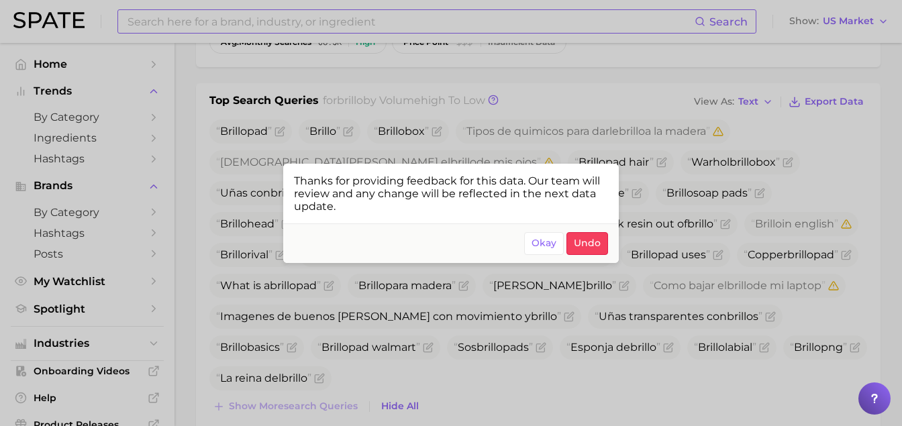
click at [422, 375] on div at bounding box center [451, 213] width 902 height 426
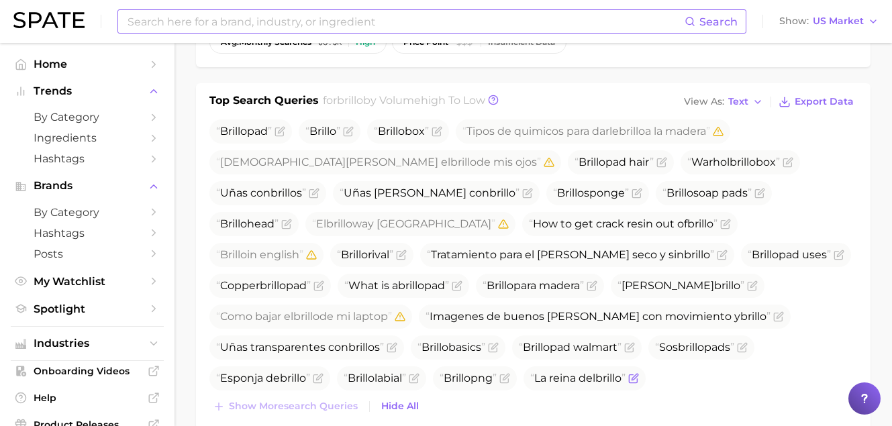
click at [629, 382] on icon "Flag as miscategorized or irrelevant" at bounding box center [634, 378] width 11 height 11
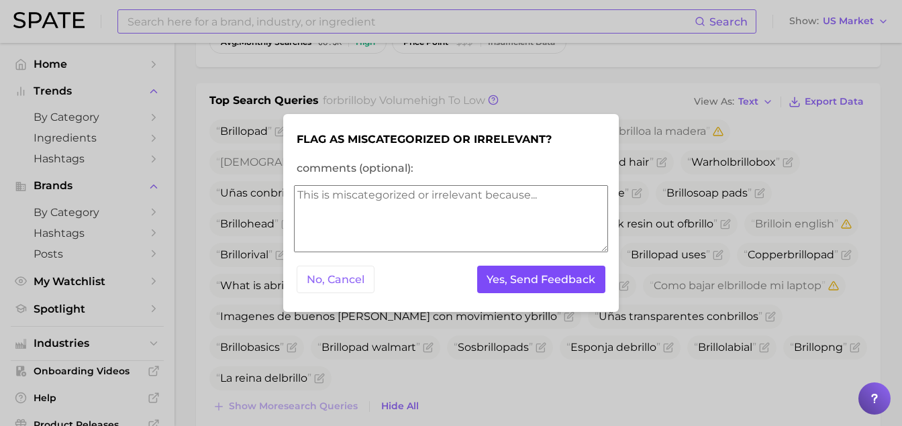
click at [496, 289] on button "Yes, Send Feedback" at bounding box center [541, 280] width 129 height 28
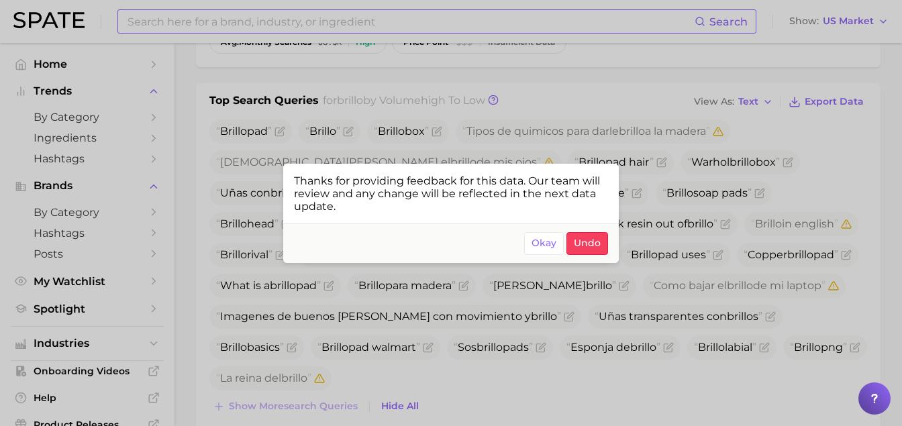
click at [547, 374] on div at bounding box center [451, 213] width 902 height 426
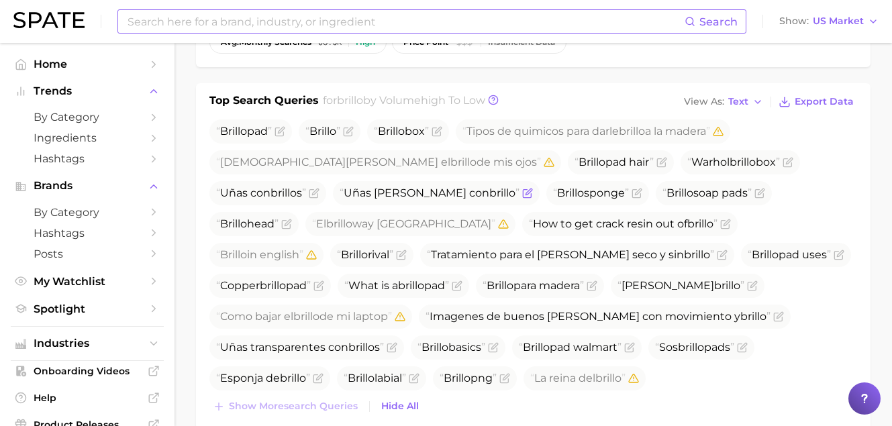
click at [522, 196] on icon "Flag as miscategorized or irrelevant" at bounding box center [527, 193] width 11 height 11
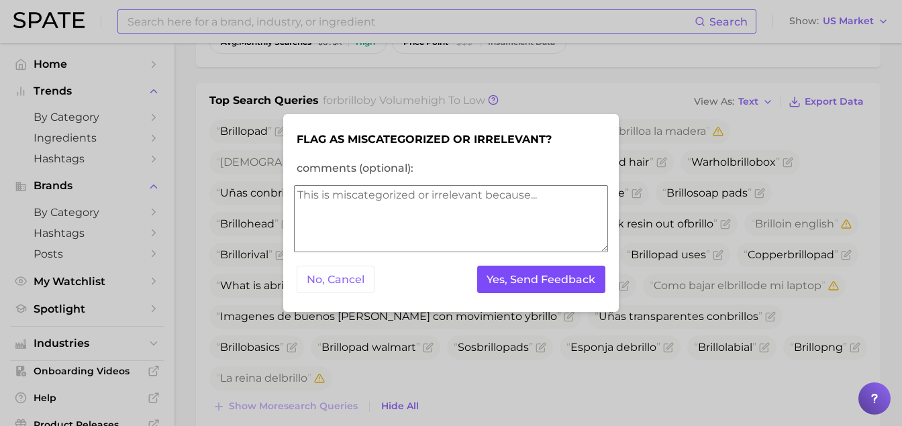
click at [521, 287] on button "Yes, Send Feedback" at bounding box center [541, 280] width 129 height 28
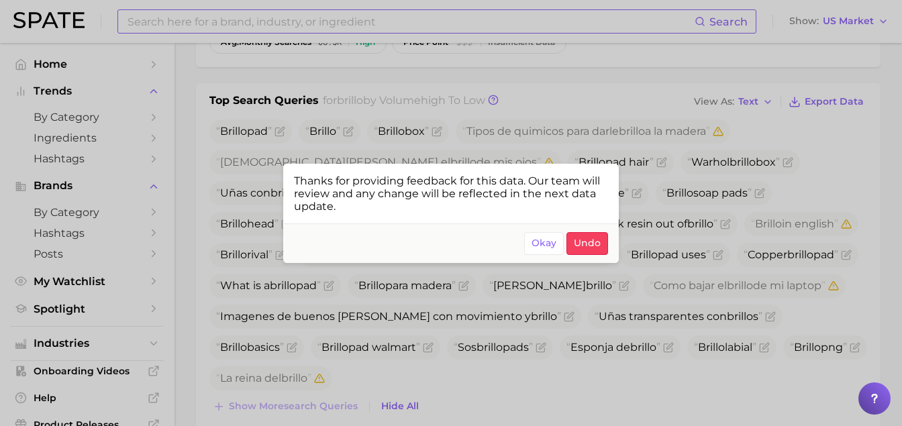
click at [780, 195] on div at bounding box center [451, 213] width 902 height 426
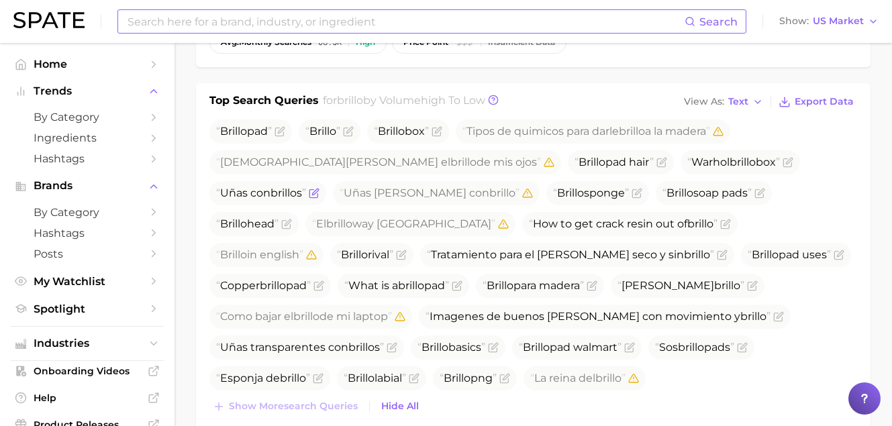
click at [320, 188] on icon "Flag as miscategorized or irrelevant" at bounding box center [314, 193] width 11 height 11
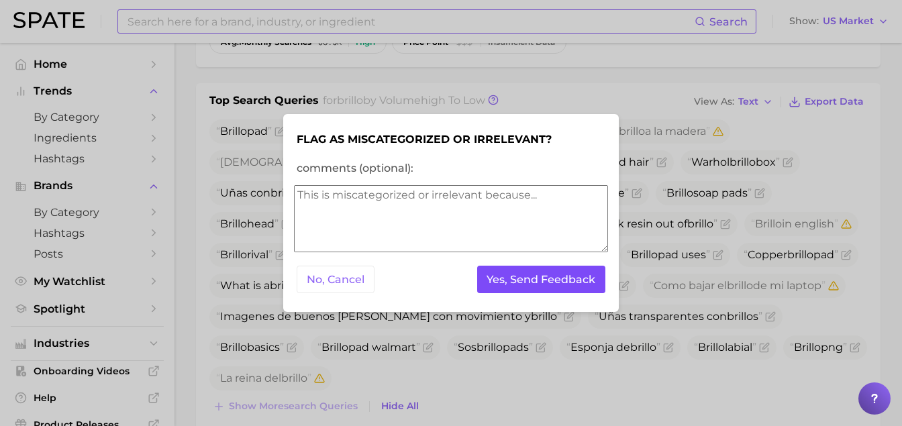
click at [576, 282] on button "Yes, Send Feedback" at bounding box center [541, 280] width 129 height 28
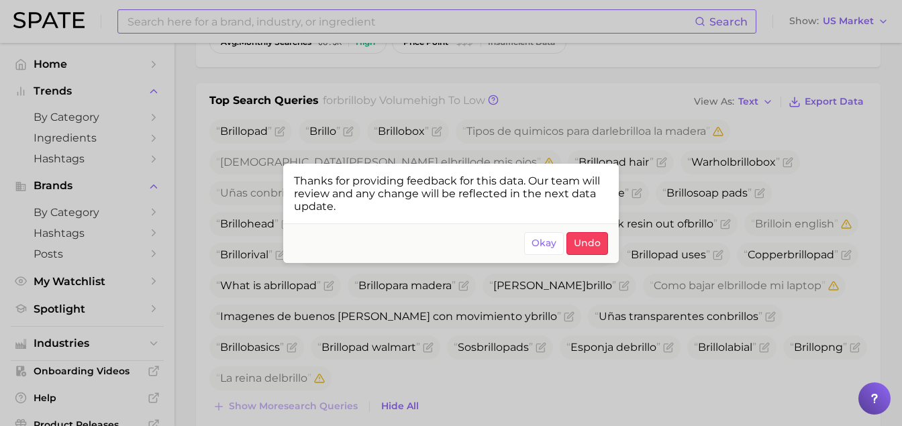
click at [785, 240] on div at bounding box center [451, 213] width 902 height 426
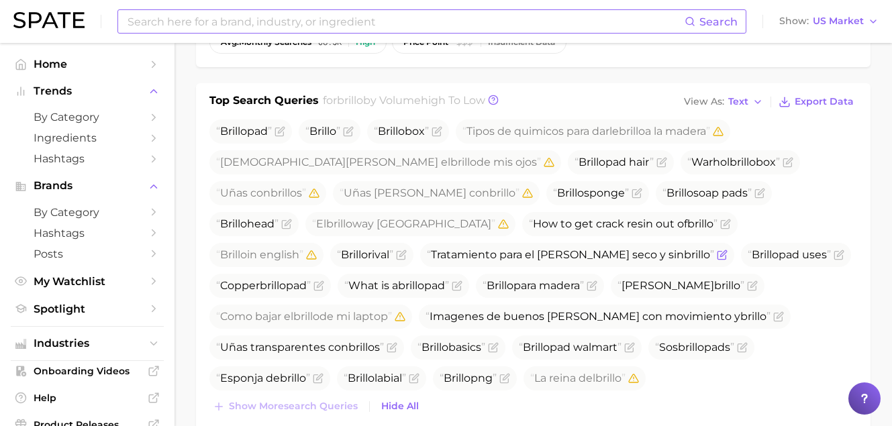
click at [717, 254] on icon "Flag as miscategorized or irrelevant" at bounding box center [722, 255] width 11 height 11
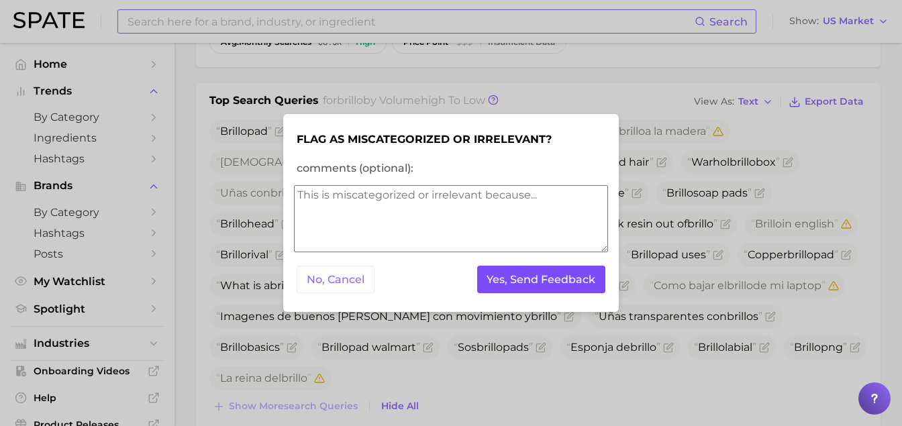
drag, startPoint x: 541, startPoint y: 276, endPoint x: 553, endPoint y: 287, distance: 16.1
click at [541, 276] on button "Yes, Send Feedback" at bounding box center [541, 280] width 129 height 28
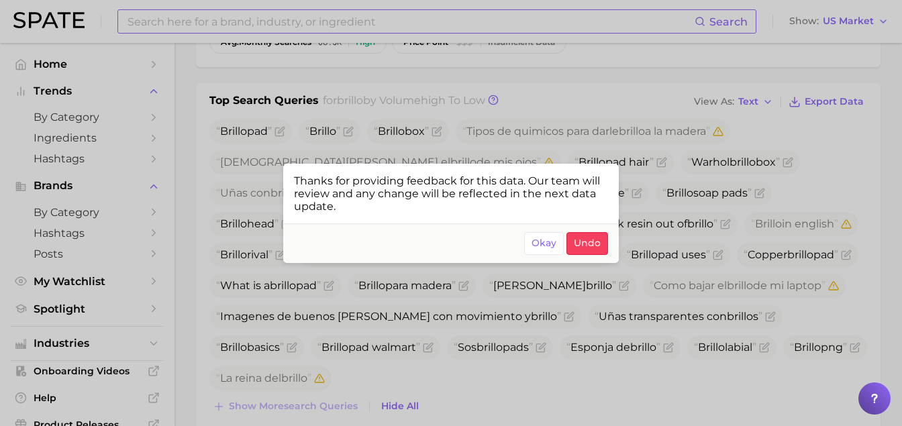
click at [476, 332] on div at bounding box center [451, 213] width 902 height 426
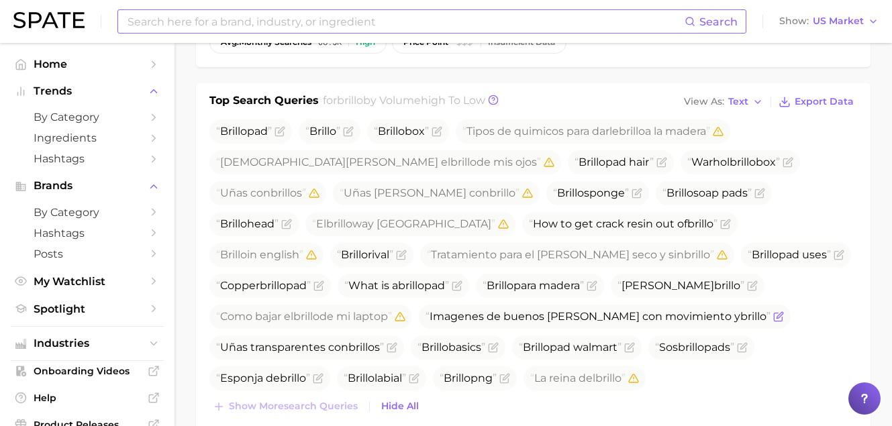
click at [774, 318] on icon "Flag as miscategorized or irrelevant" at bounding box center [778, 318] width 8 height 8
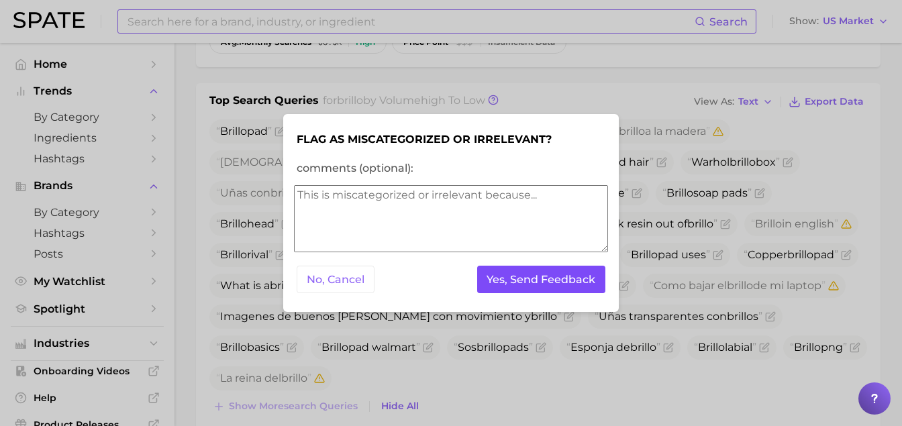
click at [531, 285] on button "Yes, Send Feedback" at bounding box center [541, 280] width 129 height 28
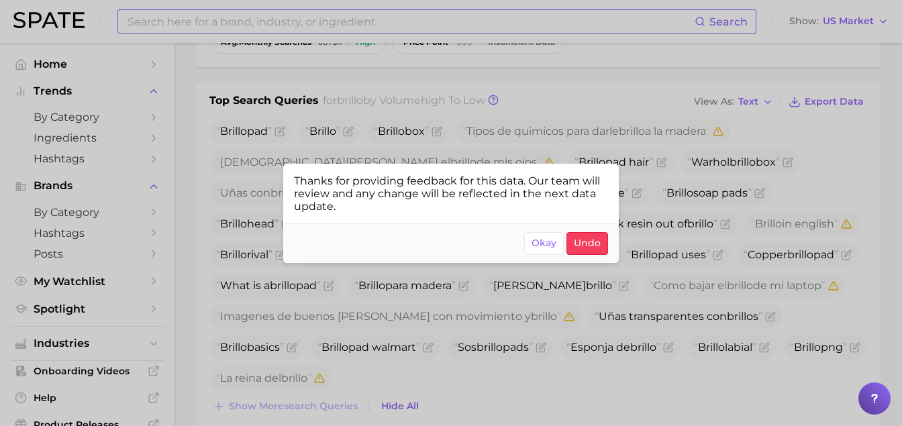
click at [674, 327] on div at bounding box center [451, 213] width 902 height 426
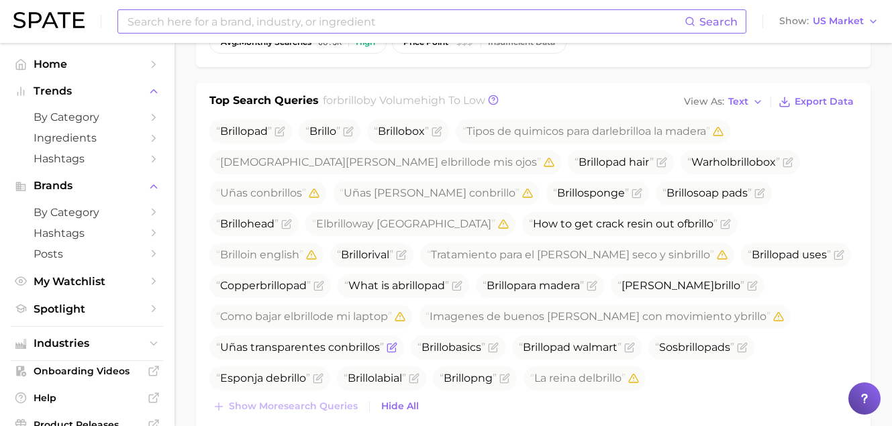
click at [396, 344] on icon "Flag as miscategorized or irrelevant" at bounding box center [391, 348] width 8 height 8
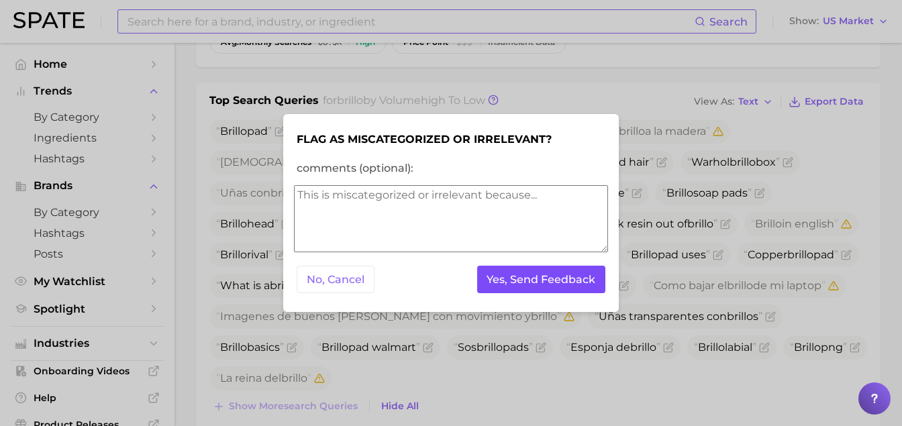
click at [545, 287] on button "Yes, Send Feedback" at bounding box center [541, 280] width 129 height 28
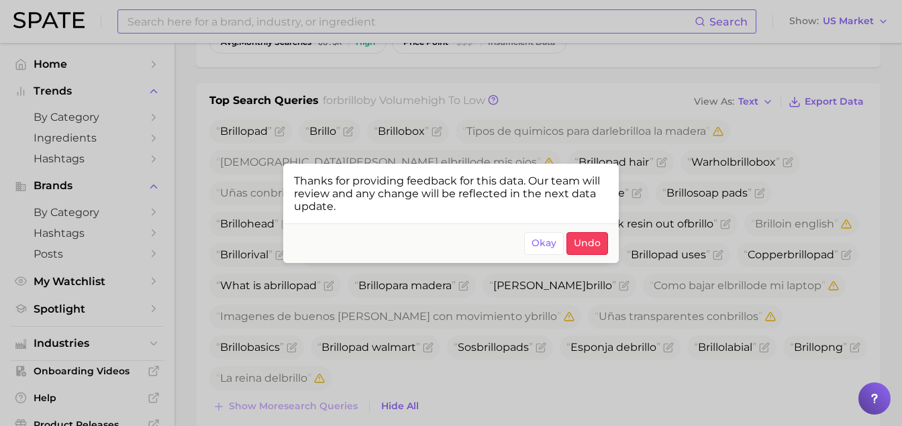
click at [553, 353] on div at bounding box center [451, 213] width 902 height 426
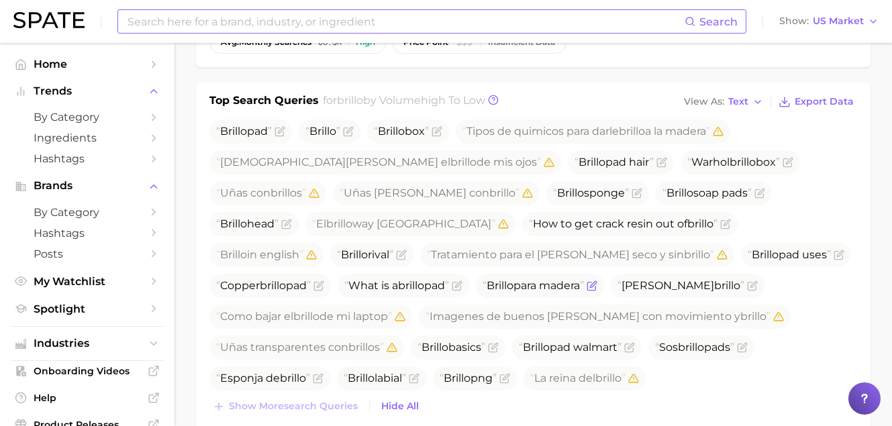
click at [590, 287] on icon "Flag as miscategorized or irrelevant" at bounding box center [593, 284] width 6 height 6
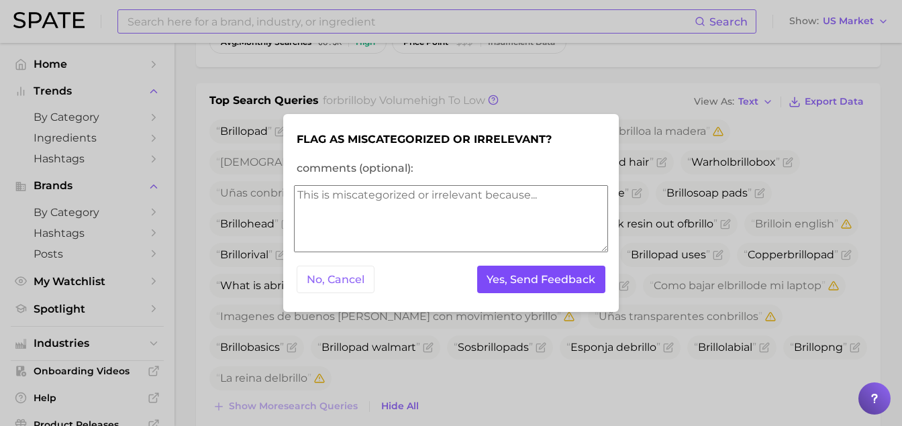
click at [514, 279] on button "Yes, Send Feedback" at bounding box center [541, 280] width 129 height 28
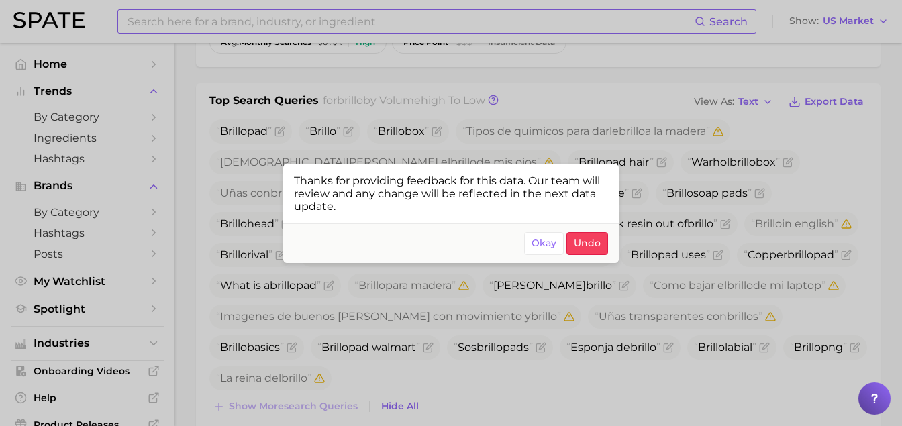
click at [524, 338] on div at bounding box center [451, 213] width 902 height 426
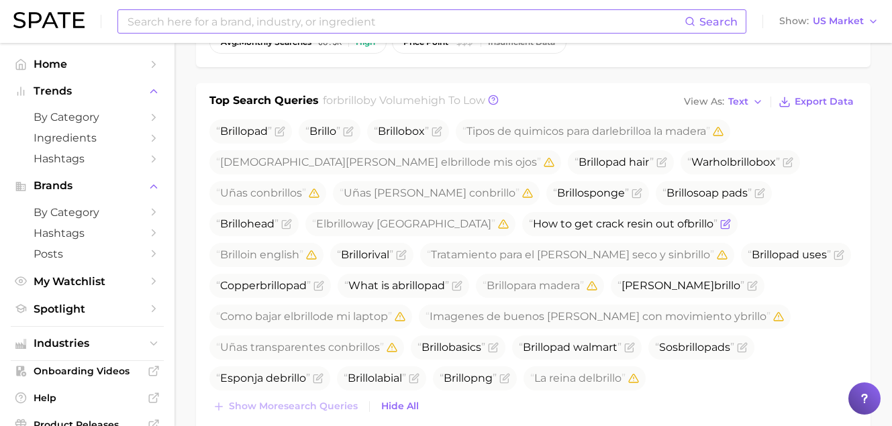
click at [724, 224] on icon "Flag as miscategorized or irrelevant" at bounding box center [727, 223] width 6 height 6
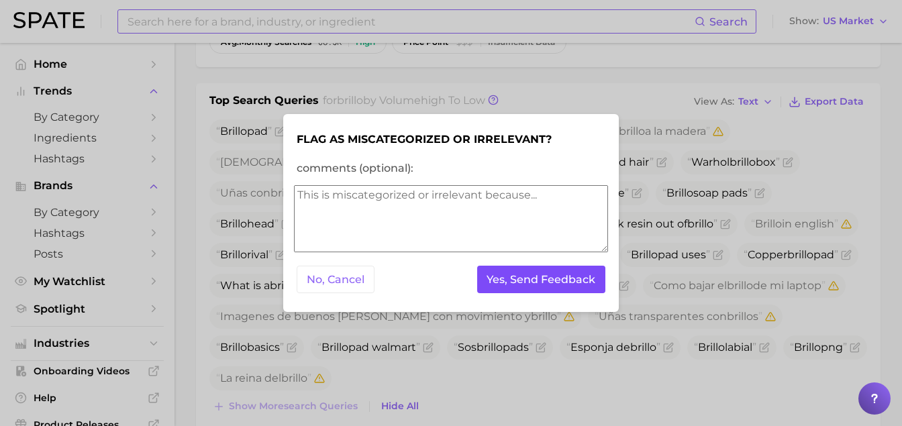
click at [492, 275] on button "Yes, Send Feedback" at bounding box center [541, 280] width 129 height 28
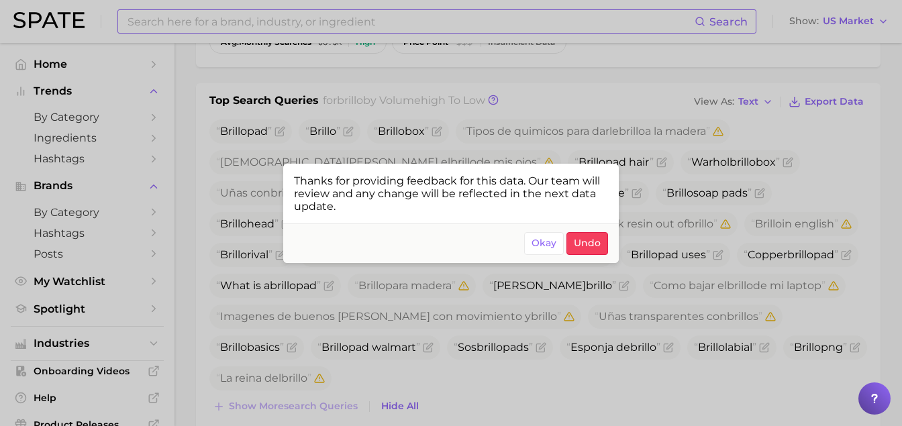
click at [223, 19] on div at bounding box center [451, 213] width 902 height 426
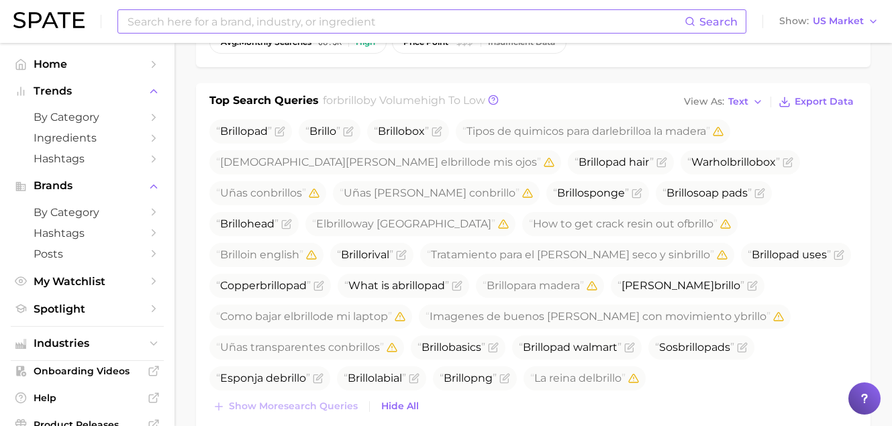
click at [223, 22] on input at bounding box center [405, 21] width 559 height 23
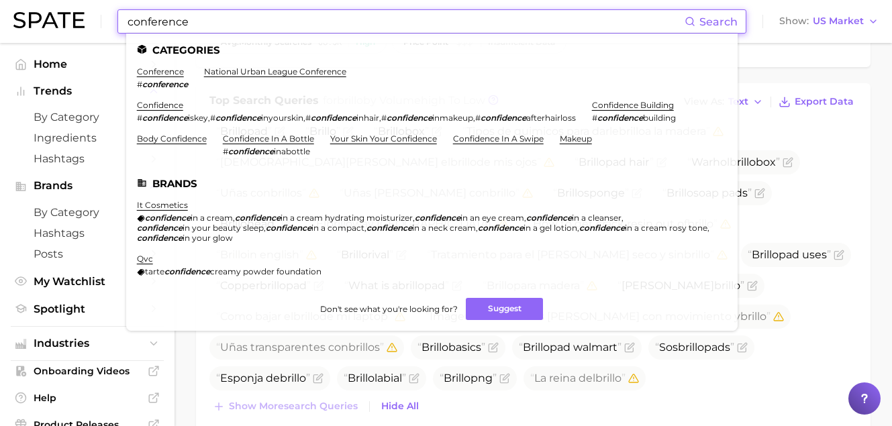
drag, startPoint x: 208, startPoint y: 26, endPoint x: 42, endPoint y: 8, distance: 167.4
click at [42, 8] on div "conference Search Categories conference # conference national urban league conf…" at bounding box center [446, 21] width 866 height 43
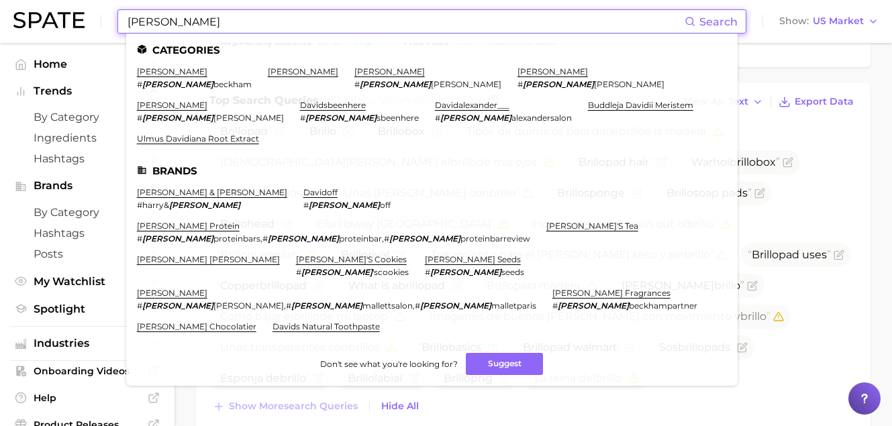
drag, startPoint x: 196, startPoint y: 24, endPoint x: 62, endPoint y: 10, distance: 134.4
click at [62, 10] on div "[PERSON_NAME] Search Categories [PERSON_NAME] # [PERSON_NAME] [PERSON_NAME] [PE…" at bounding box center [446, 21] width 866 height 43
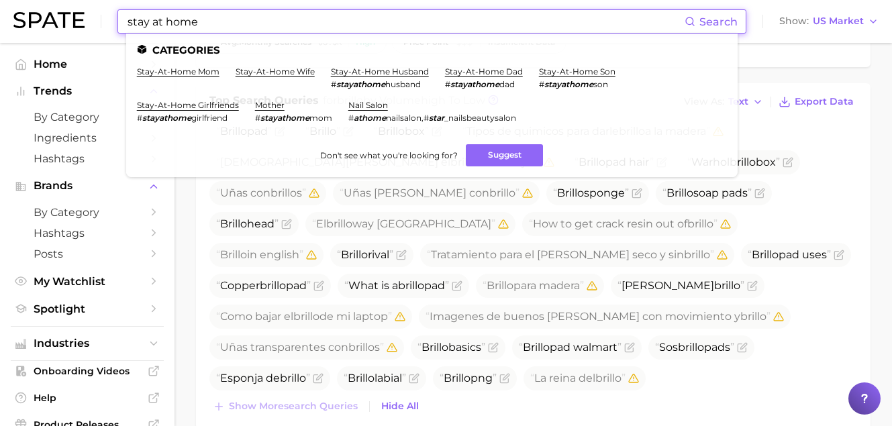
drag, startPoint x: 228, startPoint y: 25, endPoint x: 87, endPoint y: 13, distance: 141.5
click at [87, 13] on div "stay at home Search Categories stay-at-home mom stay-at-home wife stay-at-home …" at bounding box center [446, 21] width 866 height 43
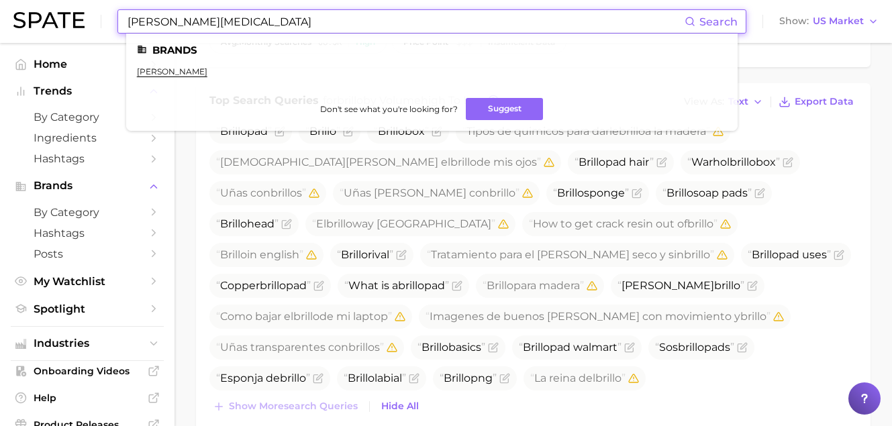
drag, startPoint x: 210, startPoint y: 21, endPoint x: 85, endPoint y: 17, distance: 124.3
click at [87, 17] on div "[PERSON_NAME][MEDICAL_DATA] Search Brands [PERSON_NAME] Don't see what you're l…" at bounding box center [446, 21] width 866 height 43
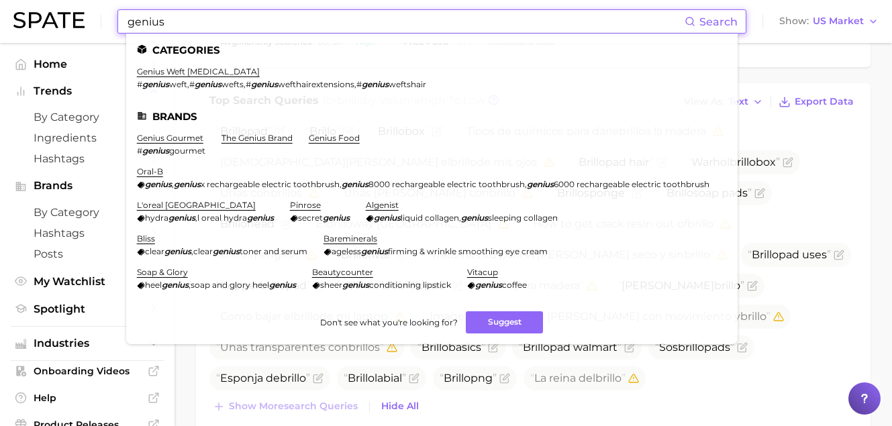
drag, startPoint x: 183, startPoint y: 22, endPoint x: 66, endPoint y: 14, distance: 117.8
click at [66, 14] on div "genius Search Categories genius weft [MEDICAL_DATA] # genius weft , # genius we…" at bounding box center [446, 21] width 866 height 43
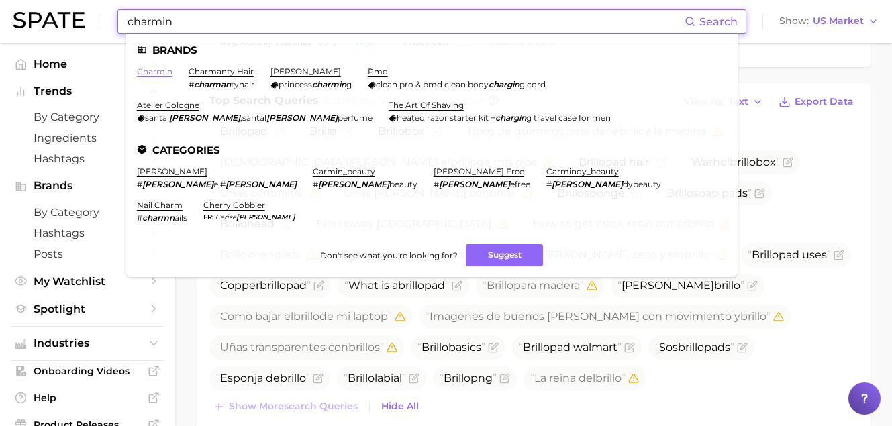
type input "charmin"
click at [161, 73] on link "charmin" at bounding box center [155, 71] width 36 height 10
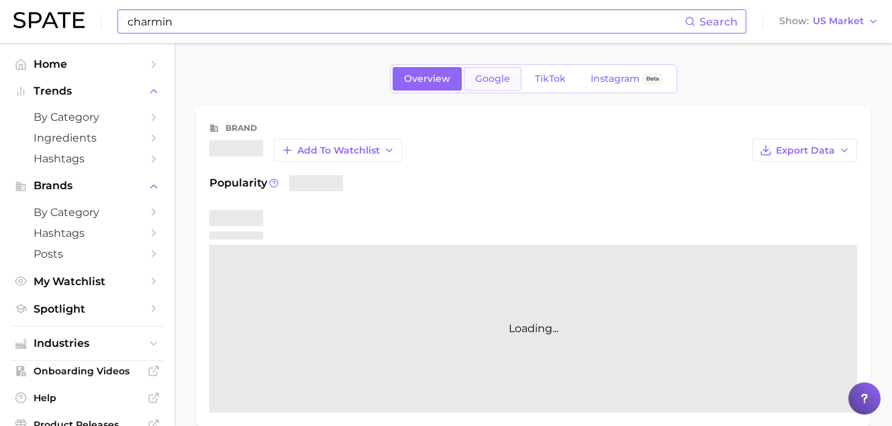
click at [491, 78] on span "Google" at bounding box center [492, 78] width 35 height 11
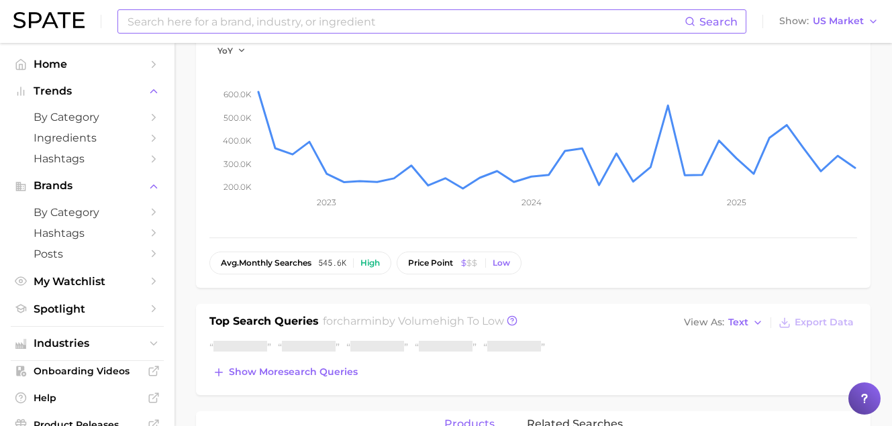
scroll to position [250, 0]
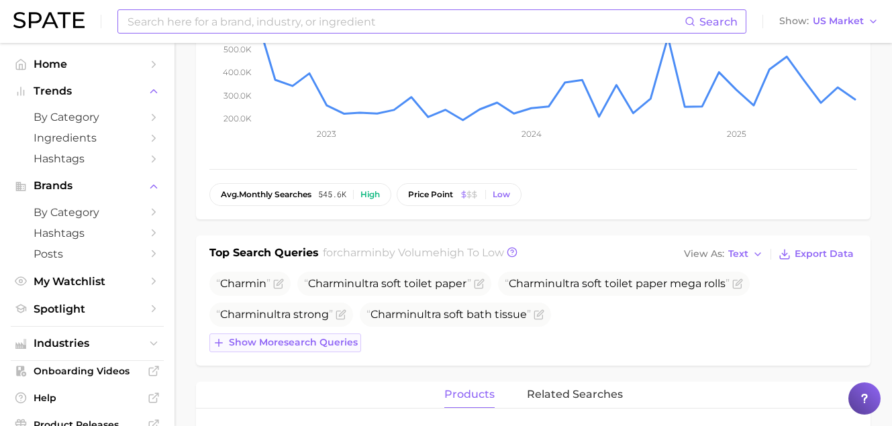
click at [315, 337] on span "Show more search queries" at bounding box center [293, 342] width 129 height 11
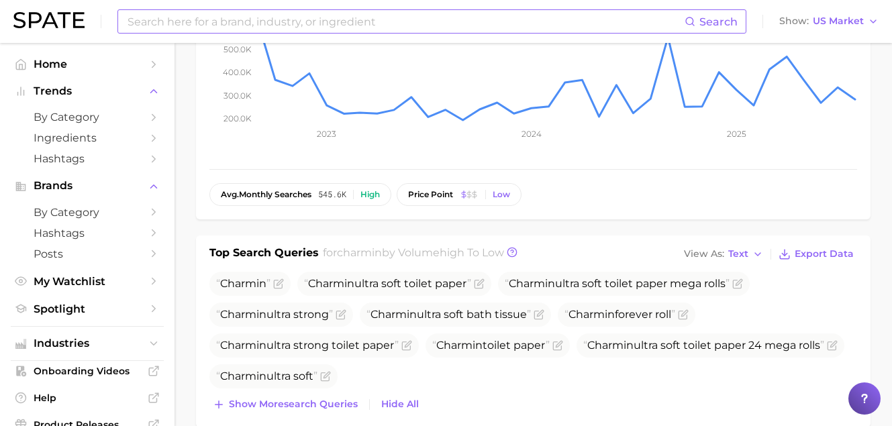
click at [214, 21] on input at bounding box center [405, 21] width 559 height 23
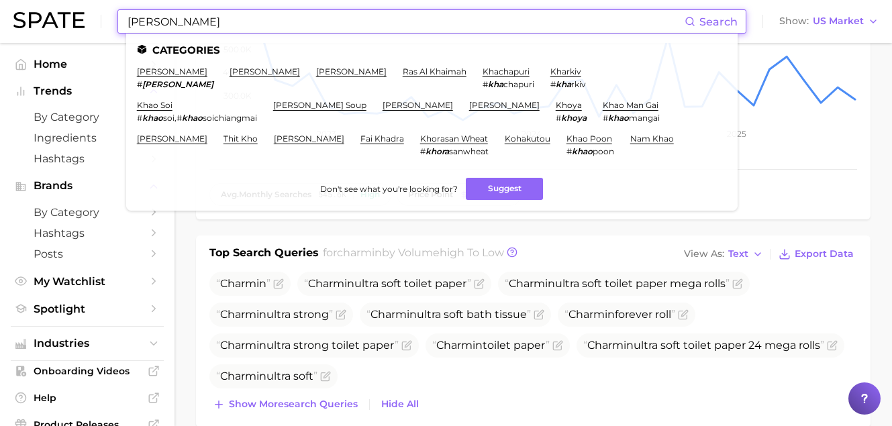
drag, startPoint x: 120, startPoint y: 18, endPoint x: 78, endPoint y: 18, distance: 42.3
click at [78, 18] on div "[PERSON_NAME] Search Categories [PERSON_NAME] # [PERSON_NAME] [PERSON_NAME] [PE…" at bounding box center [446, 21] width 866 height 43
paste input "garlic festival"
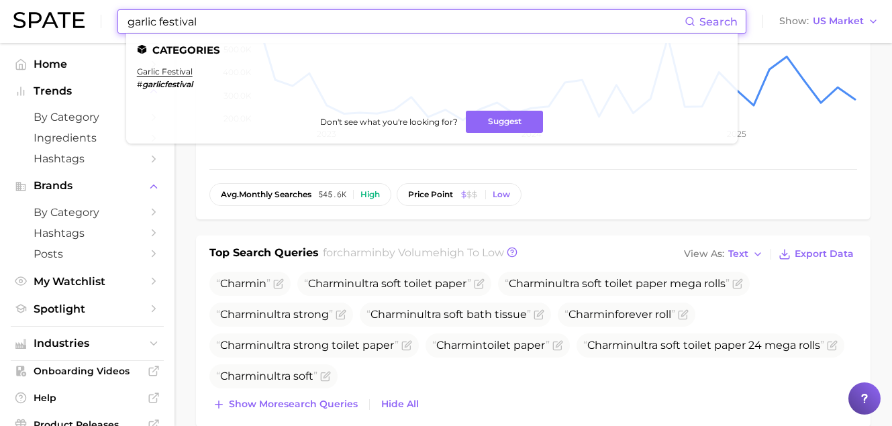
drag, startPoint x: 219, startPoint y: 16, endPoint x: 115, endPoint y: 14, distance: 104.1
click at [115, 14] on div "garlic festival Search Categories garlic festival # garlicfestival Don't see wh…" at bounding box center [446, 21] width 866 height 43
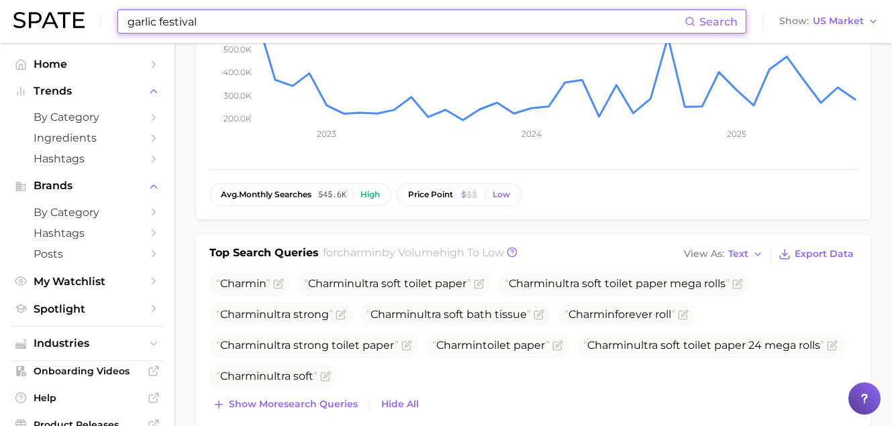
paste input "[PERSON_NAME]"
type input "[PERSON_NAME]"
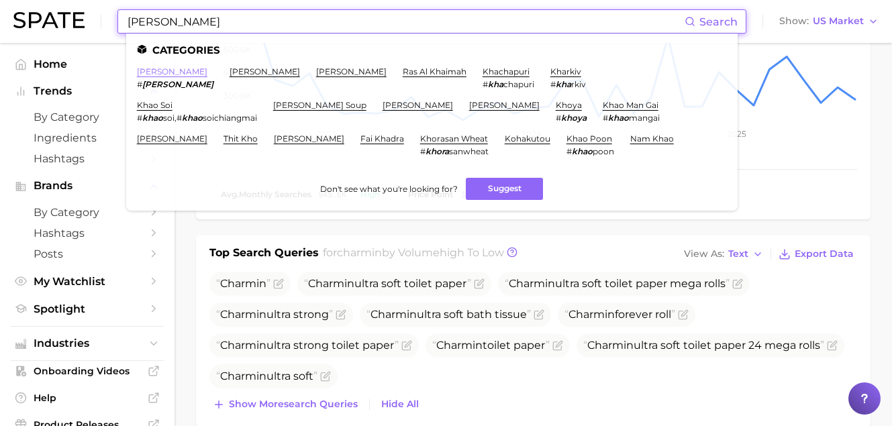
click at [155, 72] on link "[PERSON_NAME]" at bounding box center [172, 71] width 71 height 10
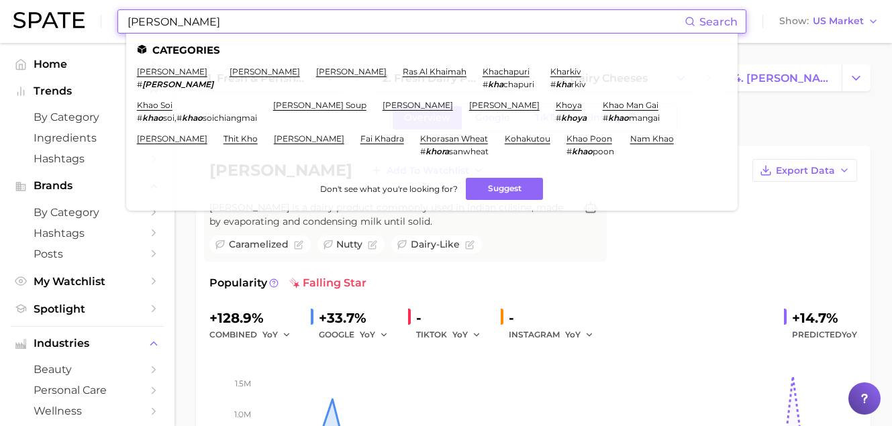
drag, startPoint x: 148, startPoint y: 21, endPoint x: 67, endPoint y: 11, distance: 81.2
click at [67, 11] on div "[PERSON_NAME] Search Categories [PERSON_NAME] # [PERSON_NAME] [PERSON_NAME] [PE…" at bounding box center [446, 21] width 866 height 43
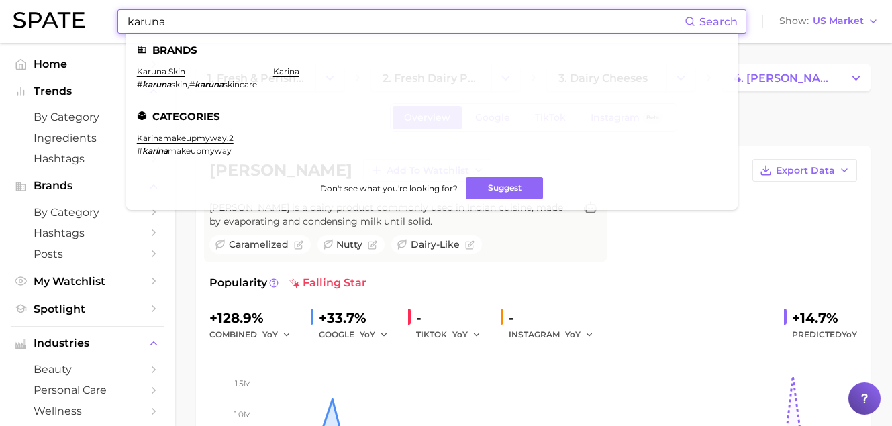
type input "karuna"
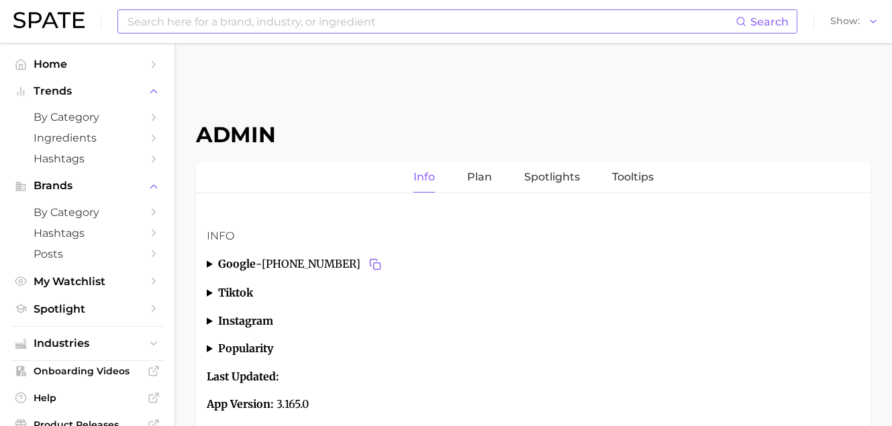
click at [261, 30] on input at bounding box center [431, 21] width 610 height 23
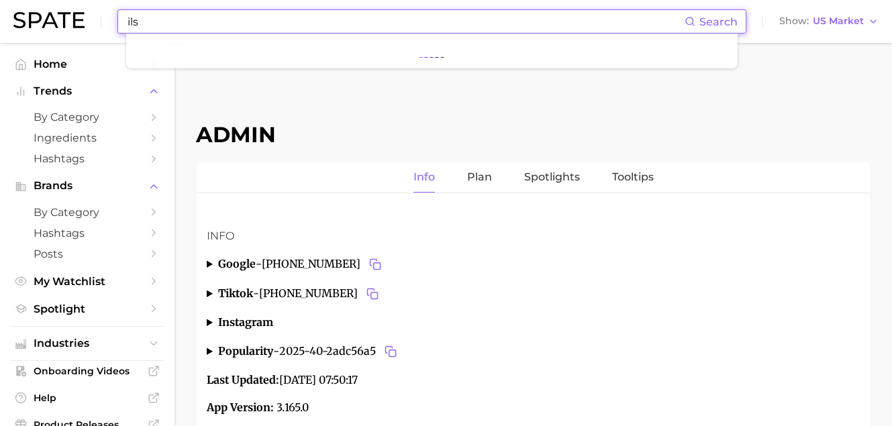
type input "ilso"
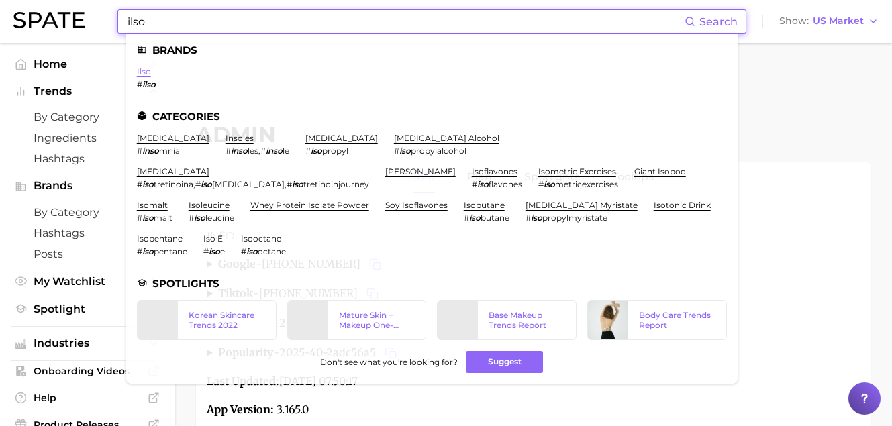
click at [147, 69] on link "ilso" at bounding box center [144, 71] width 14 height 10
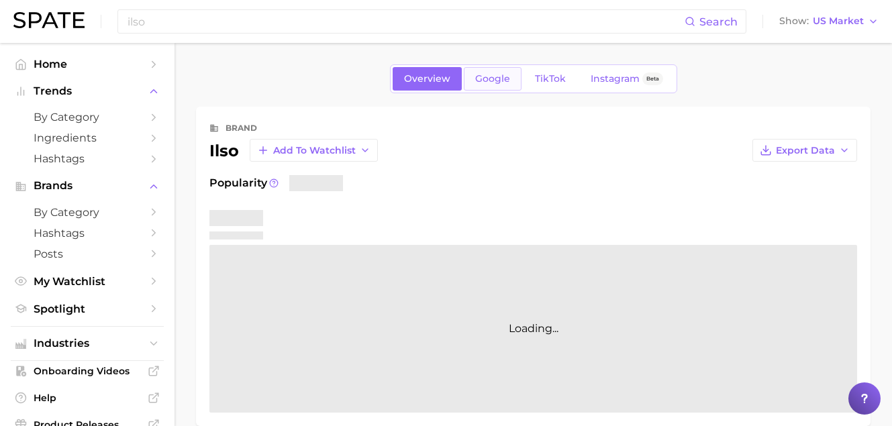
click at [491, 87] on link "Google" at bounding box center [493, 79] width 58 height 24
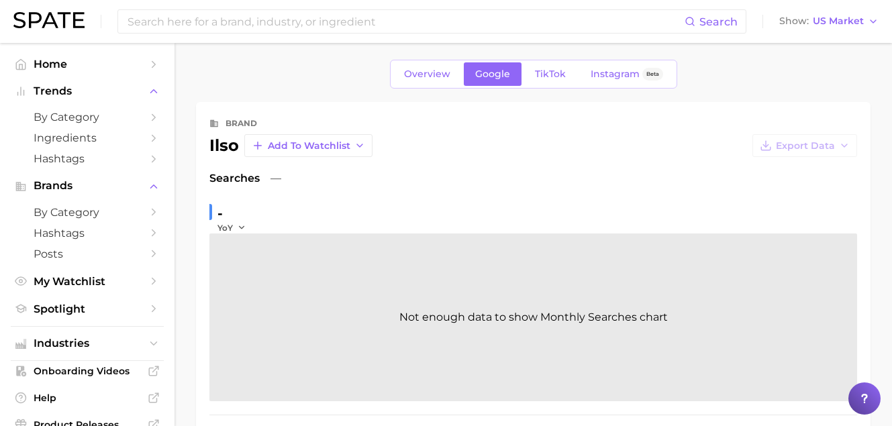
scroll to position [1, 0]
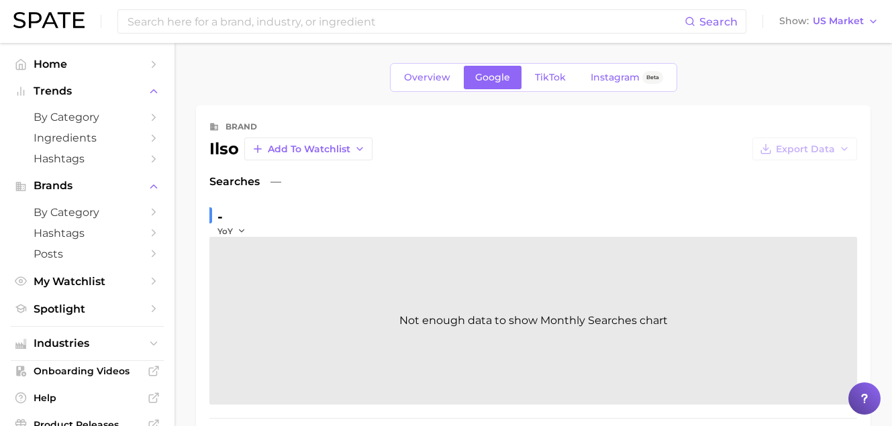
click at [555, 79] on span "TikTok" at bounding box center [550, 77] width 31 height 11
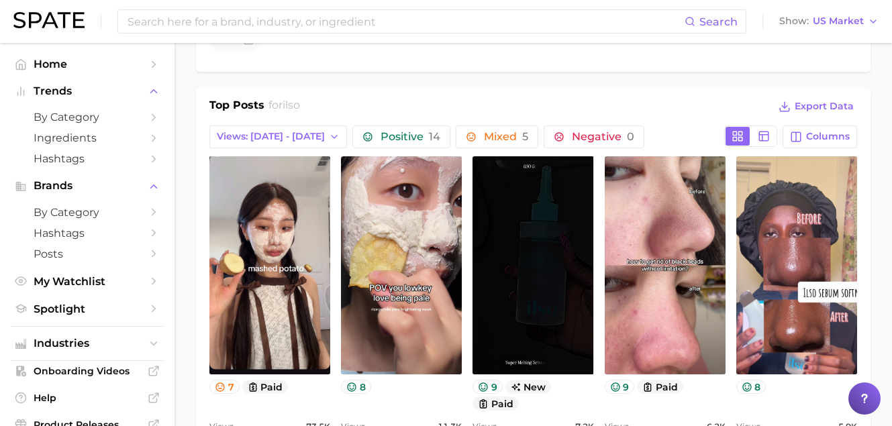
scroll to position [536, 0]
